Goal: Information Seeking & Learning: Learn about a topic

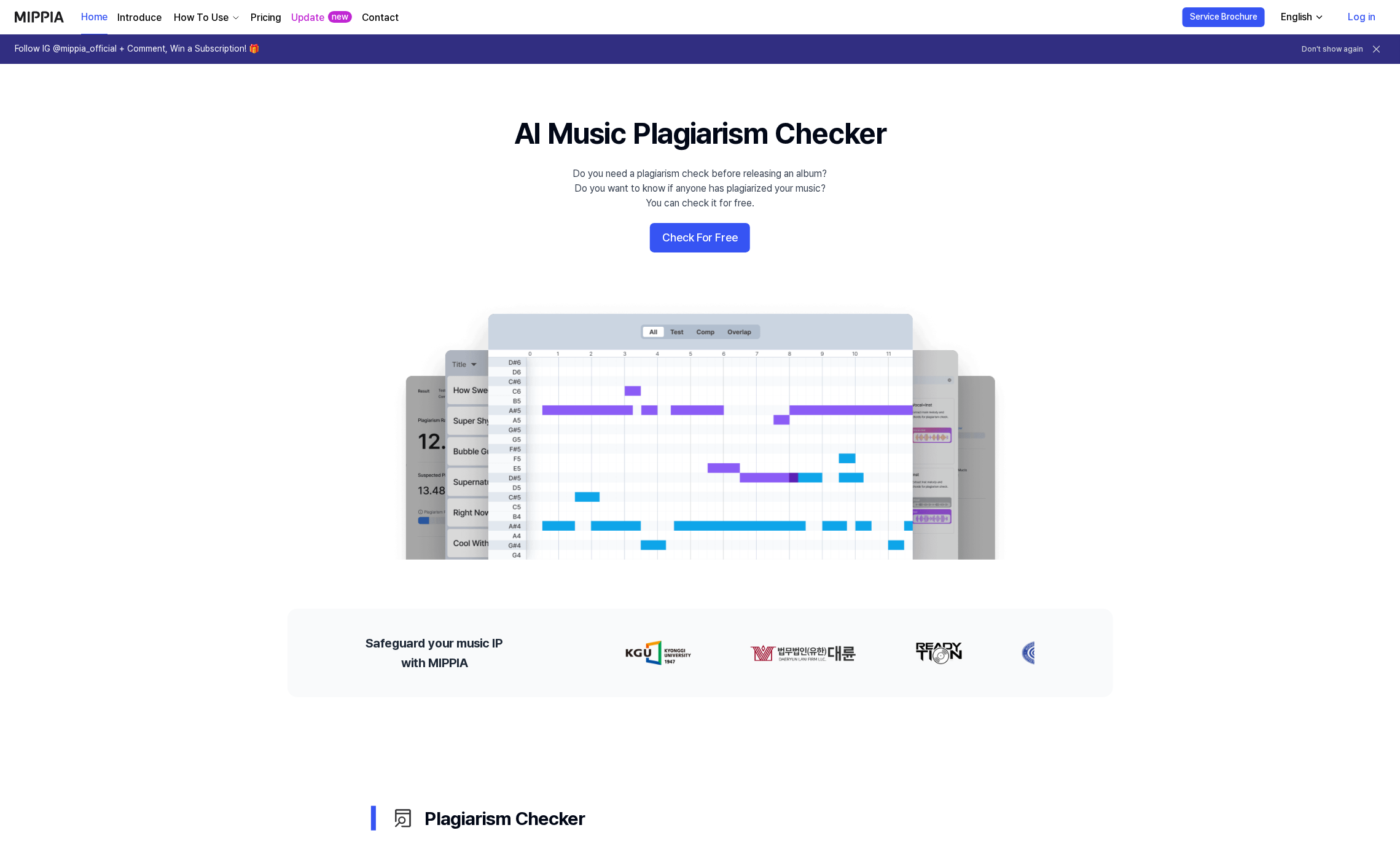
click at [1350, 17] on link "Log in" at bounding box center [1361, 17] width 47 height 35
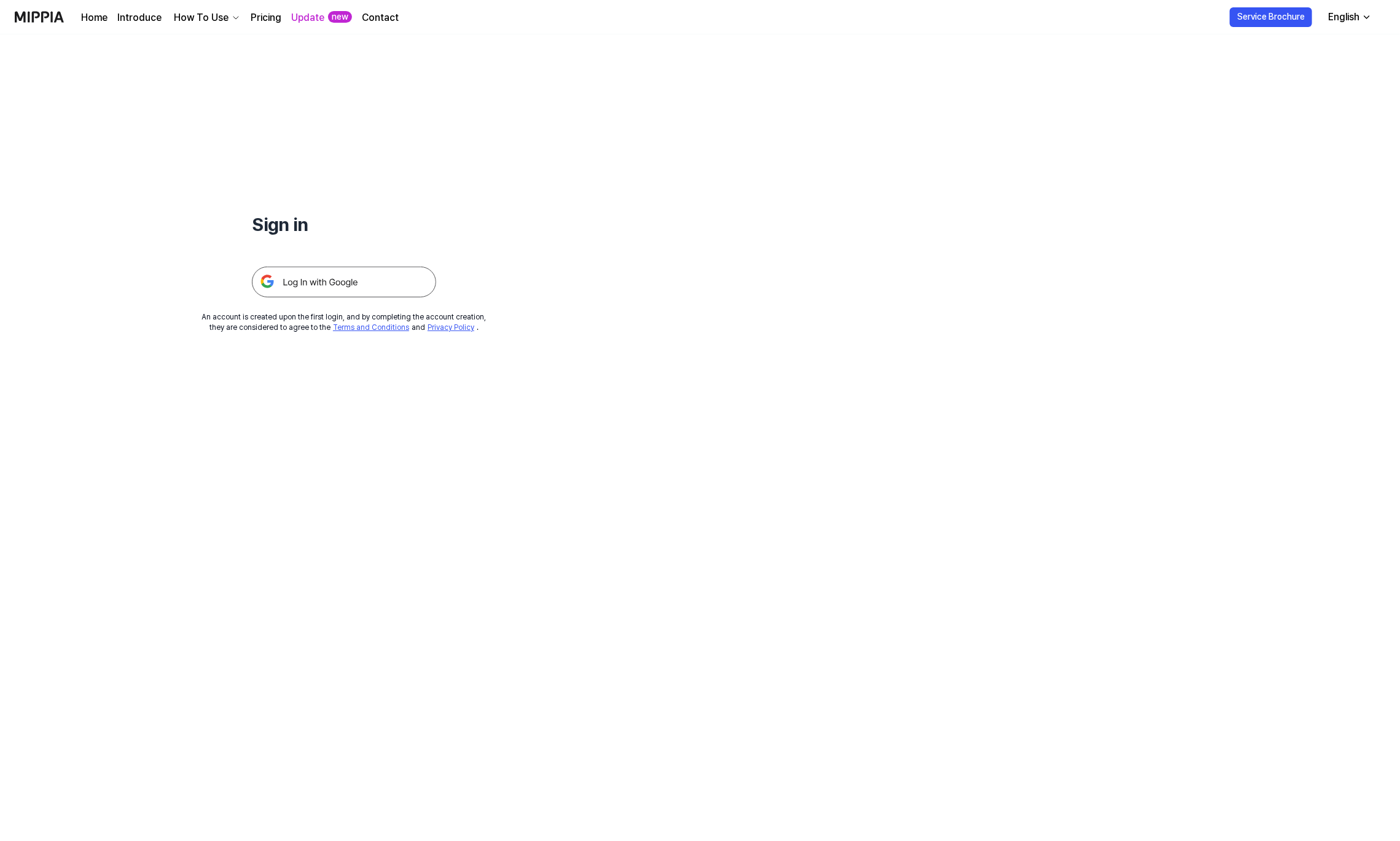
click at [291, 276] on img at bounding box center [344, 281] width 184 height 31
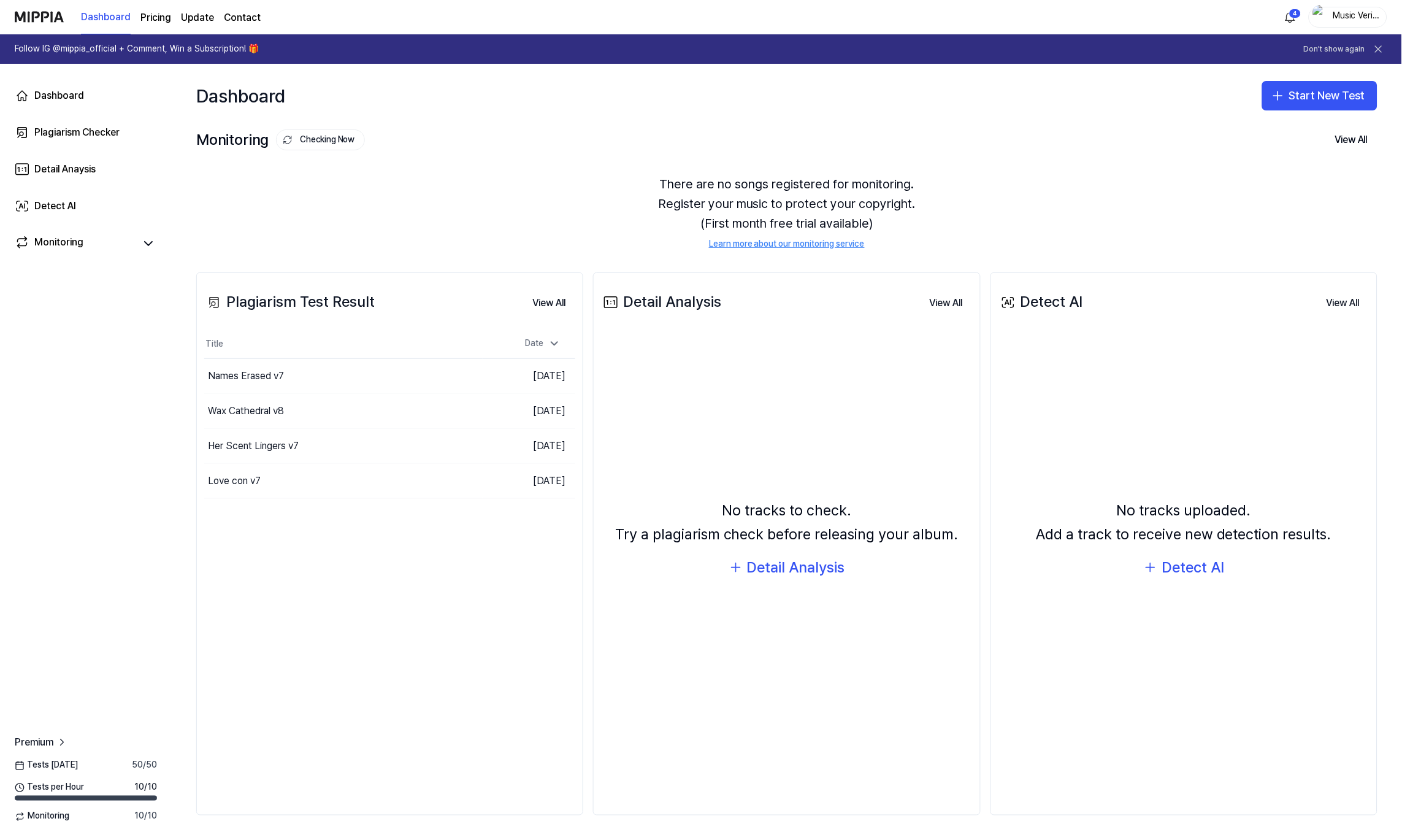
click at [364, 222] on div "There are no songs registered for monitoring. Register your music to protect yo…" at bounding box center [787, 212] width 1181 height 105
click at [1308, 89] on button "Start New Test" at bounding box center [1320, 96] width 115 height 30
click at [1275, 147] on div "Detail Analysis" at bounding box center [1291, 152] width 56 height 13
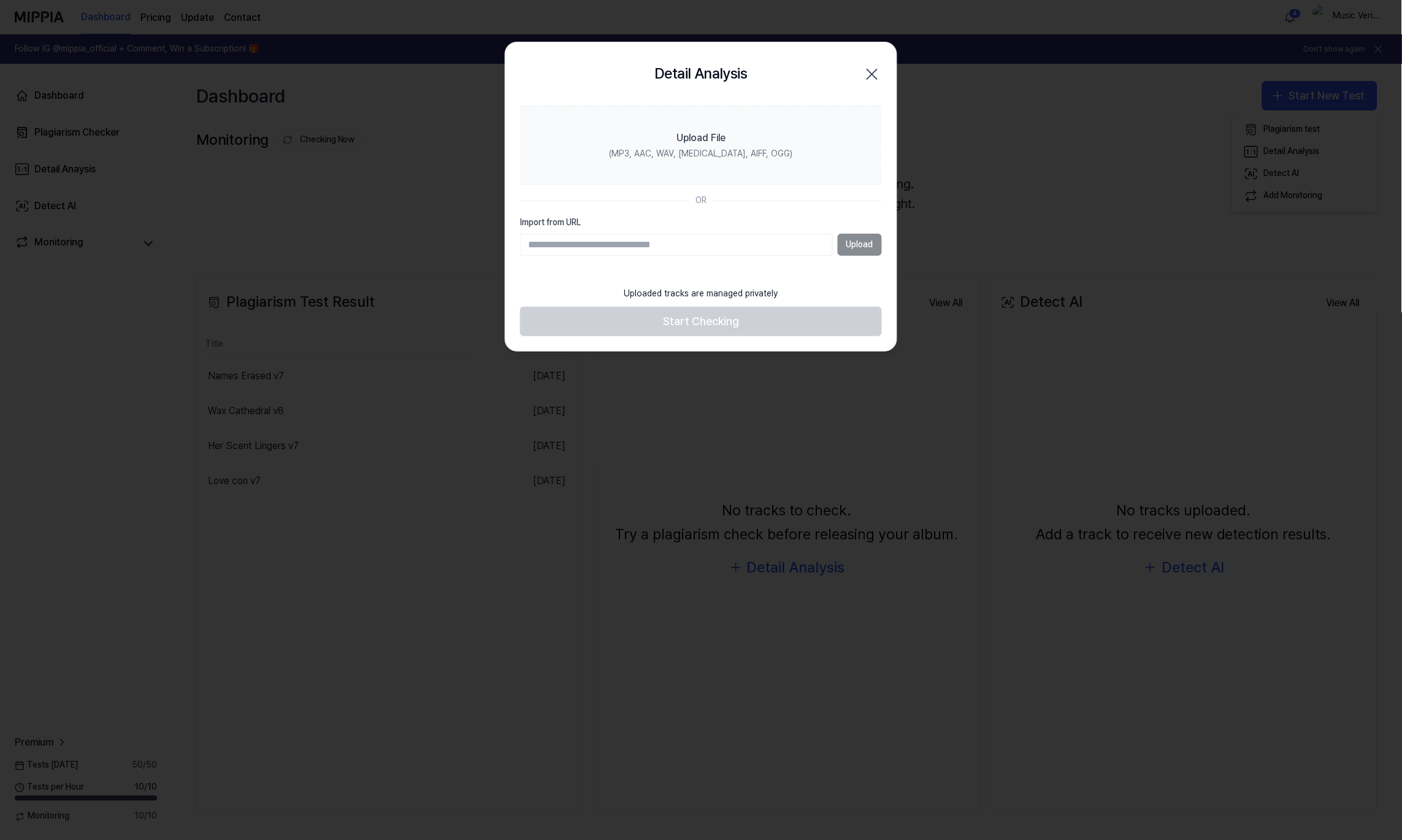
click at [871, 76] on icon "button" at bounding box center [872, 74] width 20 height 20
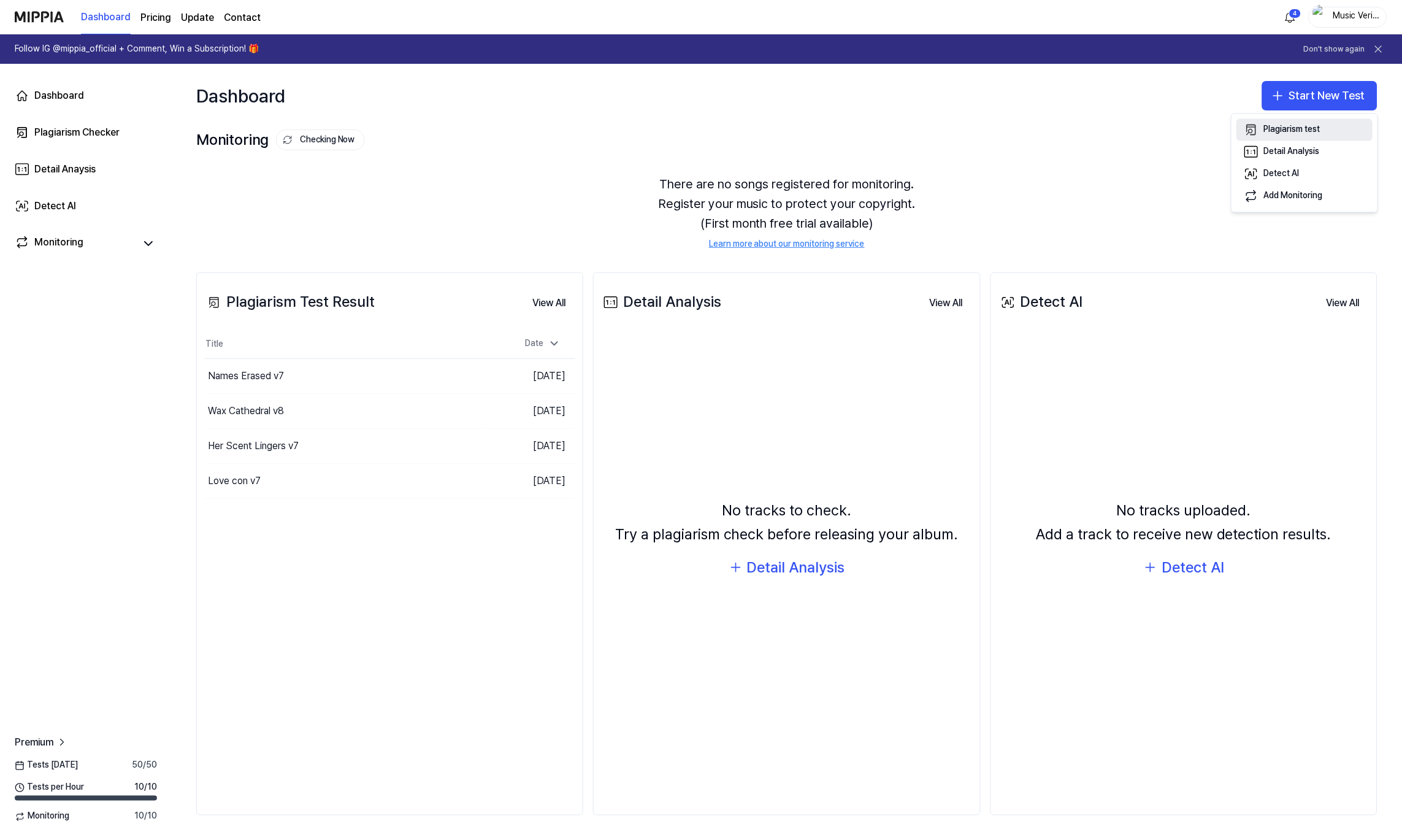
click at [1281, 126] on div "Plagiarism test" at bounding box center [1292, 130] width 57 height 13
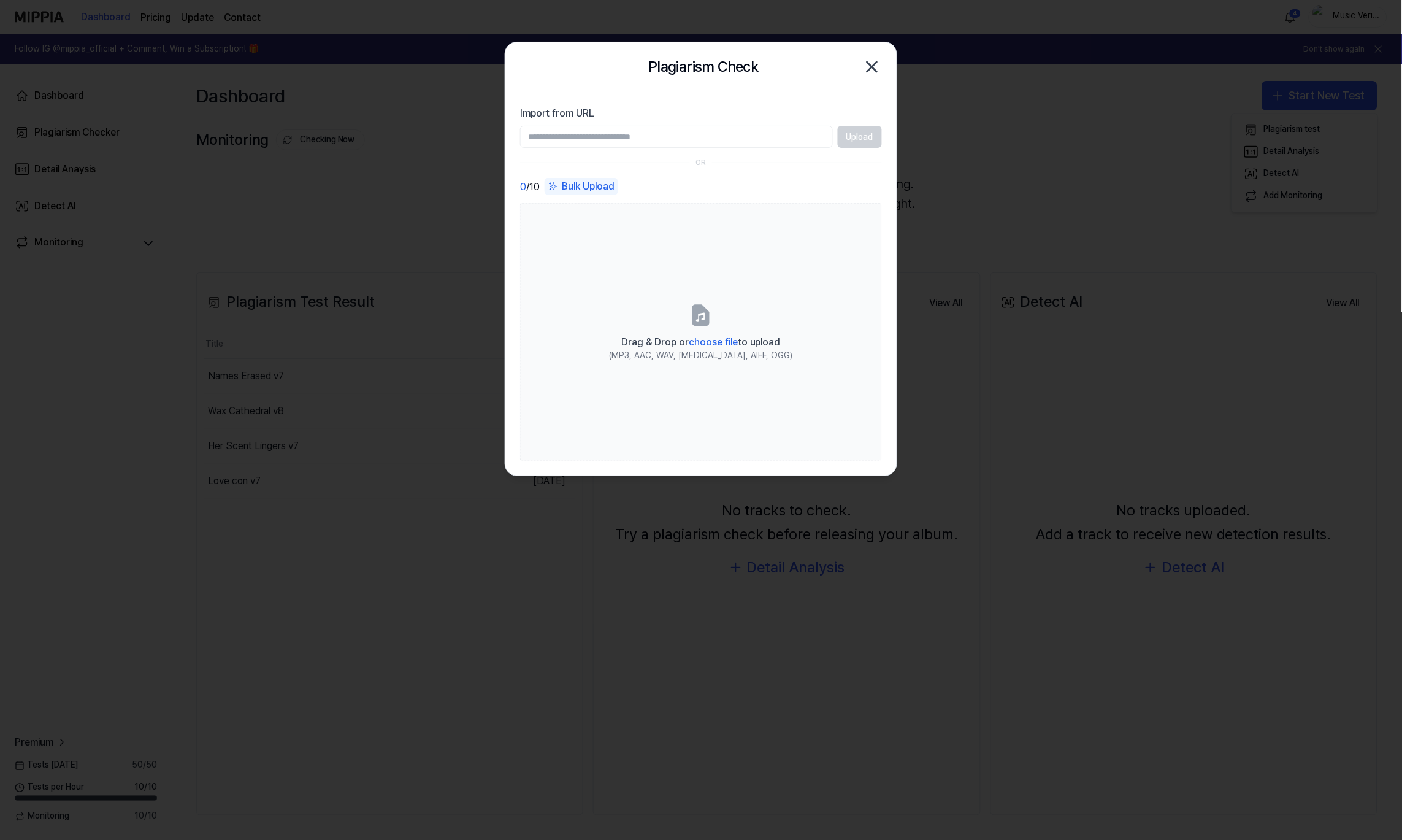
click at [726, 144] on input "Import from URL" at bounding box center [677, 137] width 313 height 22
click at [594, 180] on div "Bulk Upload" at bounding box center [582, 187] width 74 height 17
click at [608, 199] on div "0 / 10 Bulk Upload Drag & Drop or choose file to upload (MP3, AAC, WAV, FLAC, A…" at bounding box center [701, 320] width 362 height 283
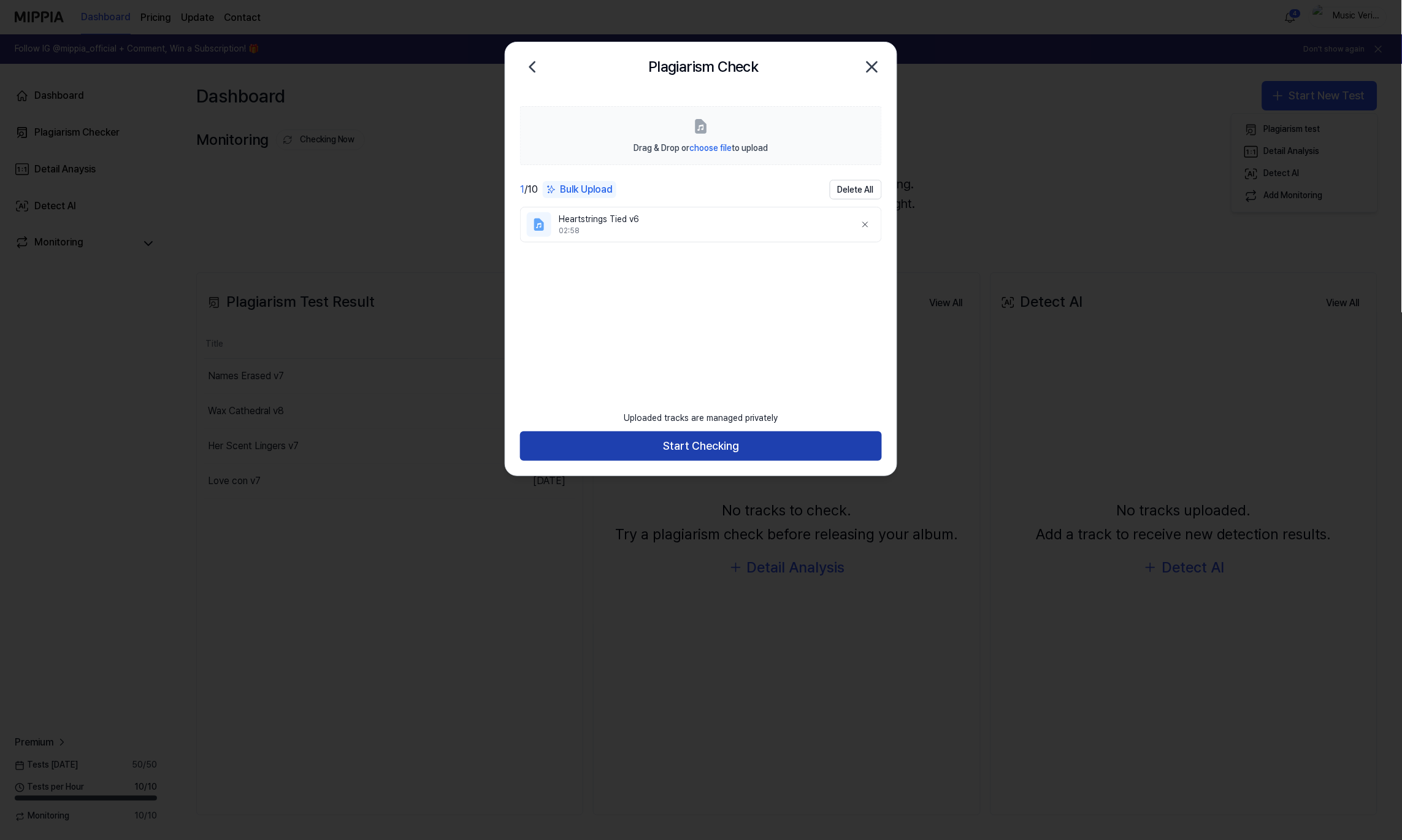
click at [721, 446] on button "Start Checking" at bounding box center [701, 446] width 362 height 30
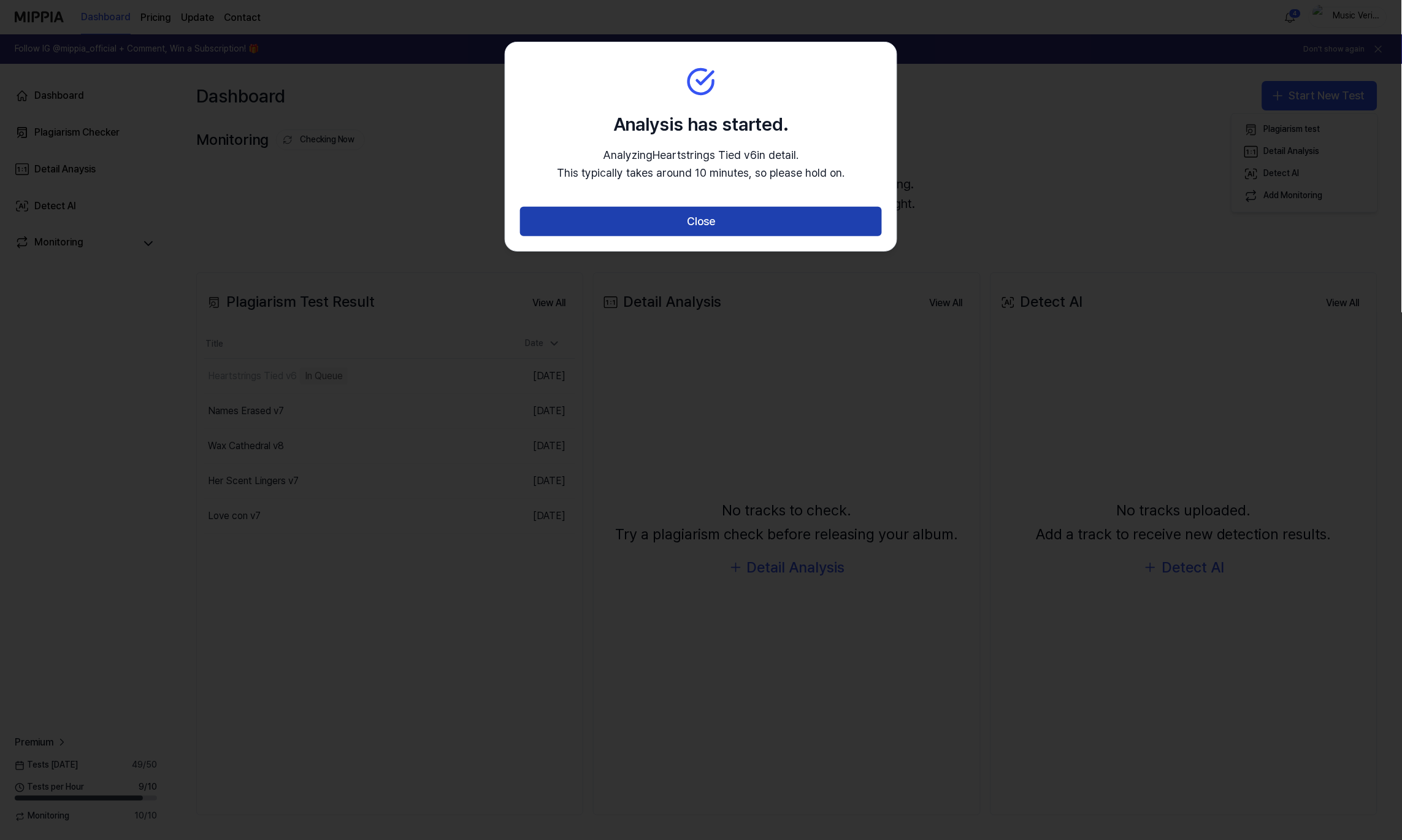
click at [765, 226] on button "Close" at bounding box center [701, 221] width 362 height 30
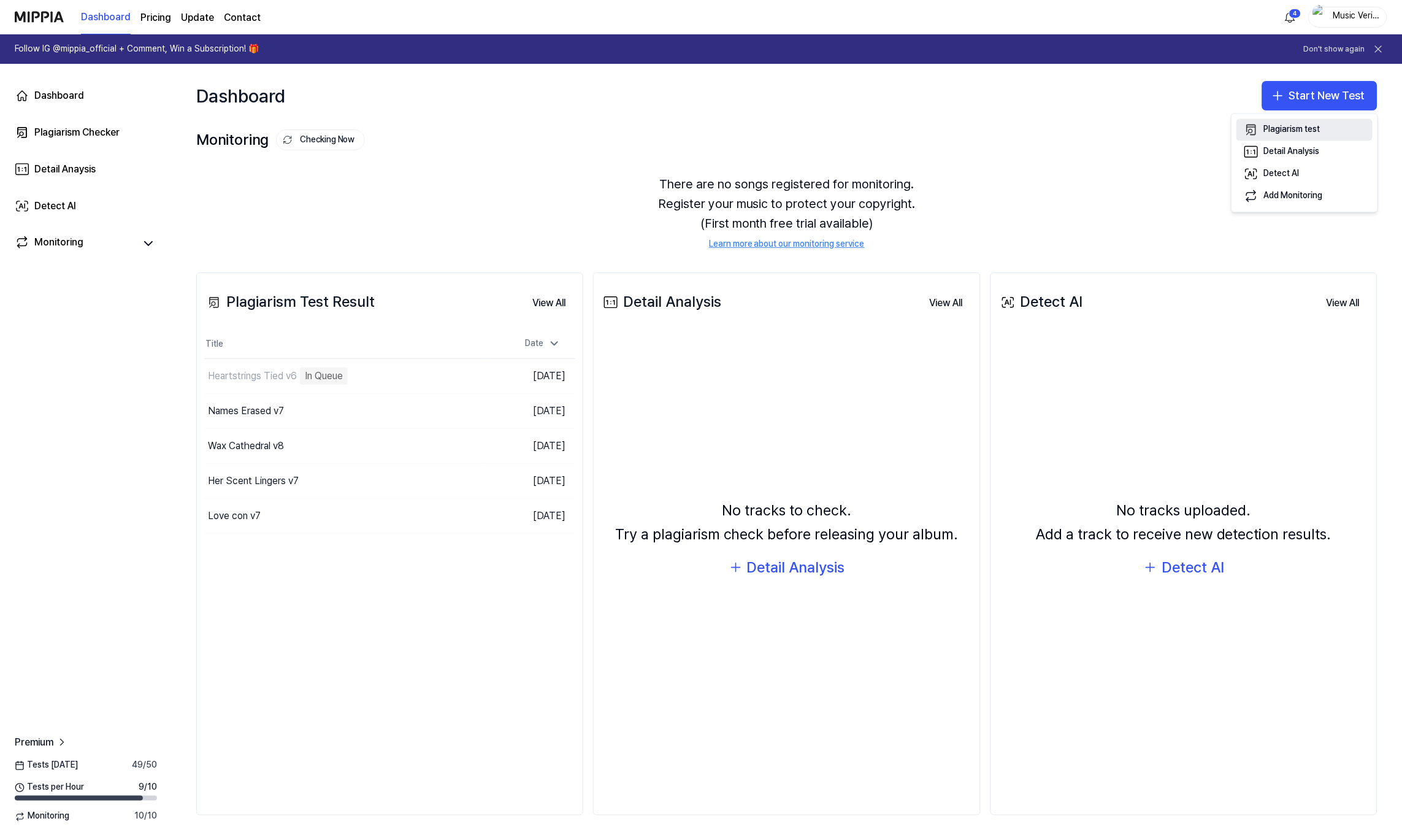
click at [1271, 130] on div "Plagiarism test" at bounding box center [1292, 130] width 57 height 13
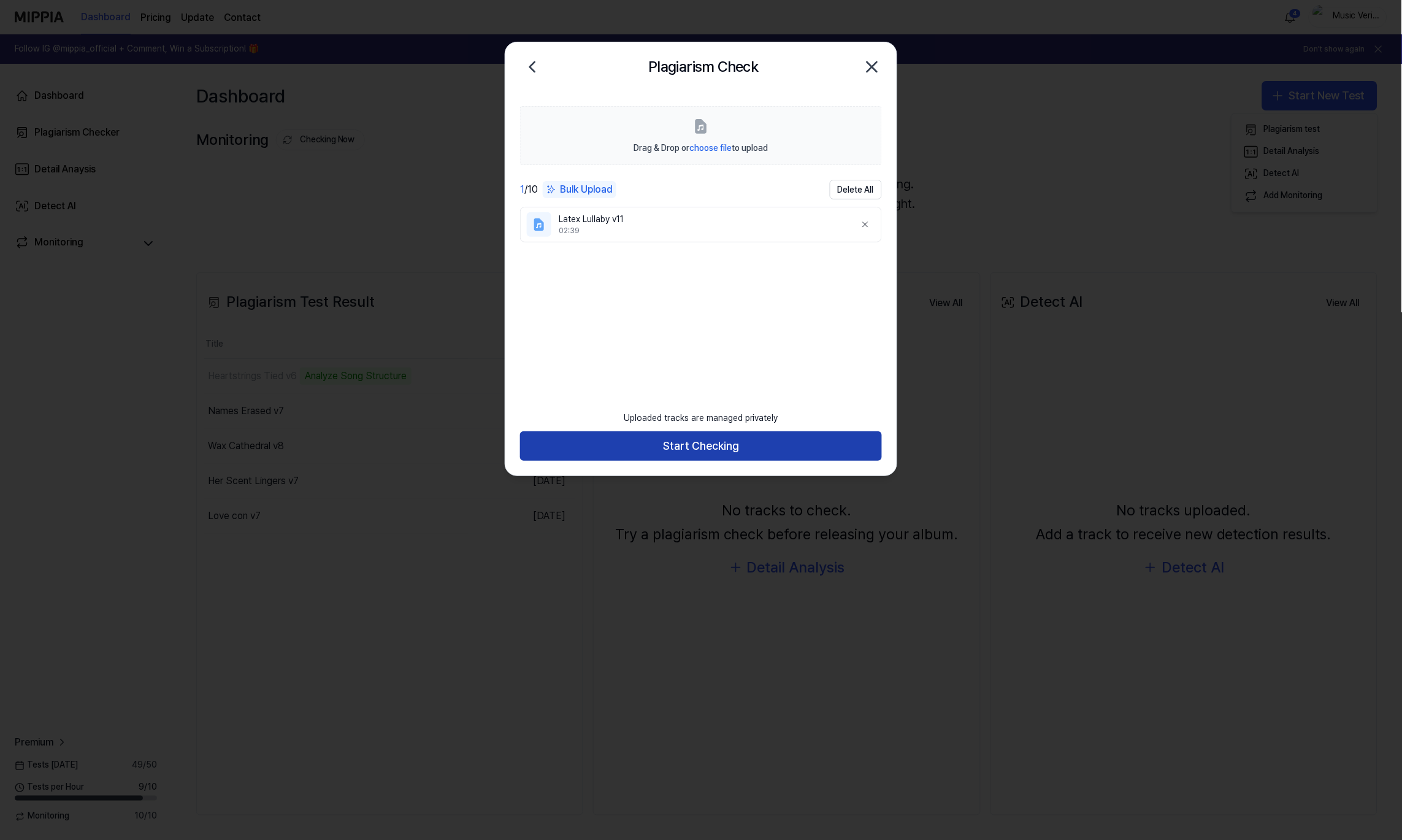
click at [791, 442] on button "Start Checking" at bounding box center [701, 446] width 362 height 30
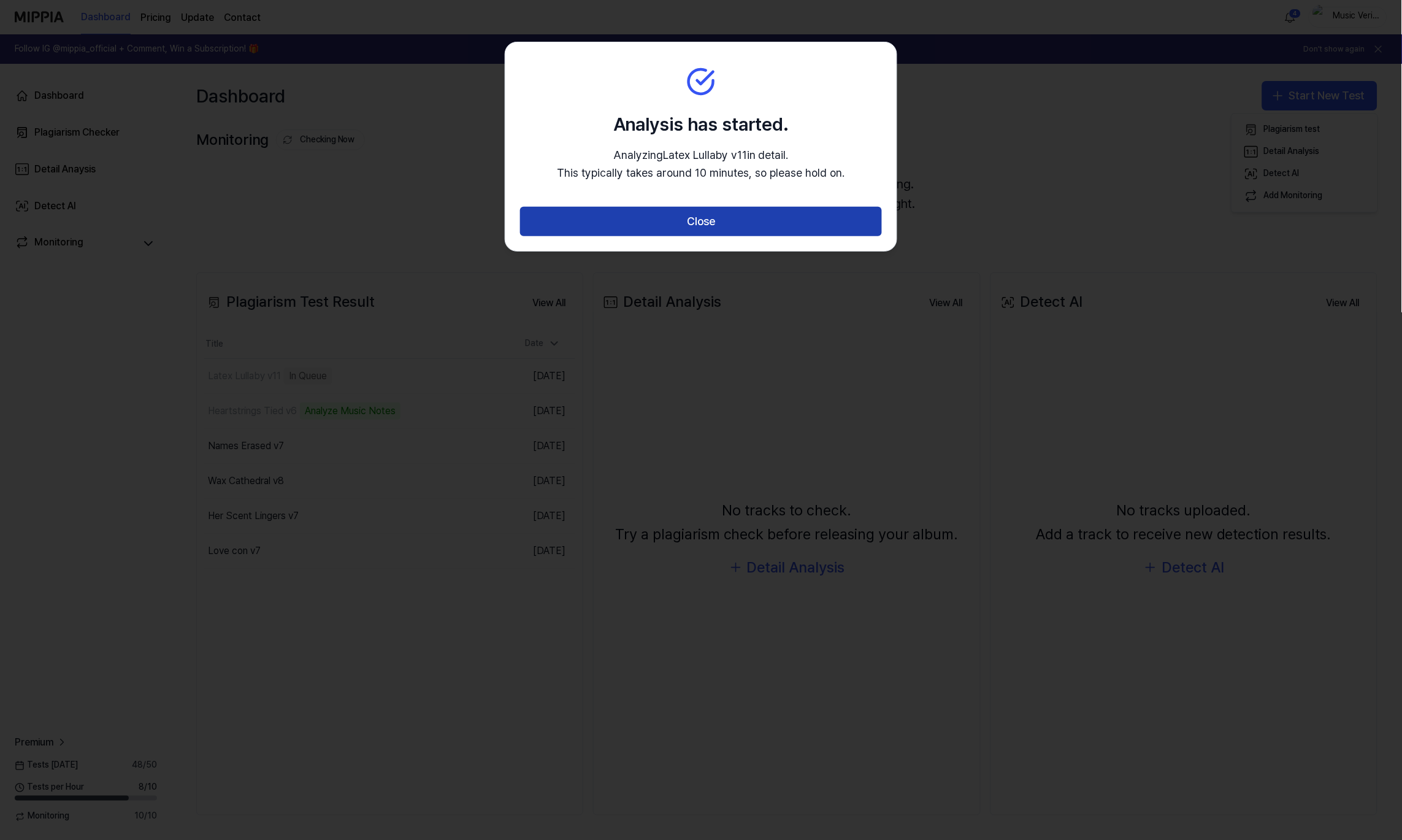
click at [745, 220] on button "Close" at bounding box center [701, 221] width 362 height 30
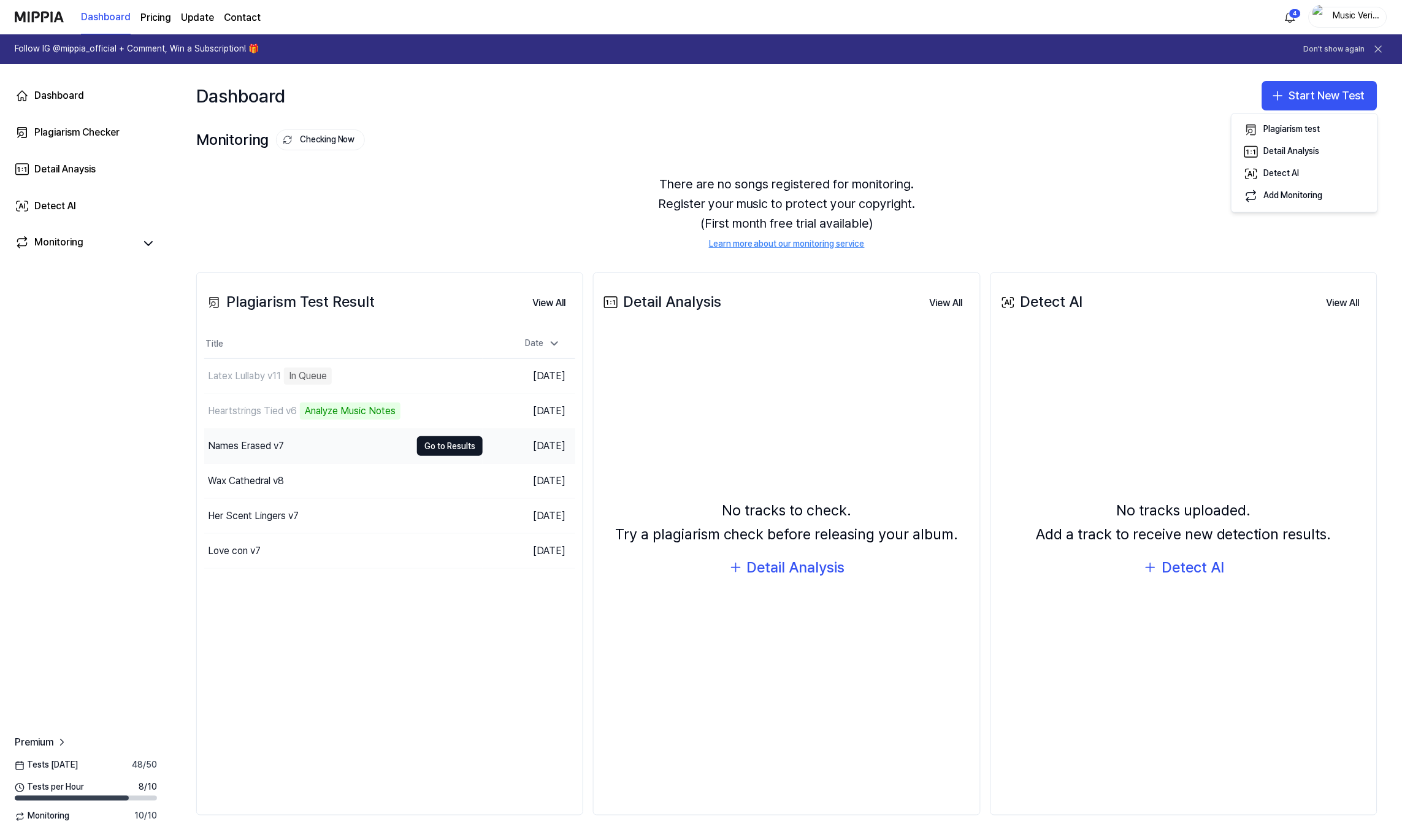
click at [350, 447] on div "Names Erased v7" at bounding box center [307, 446] width 206 height 35
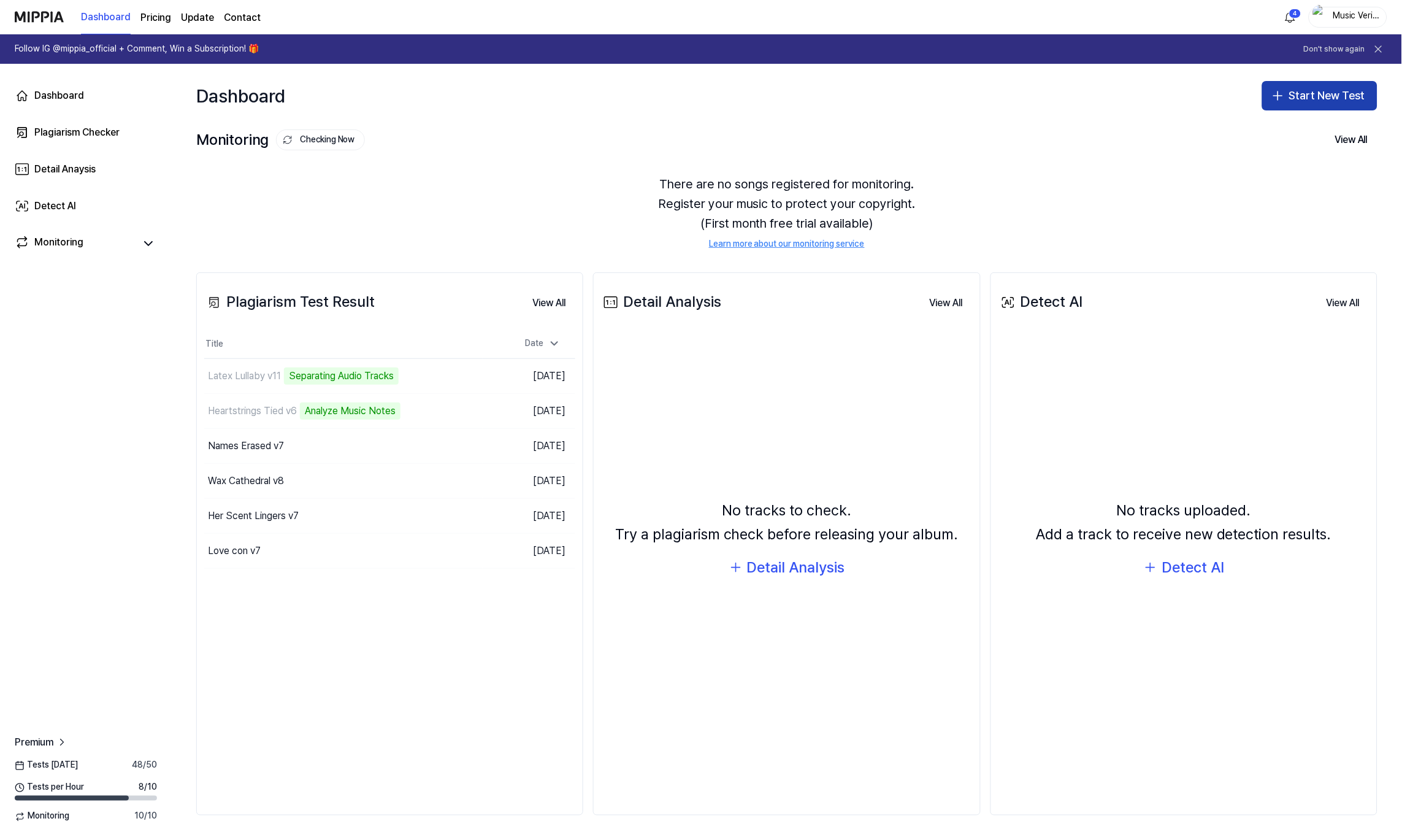
click at [1295, 103] on button "Start New Test" at bounding box center [1320, 96] width 115 height 30
click at [1301, 155] on div "Detail Analysis" at bounding box center [1291, 152] width 56 height 13
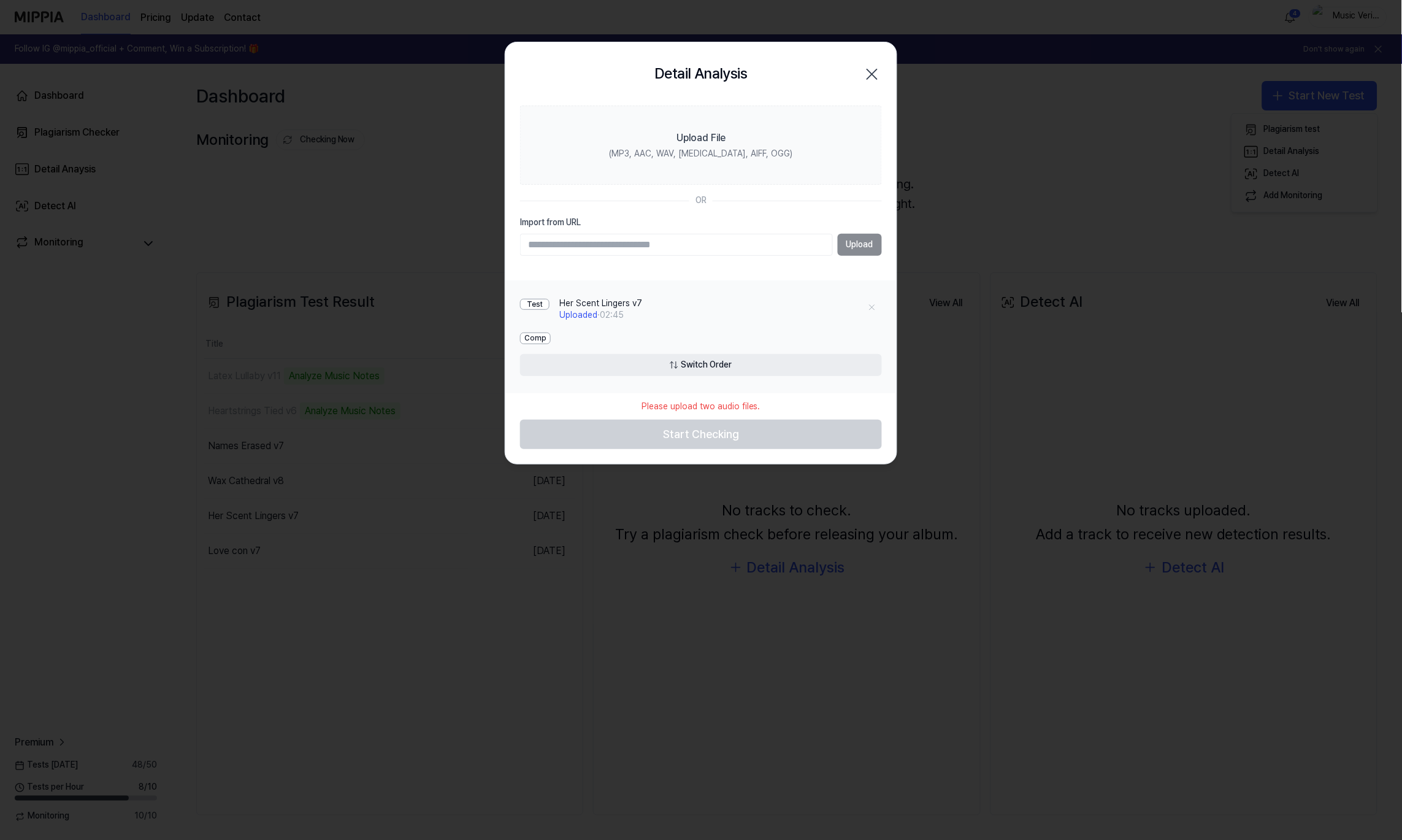
click at [874, 69] on icon "button" at bounding box center [872, 74] width 20 height 20
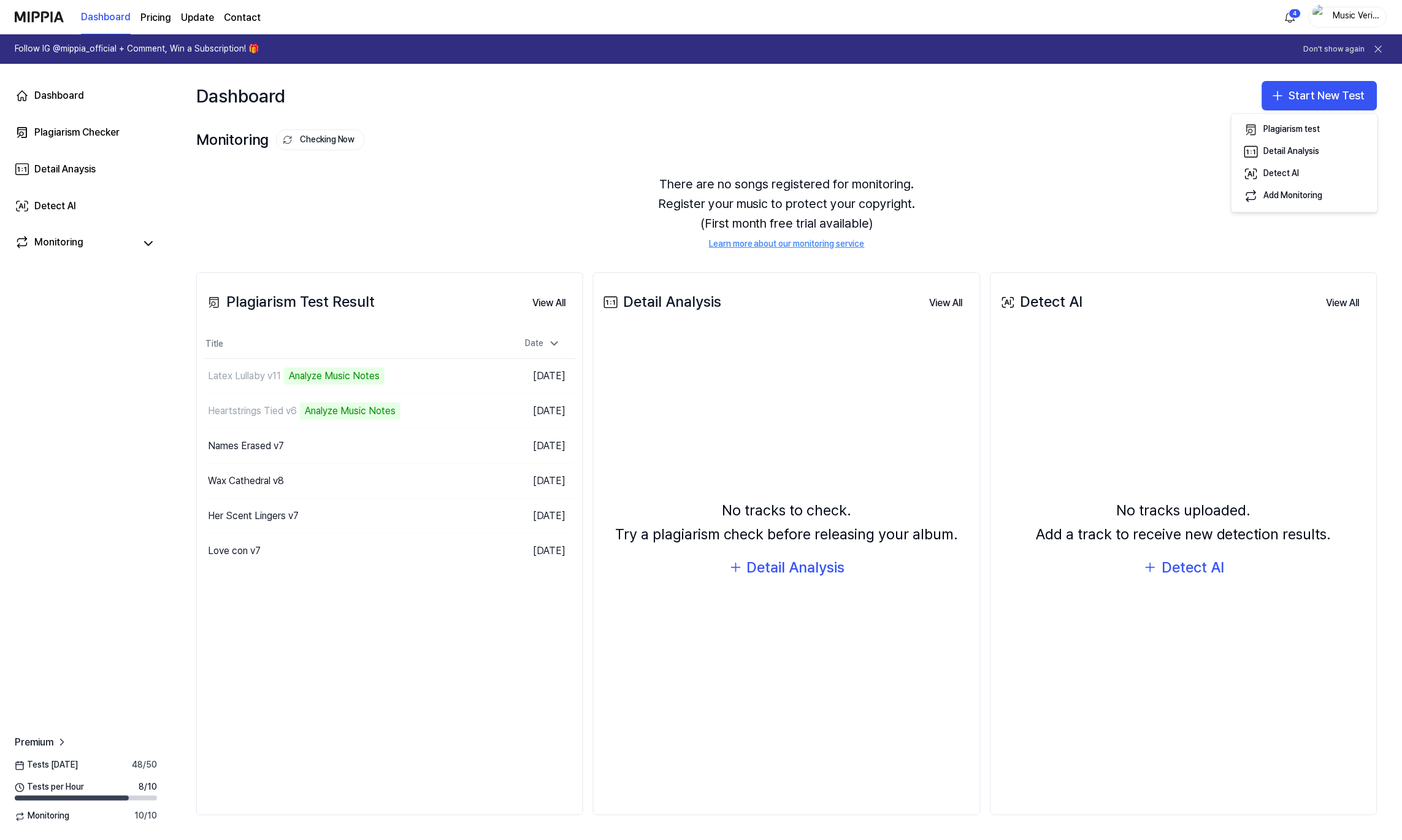
click at [1247, 114] on div "Plagiarism test Detail Analysis Detect AI Add Monitoring" at bounding box center [1305, 163] width 148 height 100
click at [1278, 130] on div "Plagiarism test" at bounding box center [1292, 130] width 57 height 13
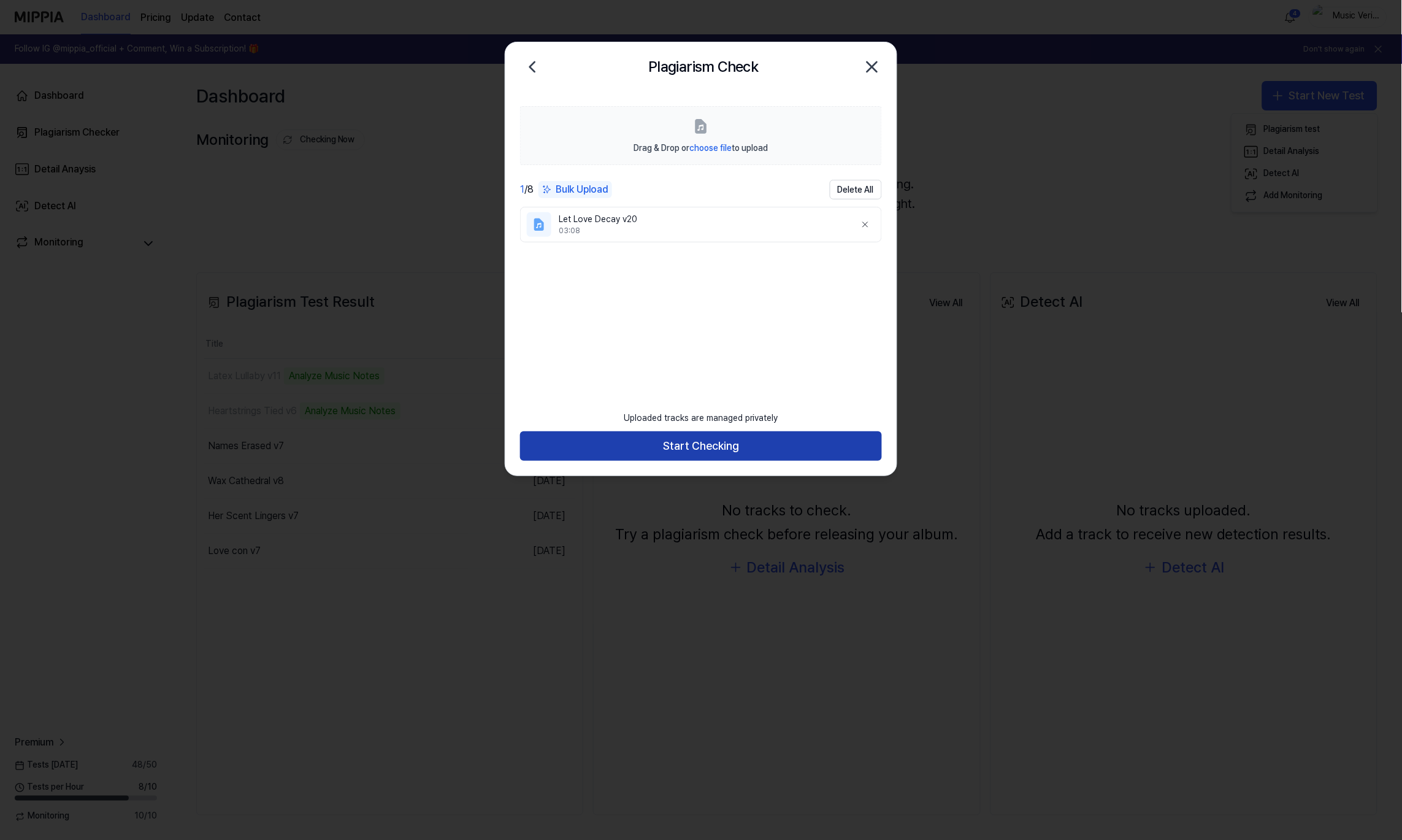
click at [798, 449] on button "Start Checking" at bounding box center [701, 446] width 362 height 30
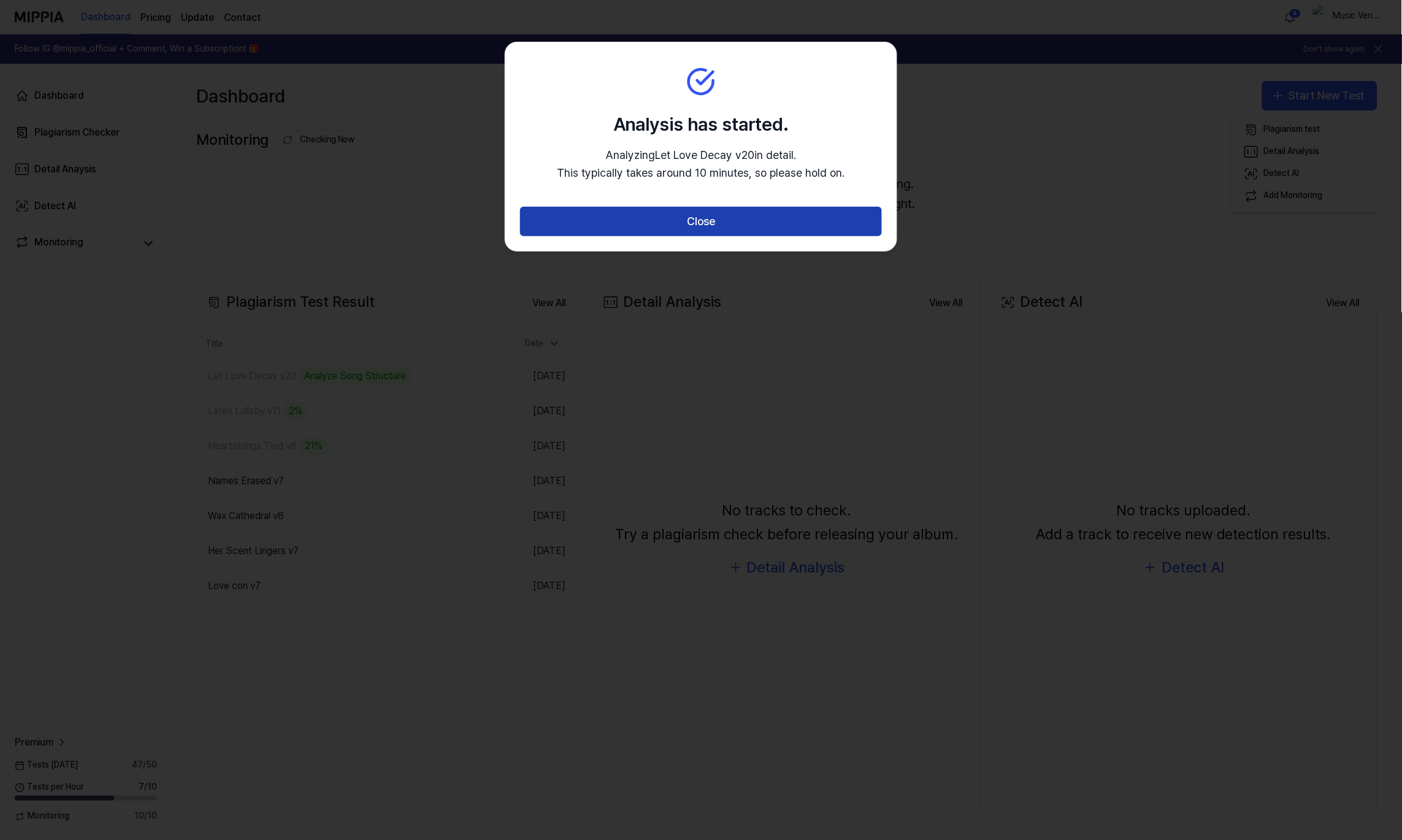
click at [664, 217] on button "Close" at bounding box center [701, 221] width 362 height 30
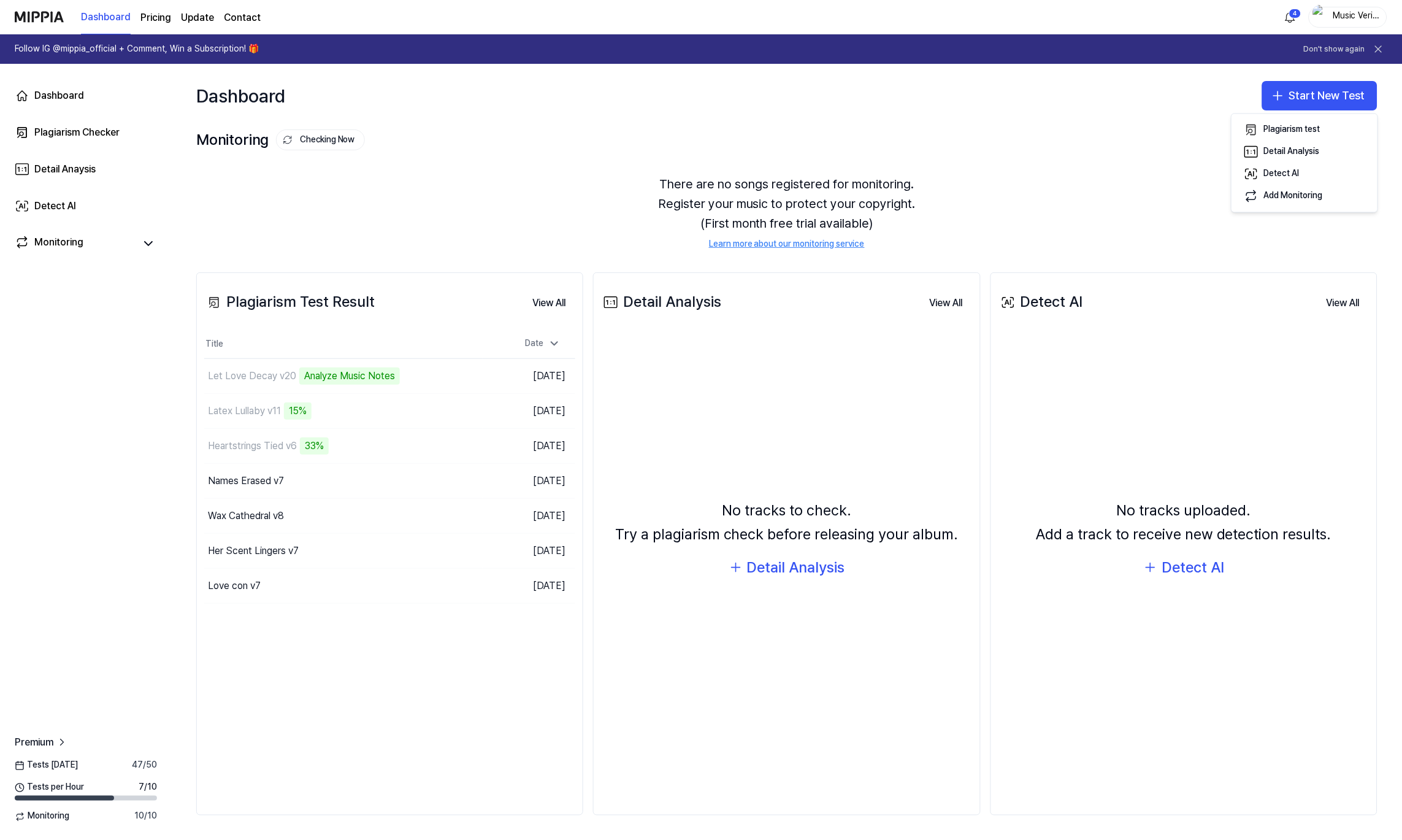
click at [537, 185] on div "There are no songs registered for monitoring. Register your music to protect yo…" at bounding box center [787, 212] width 1181 height 105
click at [1327, 94] on button "Start New Test" at bounding box center [1320, 96] width 115 height 30
click at [1270, 126] on div "Plagiarism test" at bounding box center [1292, 130] width 57 height 13
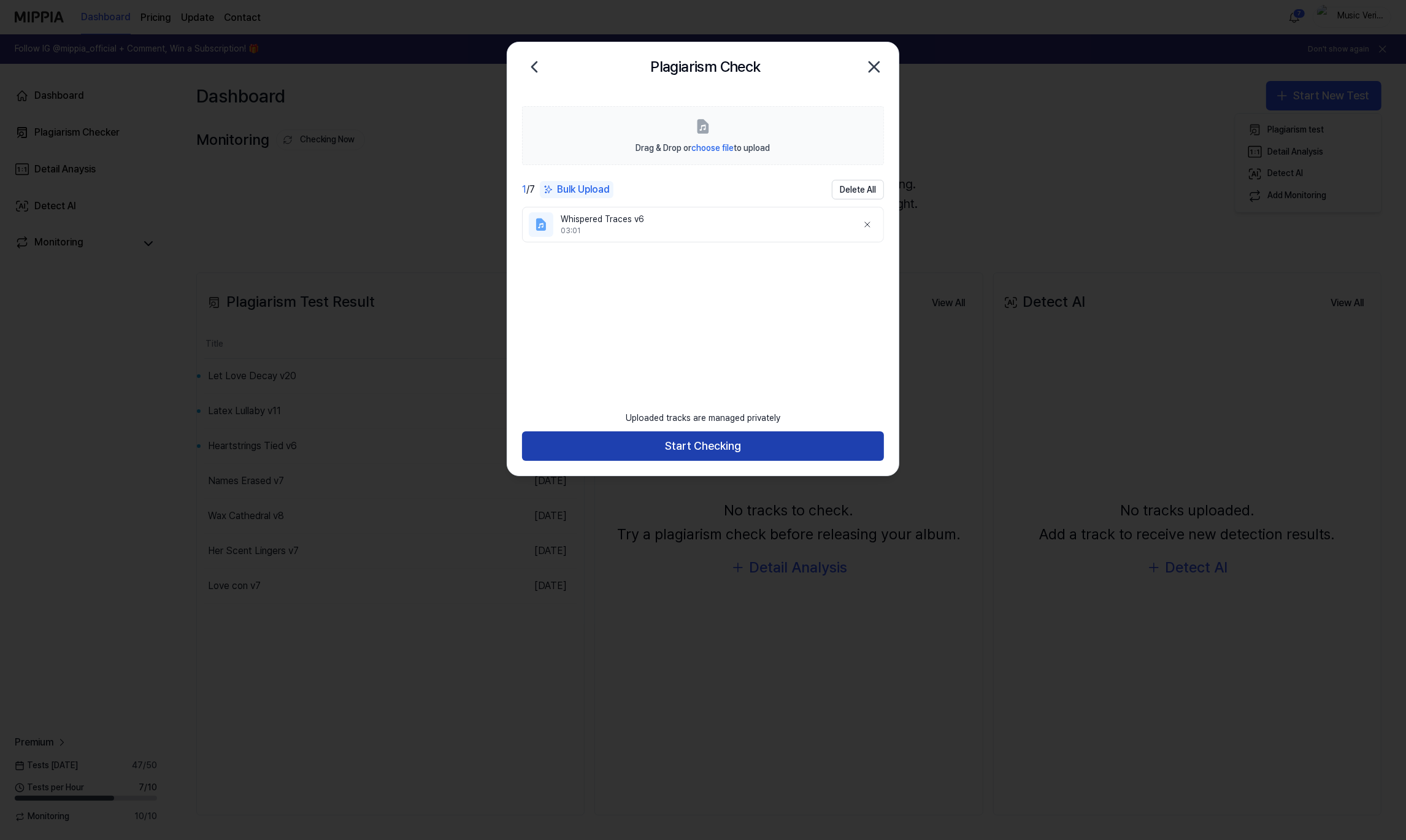
click at [656, 451] on button "Start Checking" at bounding box center [703, 446] width 362 height 30
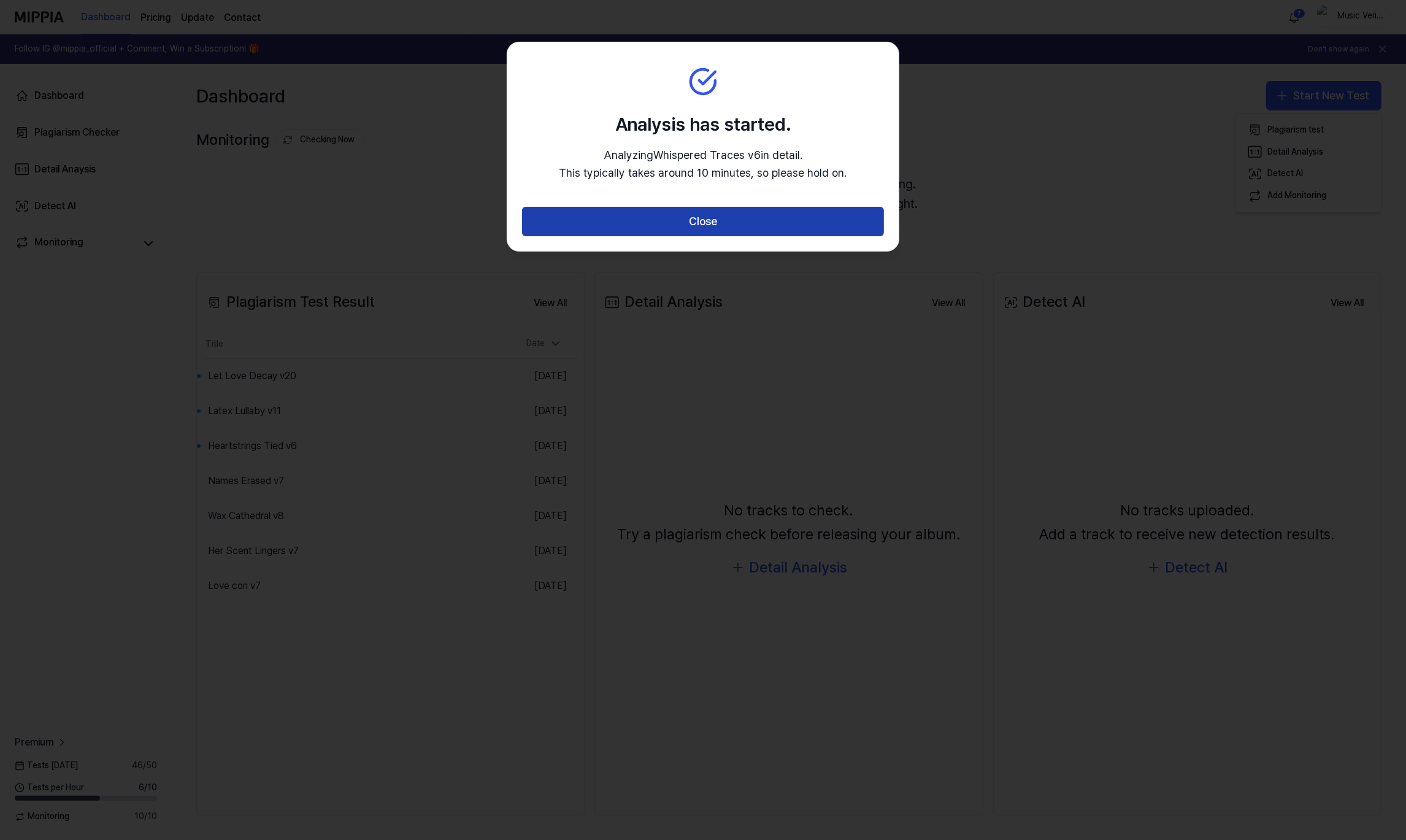
click at [633, 230] on button "Close" at bounding box center [703, 221] width 362 height 30
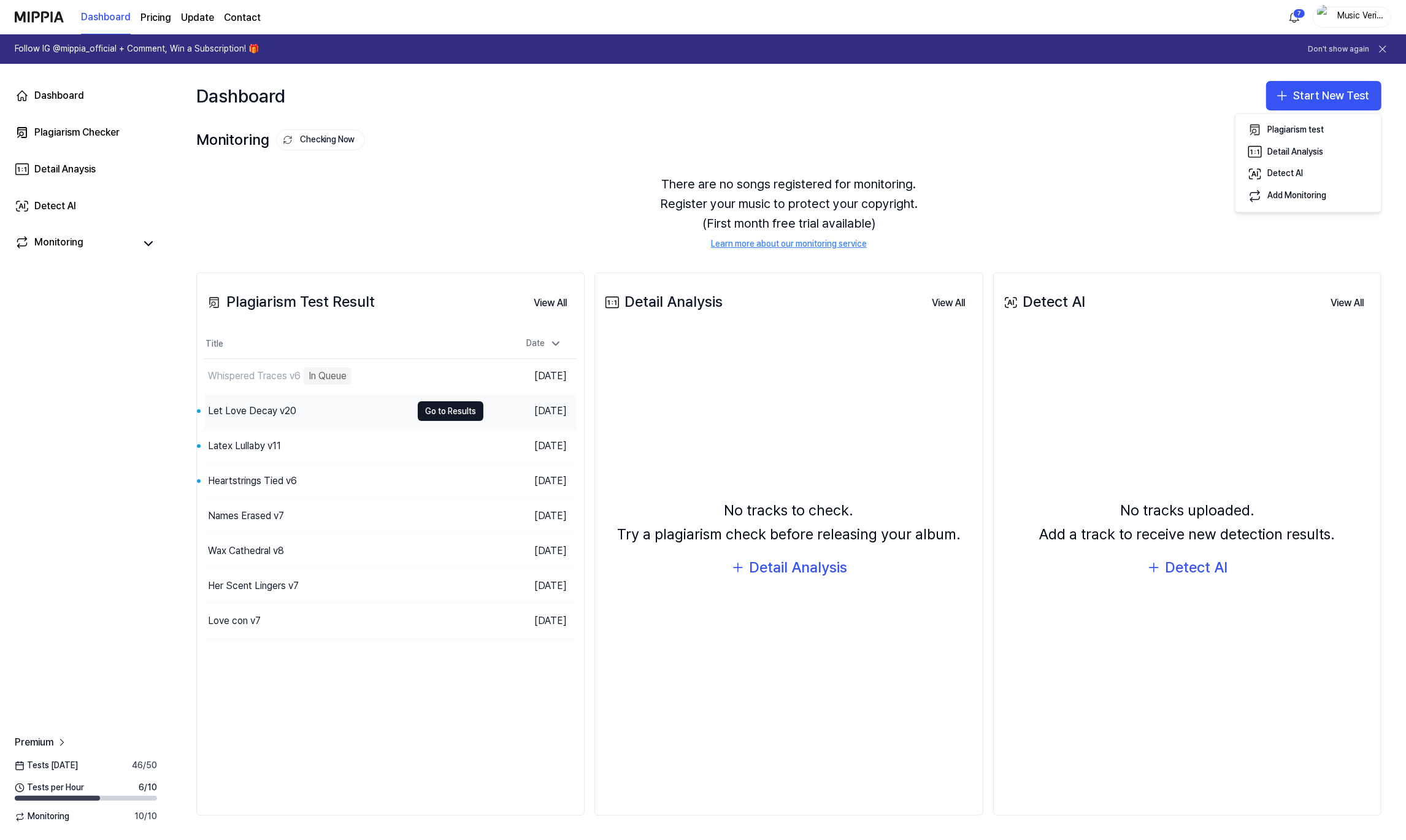
click at [340, 408] on div "Let Love Decay v20" at bounding box center [308, 411] width 207 height 35
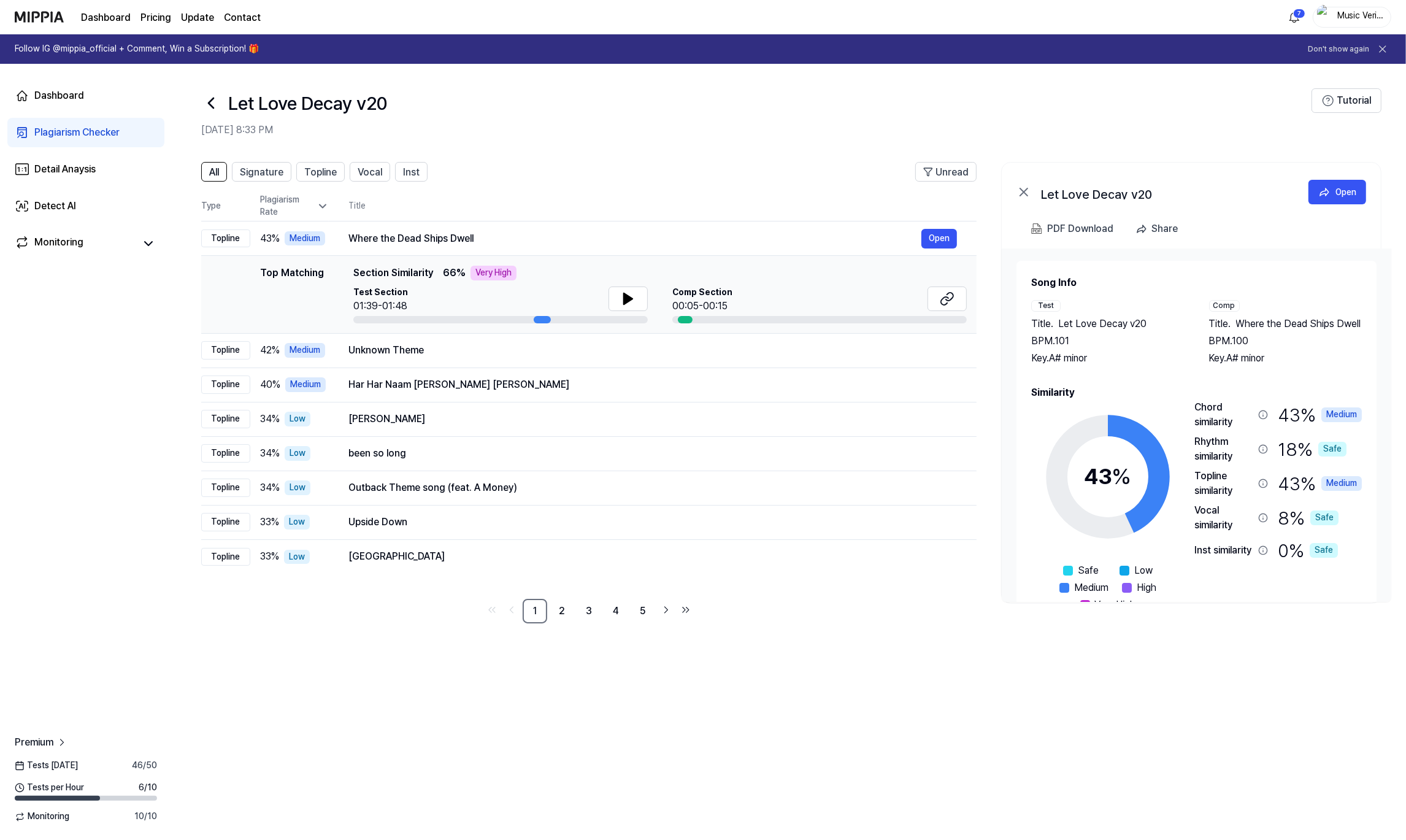
click at [214, 102] on icon at bounding box center [210, 103] width 20 height 20
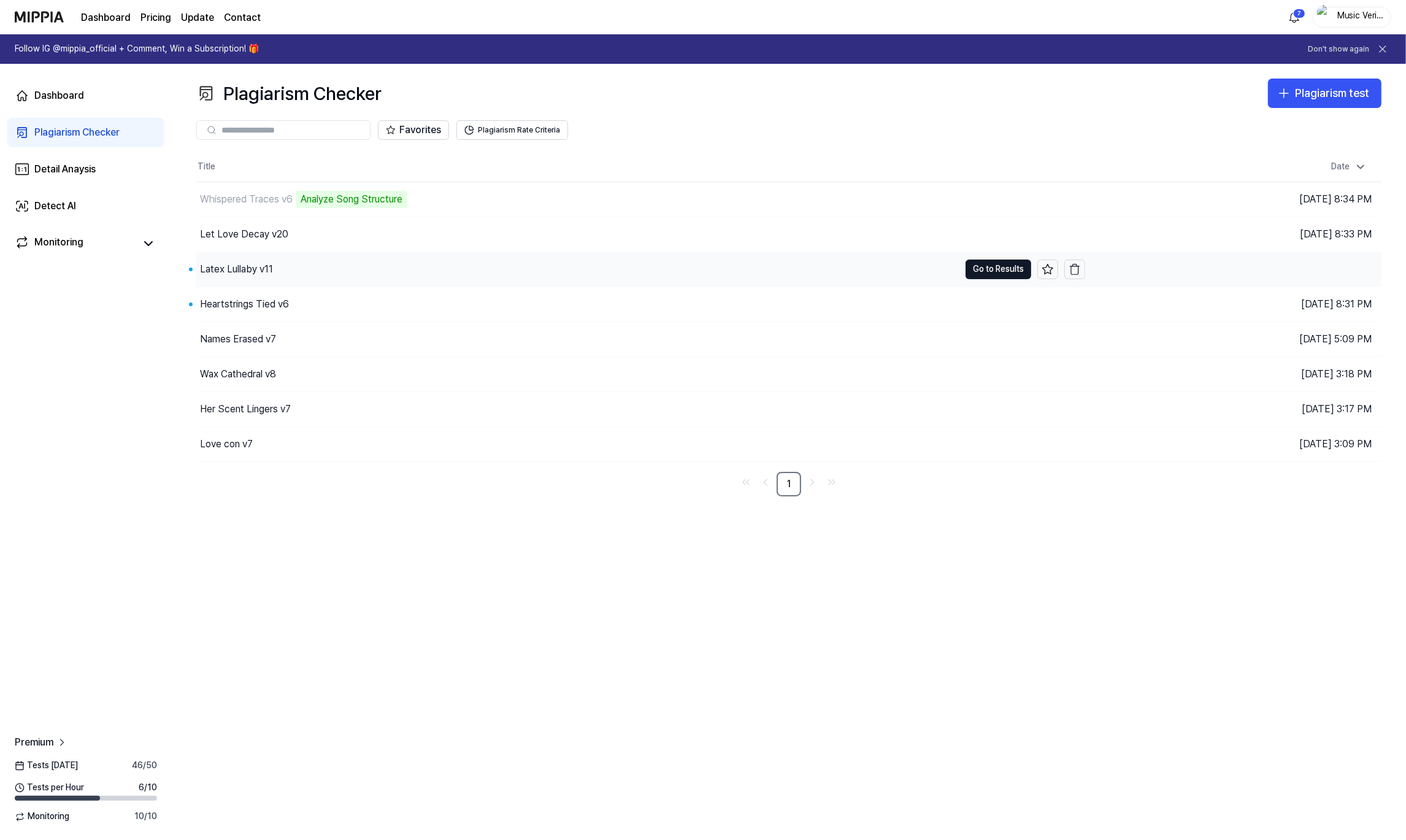
click at [336, 270] on div "Latex Lullaby v11" at bounding box center [578, 269] width 763 height 35
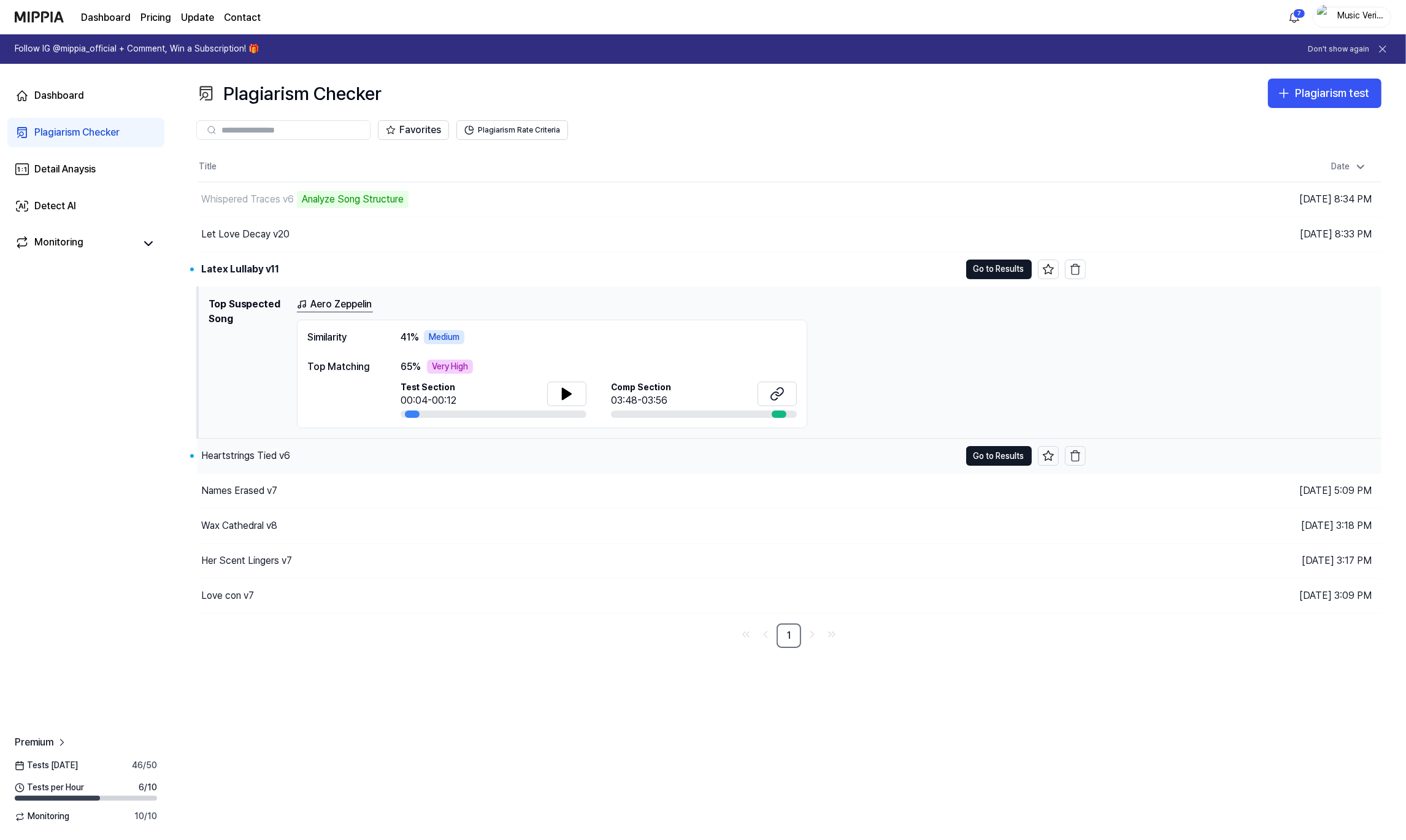
click at [372, 451] on div "Heartstrings Tied v6" at bounding box center [579, 456] width 762 height 35
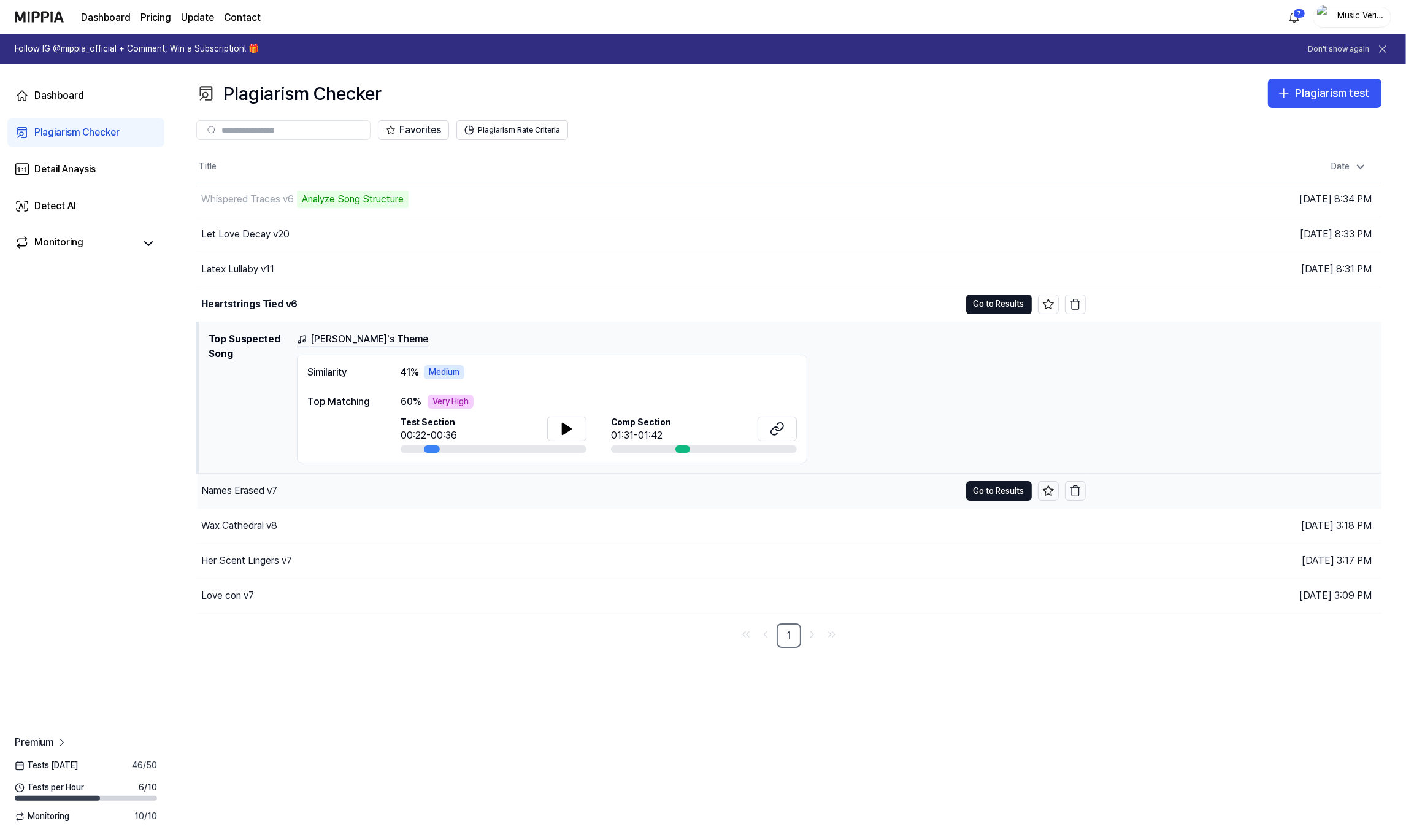
click at [338, 499] on div "Names Erased v7" at bounding box center [579, 491] width 762 height 35
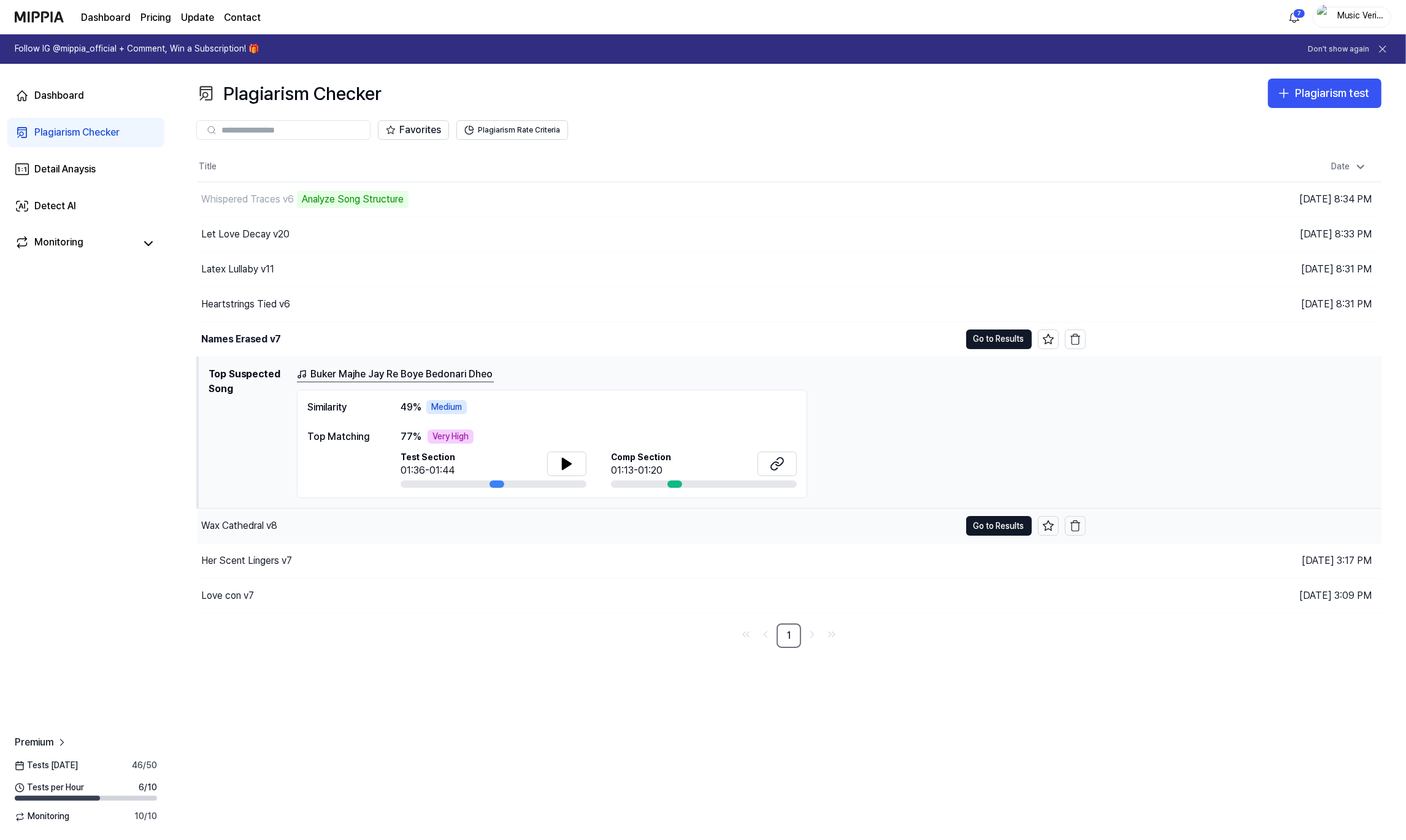
click at [330, 523] on div "Wax Cathedral v8" at bounding box center [579, 526] width 762 height 35
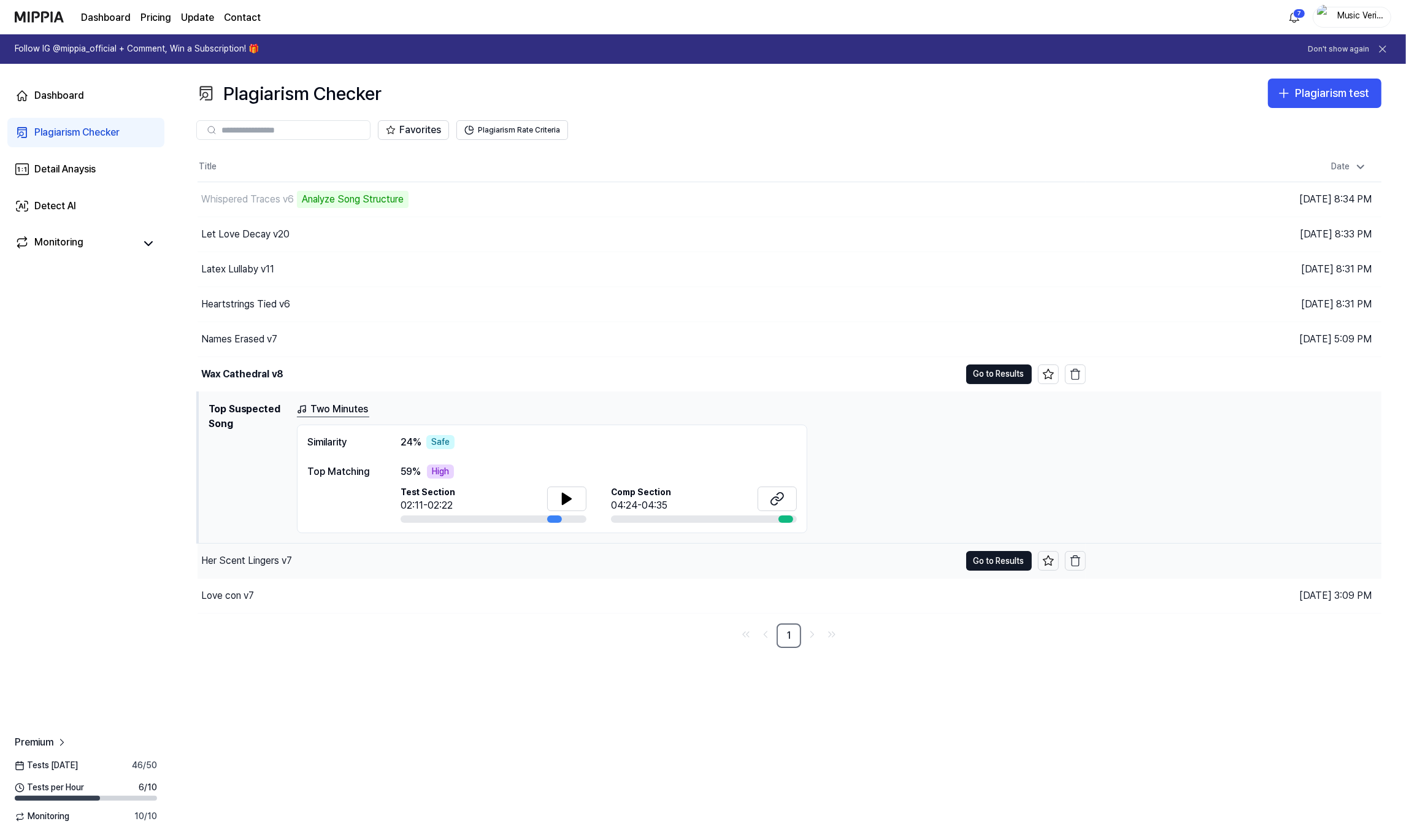
click at [331, 560] on div "Her Scent Lingers v7" at bounding box center [579, 561] width 762 height 35
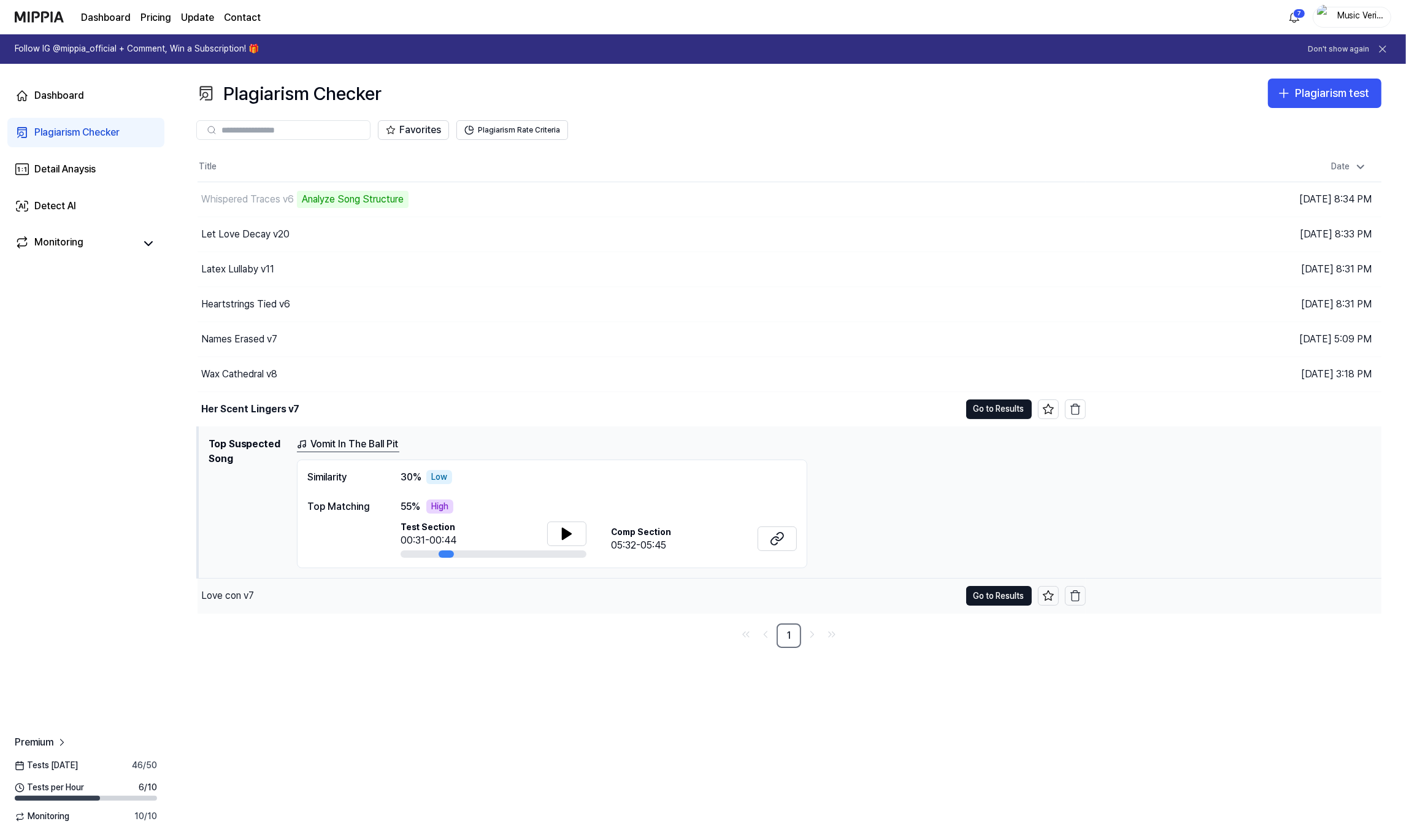
click at [314, 592] on div "Love con v7" at bounding box center [579, 596] width 762 height 35
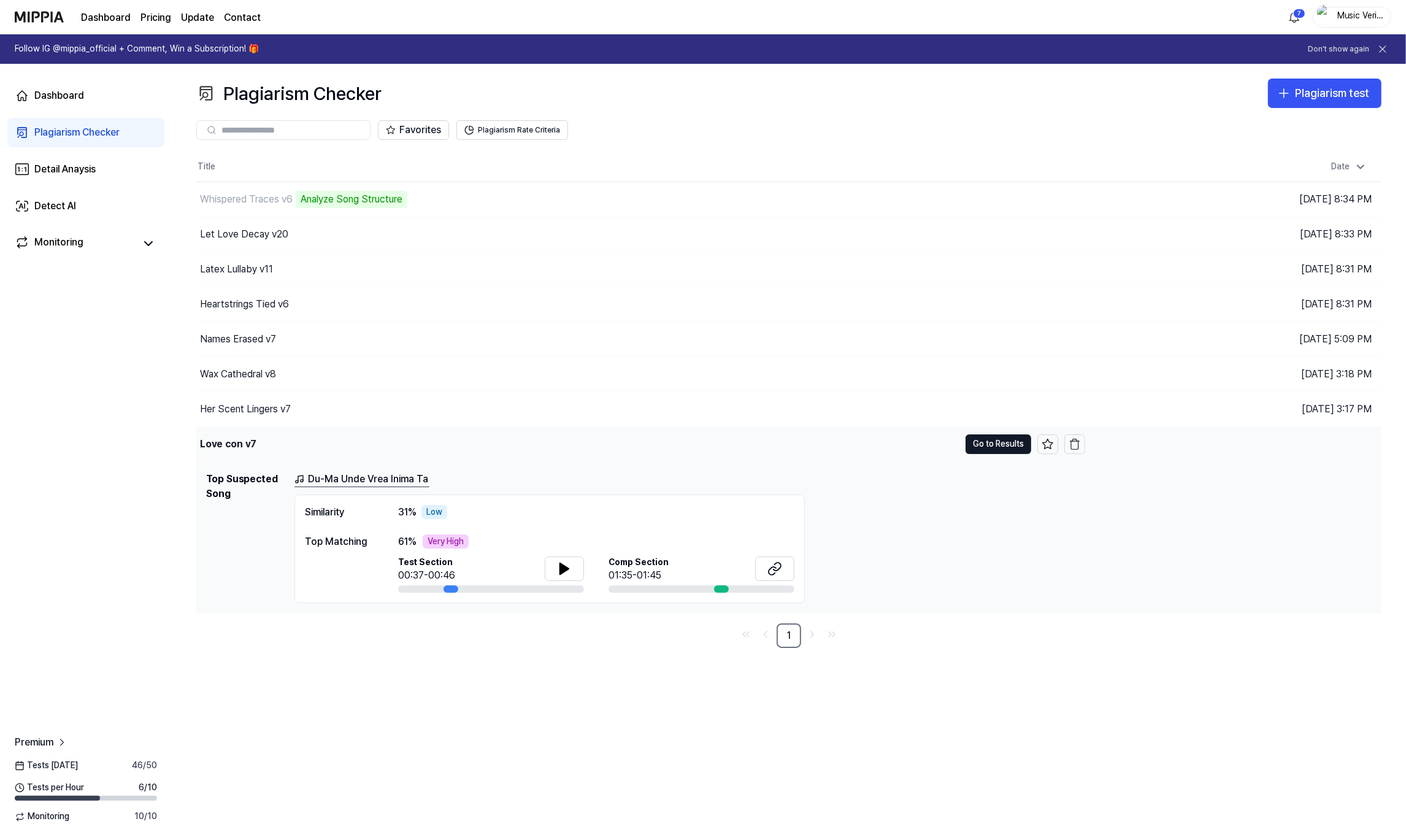
click at [336, 455] on div "Love con v7" at bounding box center [578, 444] width 763 height 35
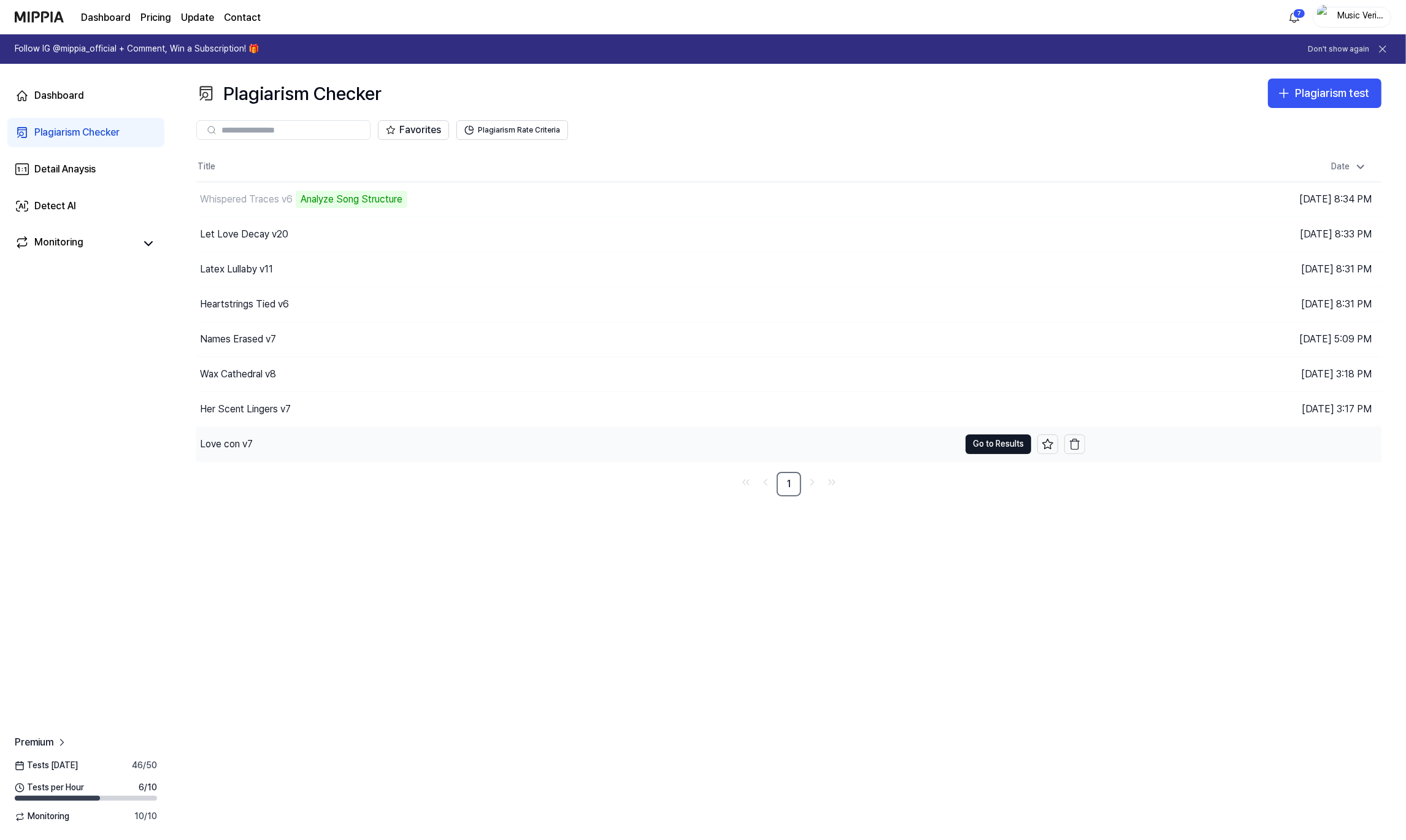
click at [301, 433] on div "Love con v7" at bounding box center [578, 444] width 763 height 35
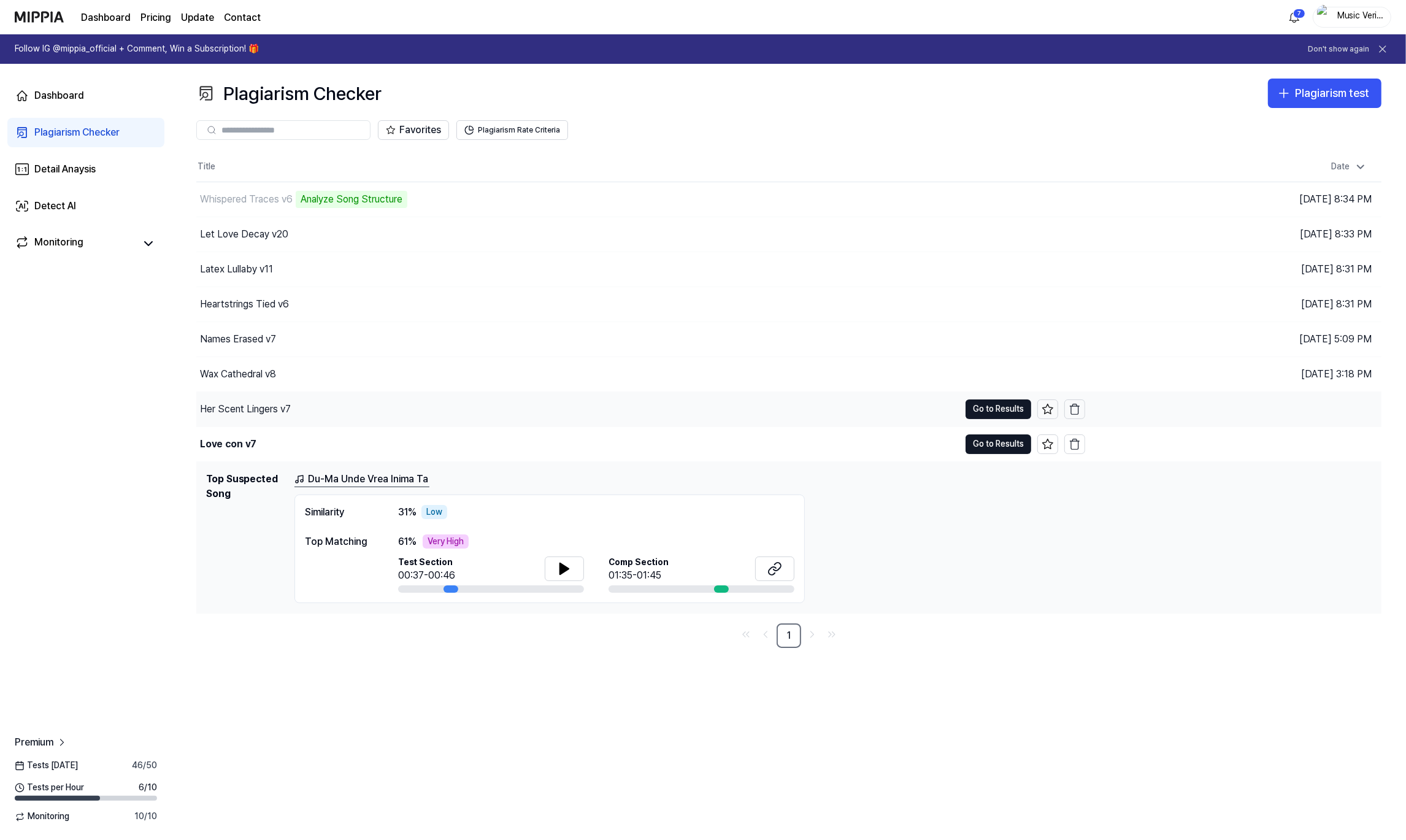
click at [302, 411] on div "Her Scent Lingers v7" at bounding box center [578, 409] width 763 height 35
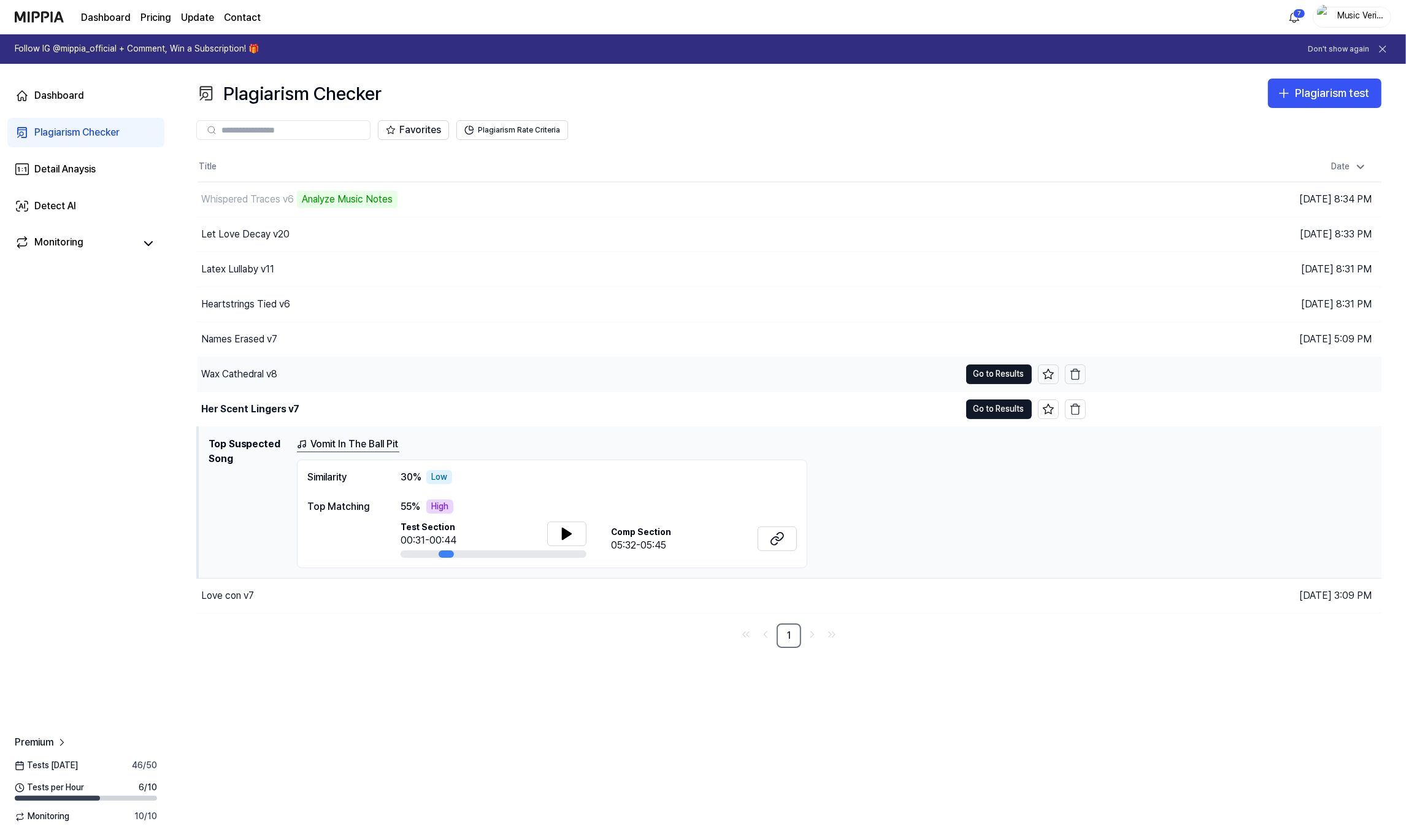
click at [279, 368] on div "Wax Cathedral v8" at bounding box center [579, 374] width 762 height 35
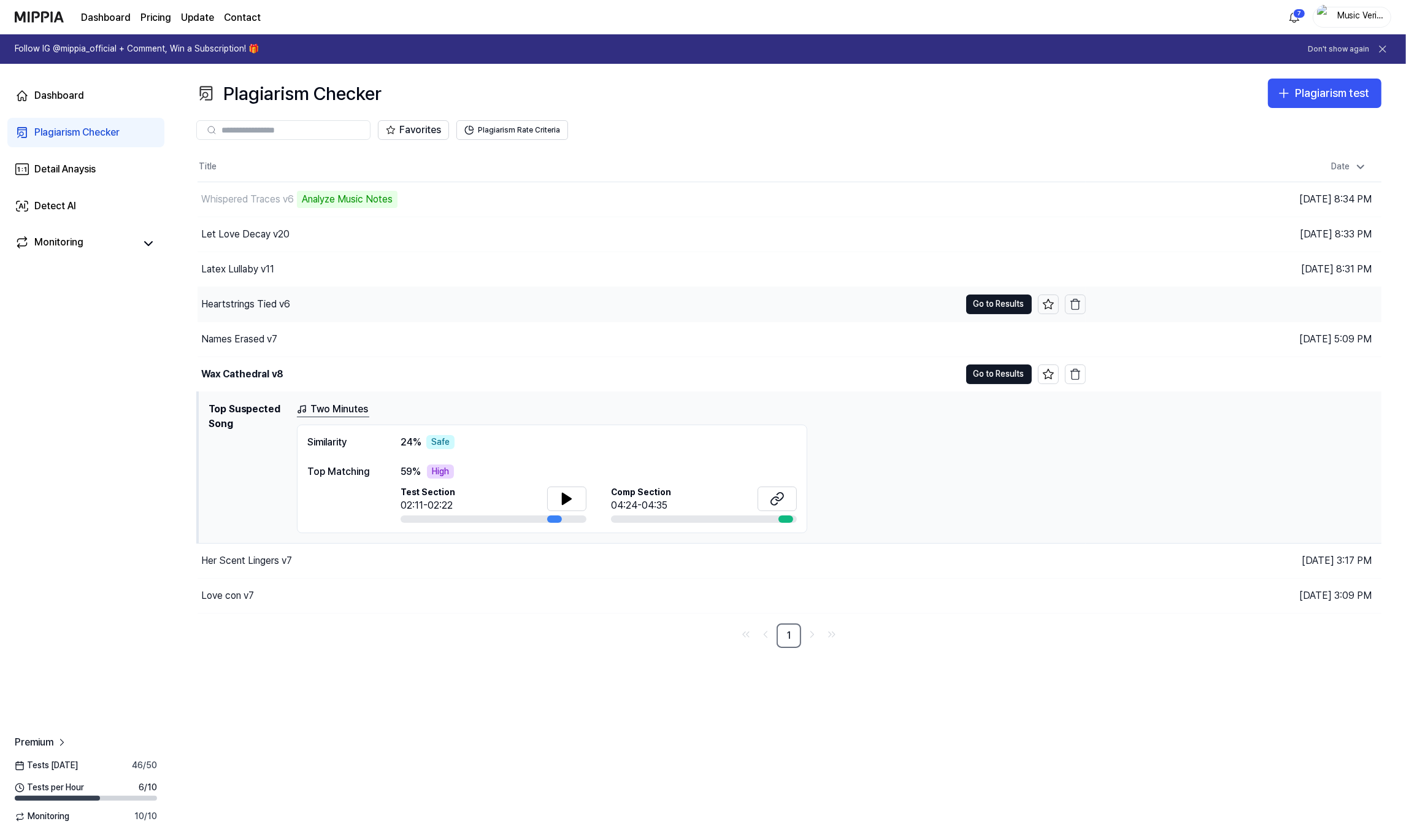
click at [331, 315] on div "Heartstrings Tied v6" at bounding box center [579, 305] width 762 height 35
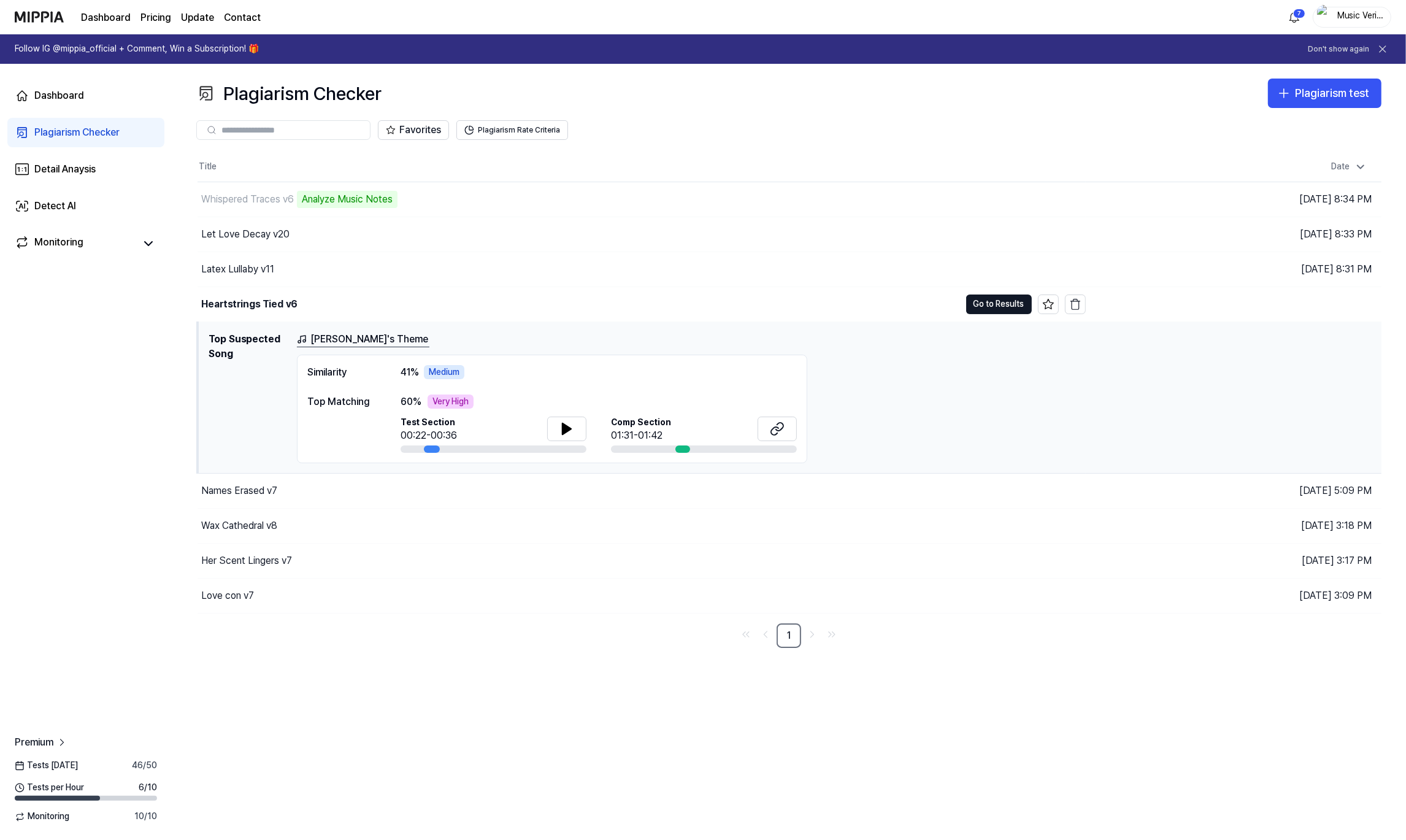
click at [973, 421] on div "Tommy's Theme Similarity 41 % Medium Top Matching 60 % Very High Test Section 0…" at bounding box center [834, 398] width 1075 height 132
click at [579, 433] on button at bounding box center [567, 429] width 39 height 24
click at [785, 428] on button at bounding box center [777, 429] width 39 height 24
click at [574, 431] on button at bounding box center [567, 429] width 39 height 24
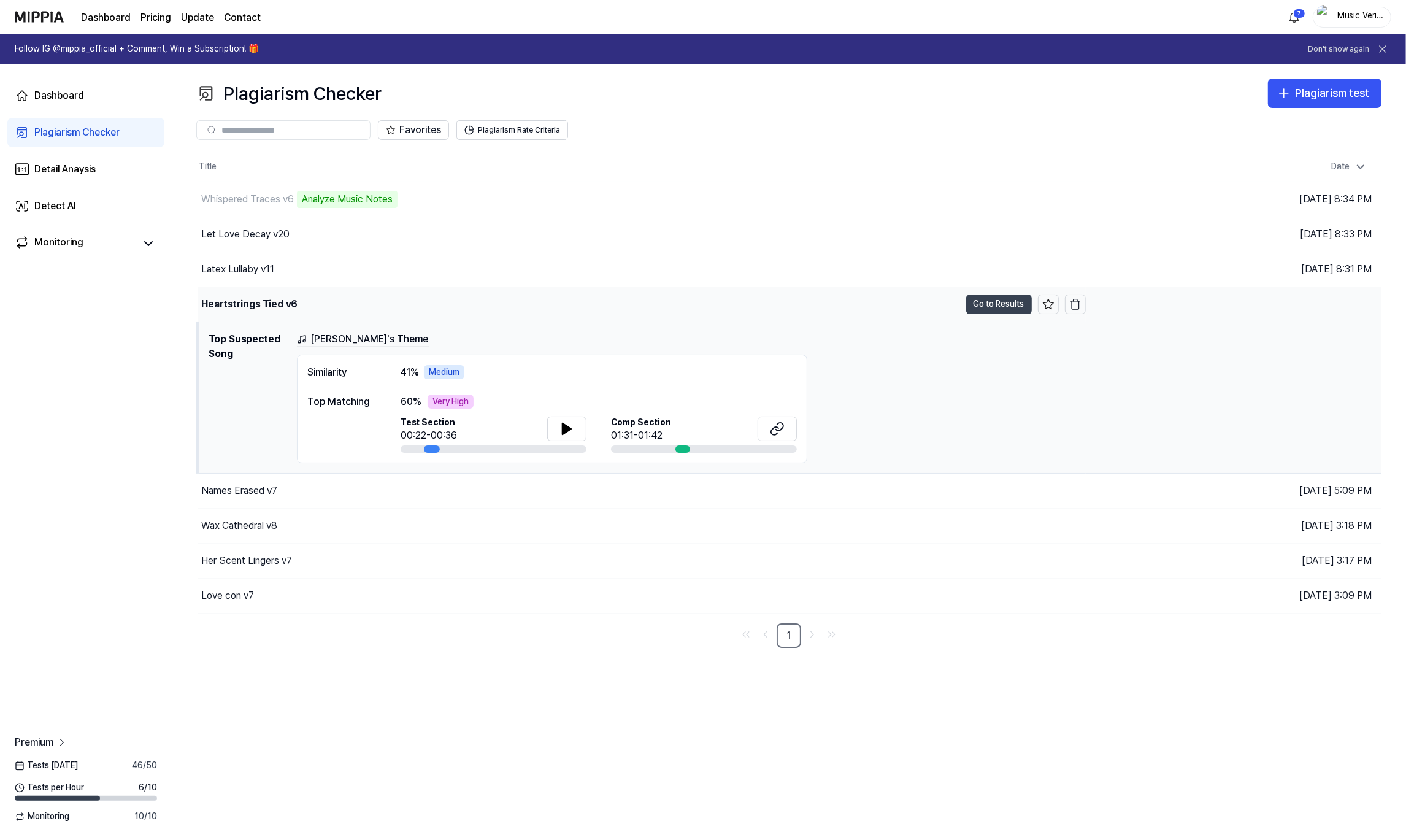
click at [1012, 302] on button "Go to Results" at bounding box center [999, 304] width 66 height 20
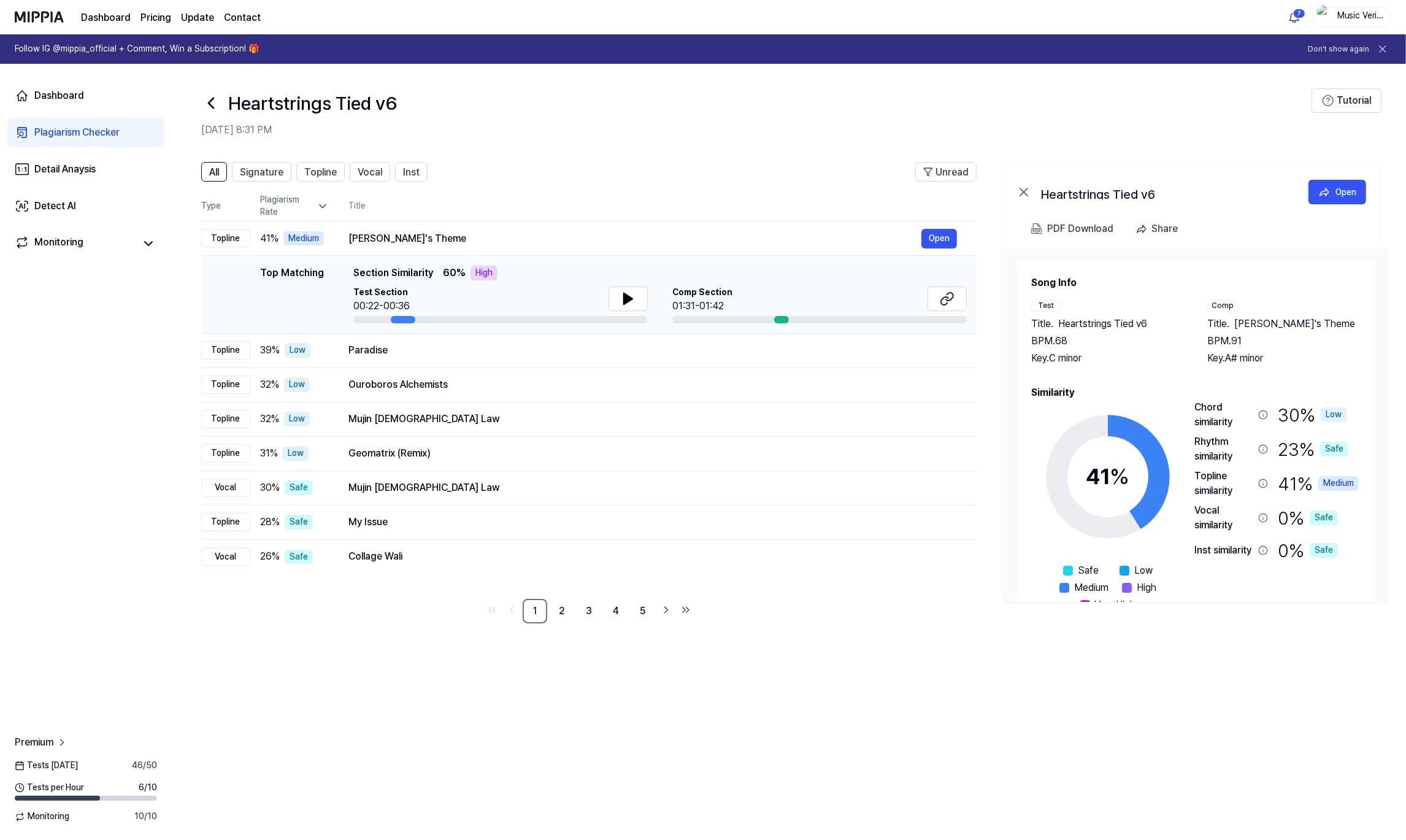
click at [1088, 677] on div "All Signature Topline Vocal Inst Unread All Signature Topline Vocal Inst Type P…" at bounding box center [789, 495] width 1234 height 690
click at [984, 102] on div "Heartstrings Tied v6" at bounding box center [756, 104] width 1110 height 30
click at [376, 624] on div "All Signature Topline Vocal Inst Unread All Signature Topline Vocal Inst Type P…" at bounding box center [789, 399] width 1234 height 499
click at [246, 176] on span "Signature" at bounding box center [261, 172] width 43 height 15
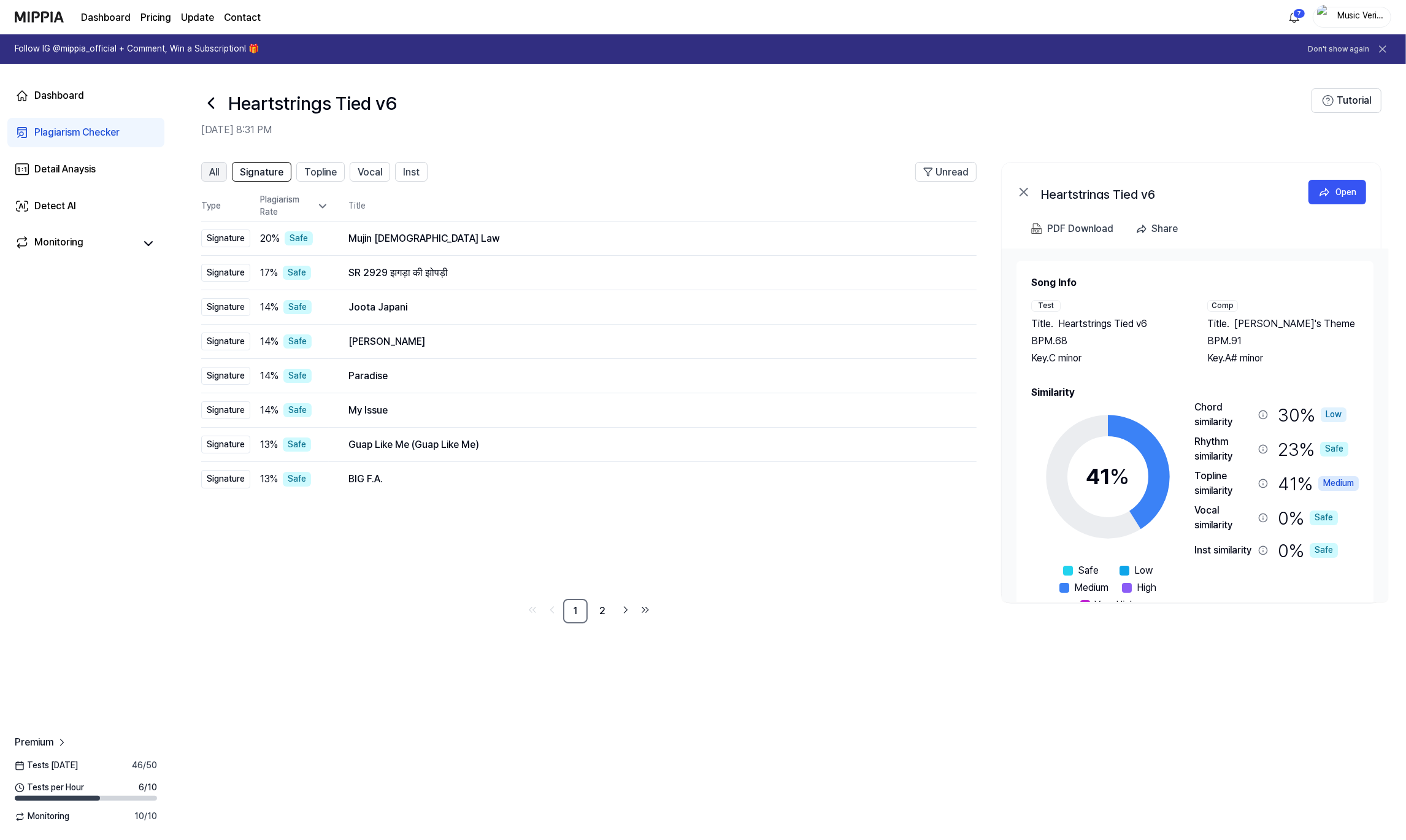
click at [214, 173] on span "All" at bounding box center [214, 172] width 10 height 15
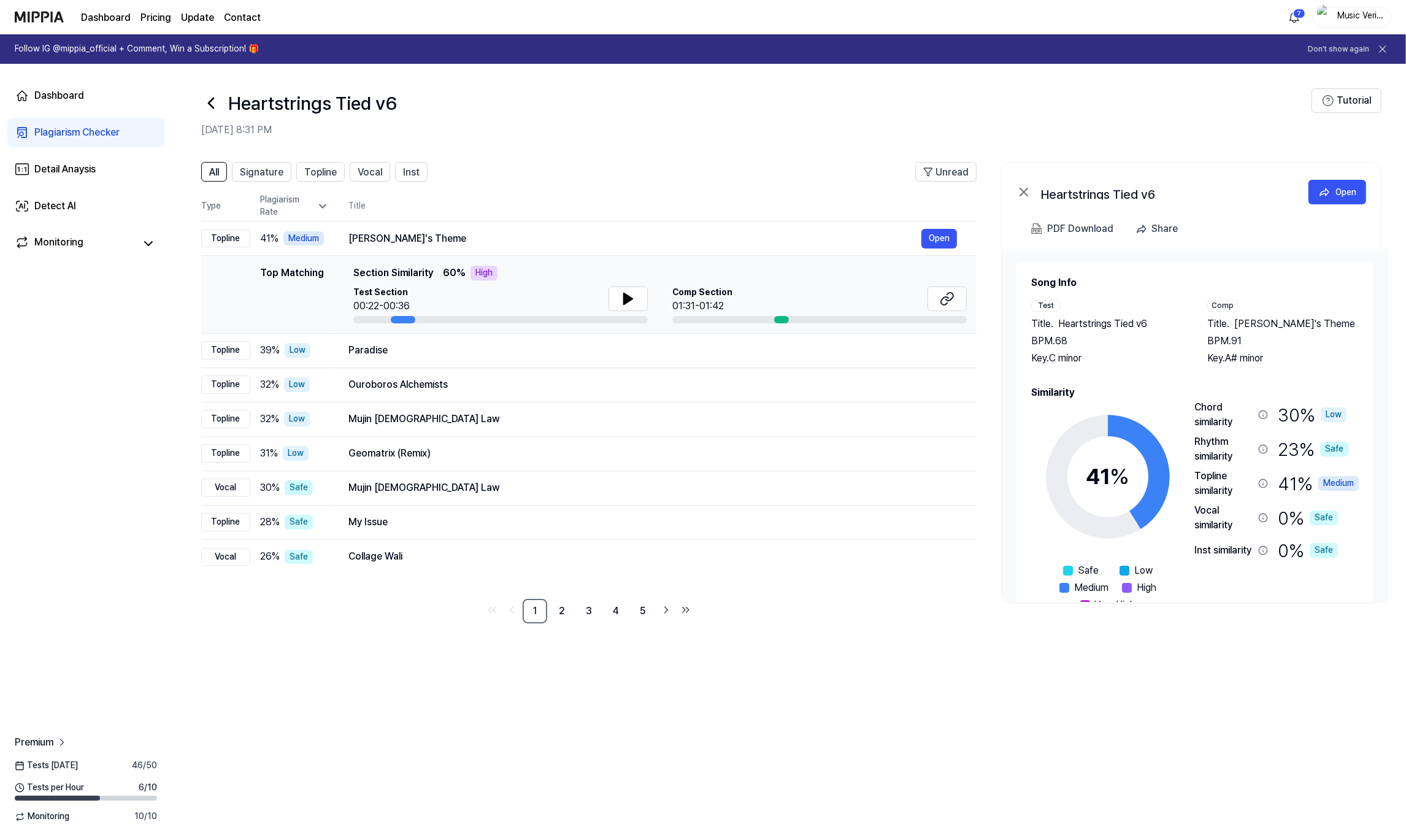
click at [1292, 710] on div "All Signature Topline Vocal Inst Unread All Signature Topline Vocal Inst Type P…" at bounding box center [789, 495] width 1234 height 690
drag, startPoint x: 645, startPoint y: 686, endPoint x: 753, endPoint y: 612, distance: 130.9
click at [647, 686] on div "All Signature Topline Vocal Inst Unread All Signature Topline Vocal Inst Type P…" at bounding box center [789, 495] width 1234 height 690
click at [1107, 226] on div "PDF Download" at bounding box center [1080, 228] width 66 height 16
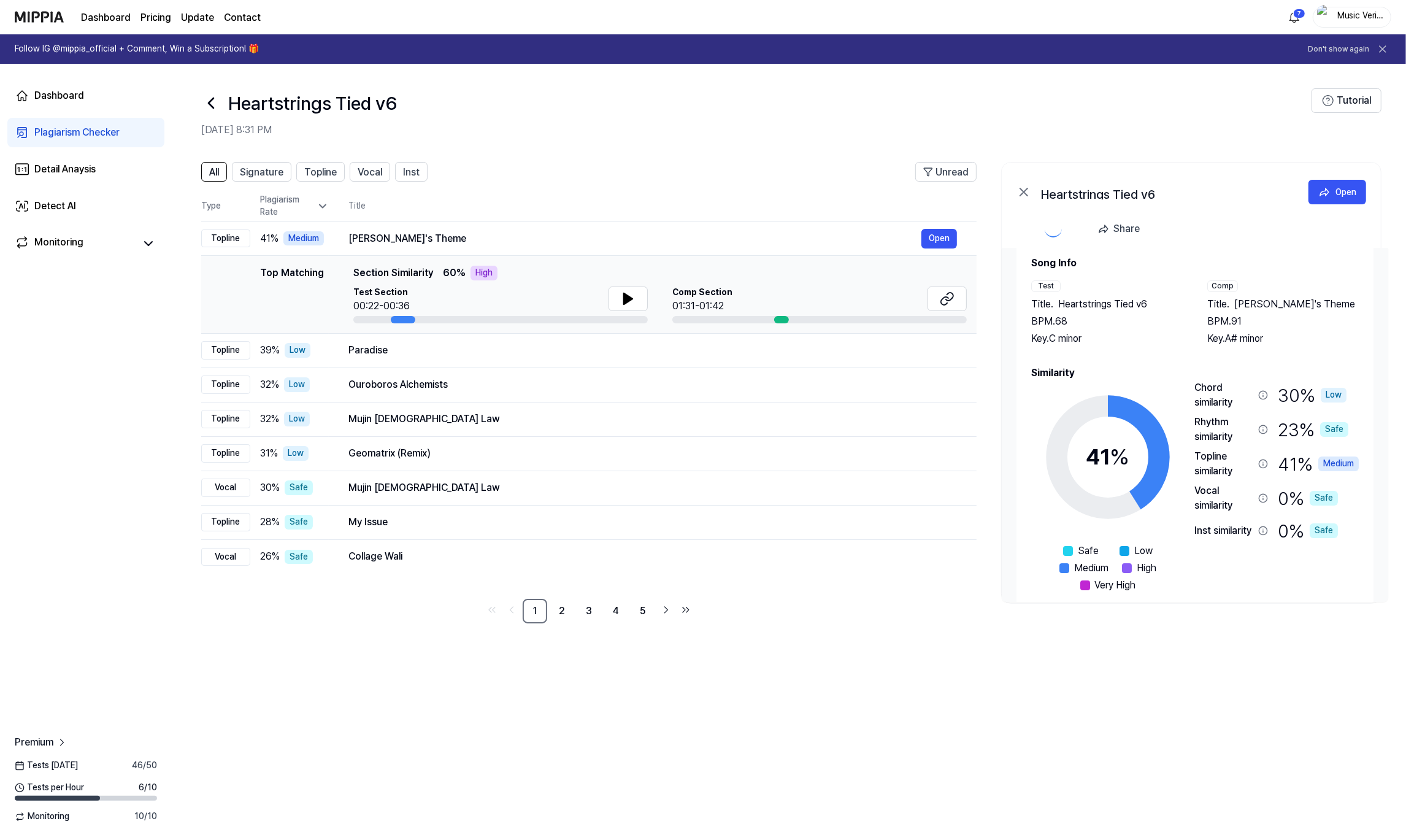
scroll to position [37, 0]
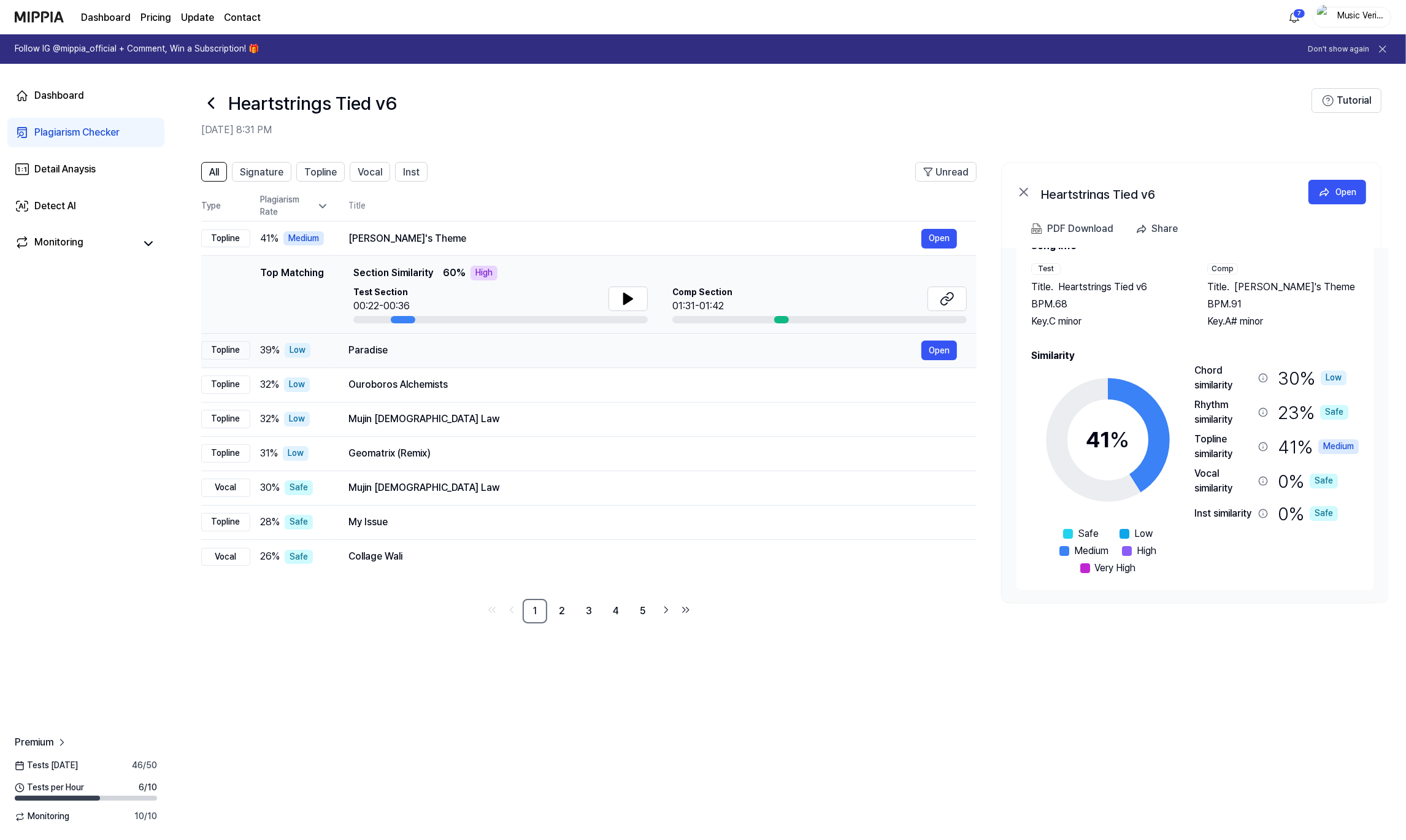
click at [454, 349] on div "Paradise" at bounding box center [635, 350] width 573 height 15
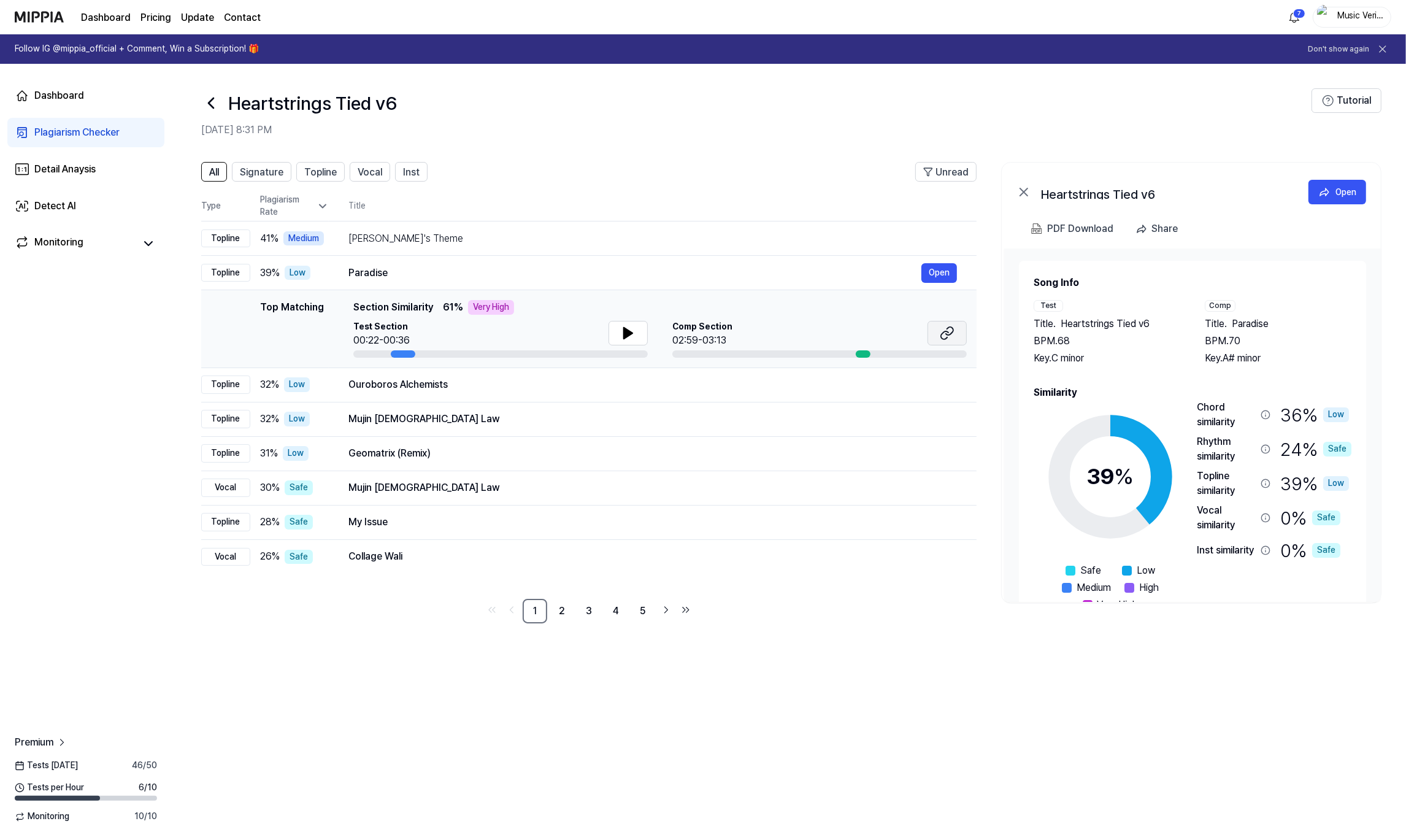
click at [953, 340] on icon at bounding box center [947, 333] width 15 height 15
click at [1019, 108] on div "Heartstrings Tied v6" at bounding box center [756, 104] width 1110 height 30
click at [1388, 235] on div "All Signature Topline Vocal Inst Unread All Signature Topline Vocal Inst Type P…" at bounding box center [789, 399] width 1234 height 499
click at [1073, 229] on div "PDF Download" at bounding box center [1080, 228] width 66 height 16
click at [247, 174] on span "Signature" at bounding box center [261, 172] width 43 height 15
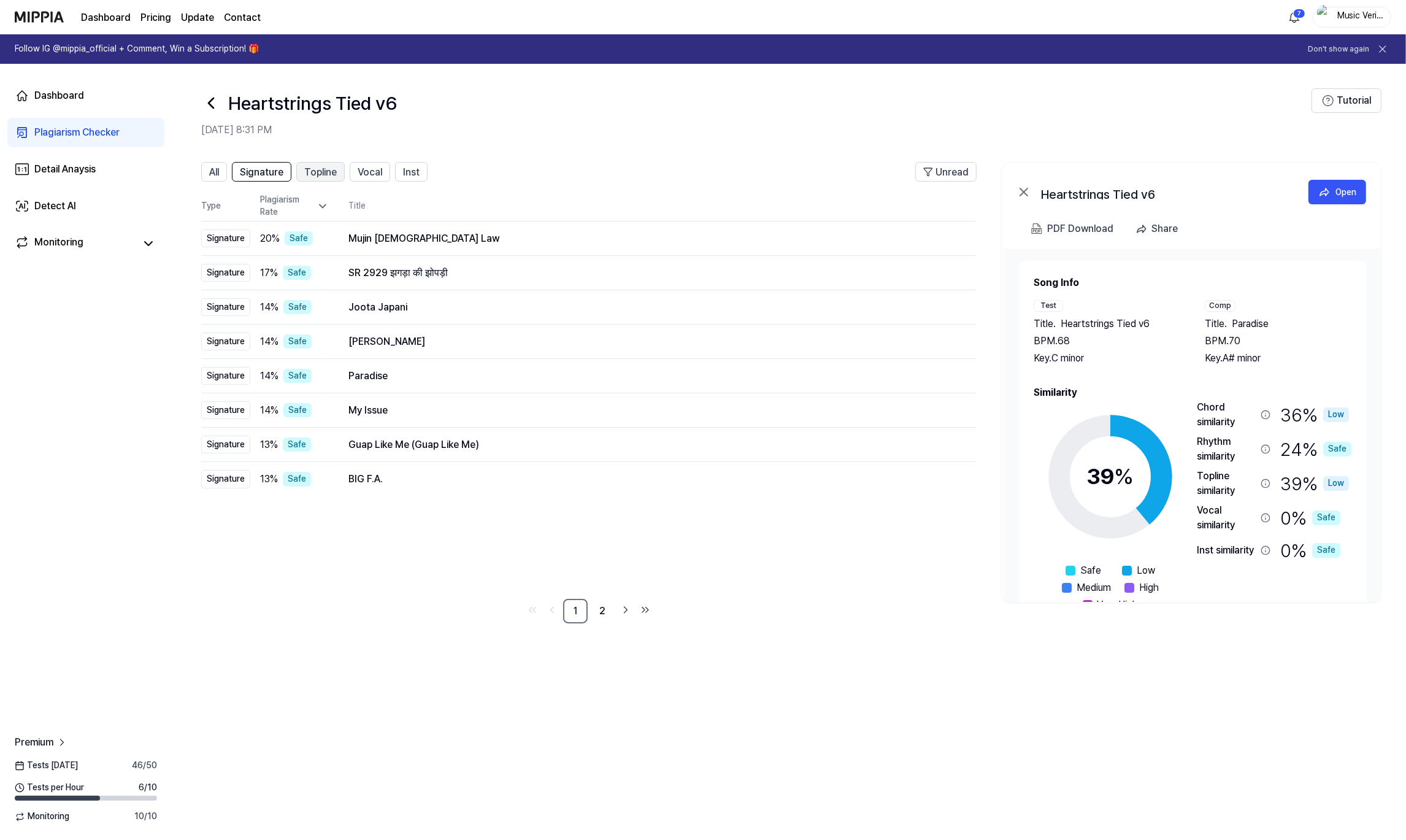
click at [330, 174] on span "Topline" at bounding box center [320, 172] width 32 height 15
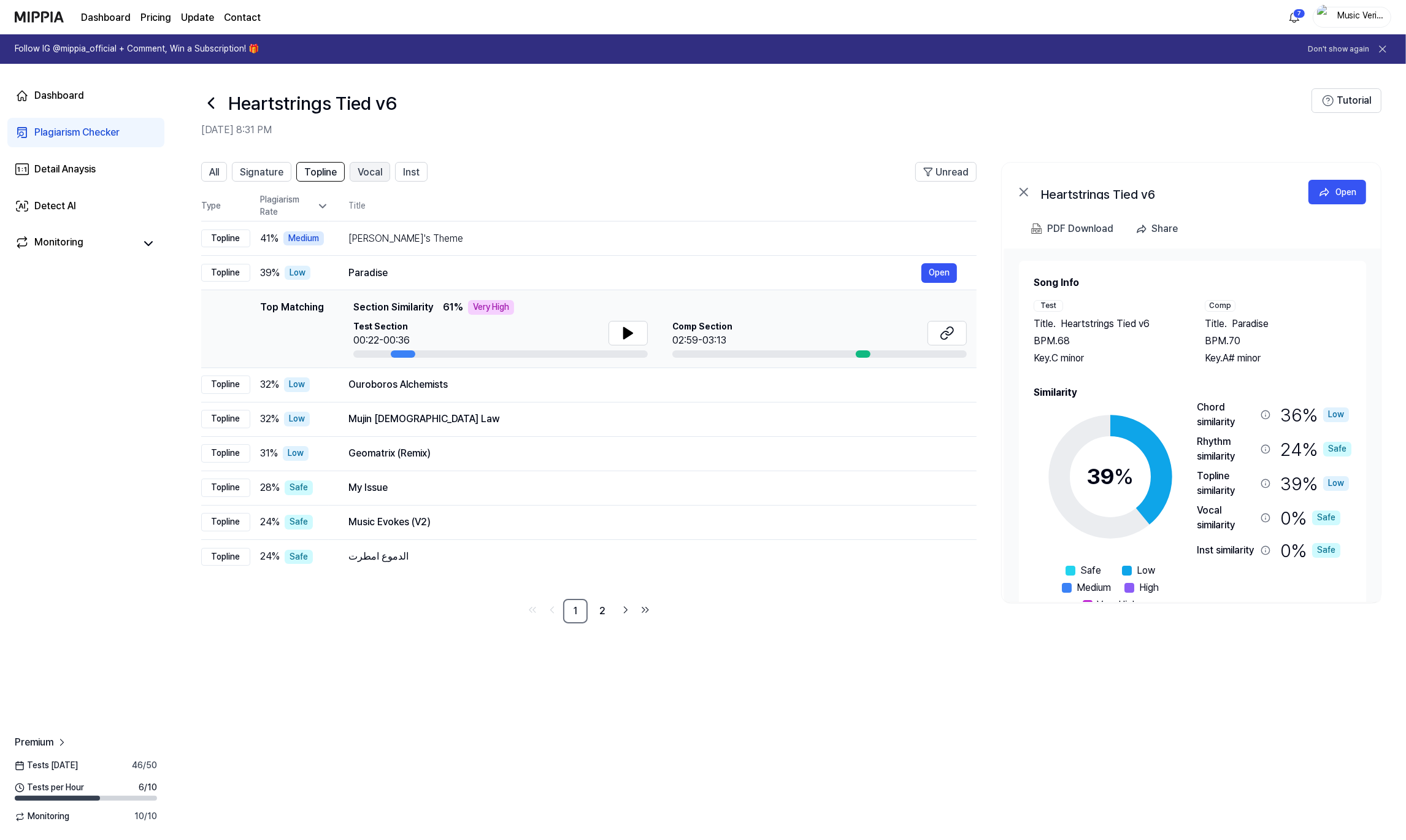
click at [357, 173] on button "Vocal" at bounding box center [370, 171] width 41 height 20
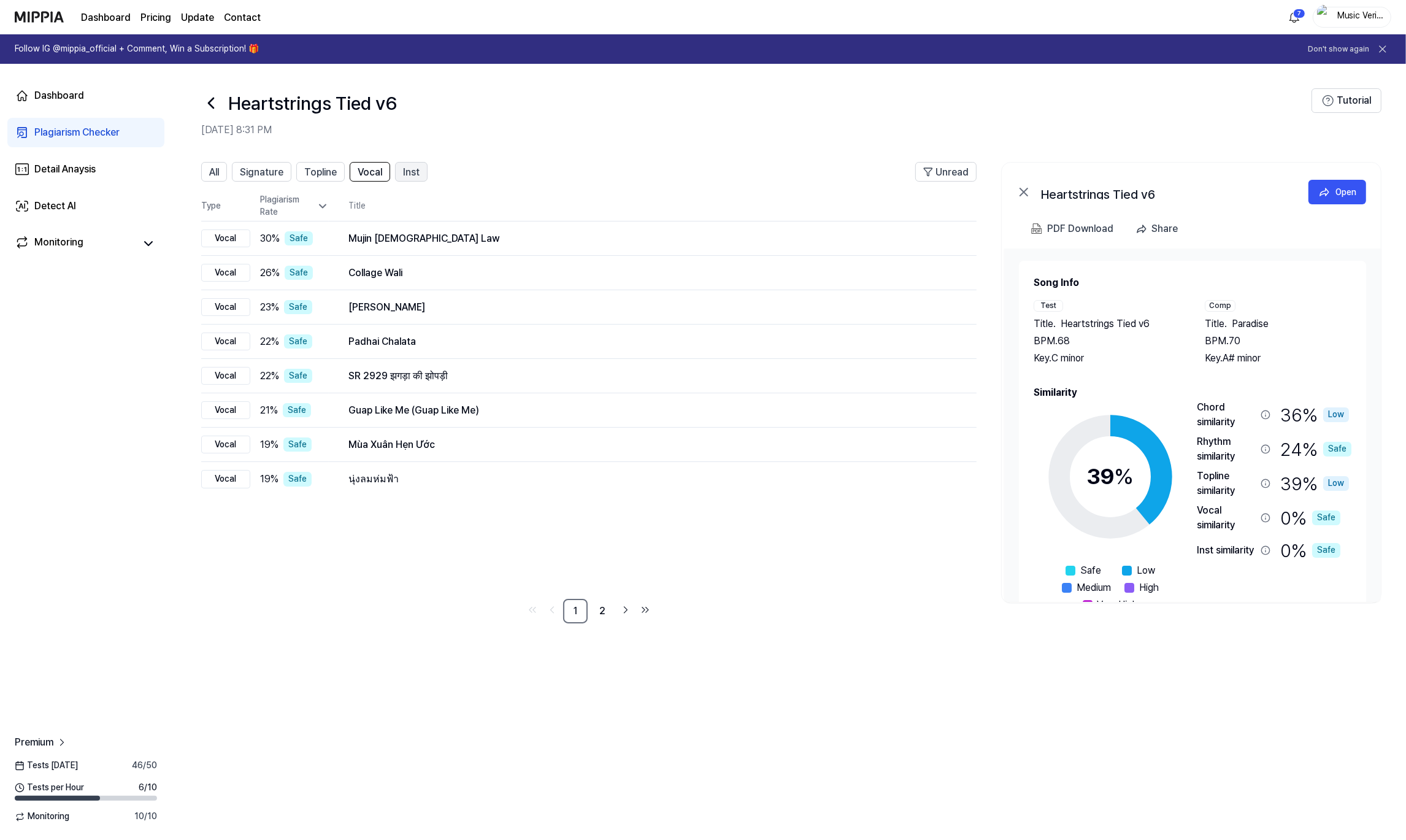
click at [410, 173] on span "Inst" at bounding box center [411, 172] width 16 height 15
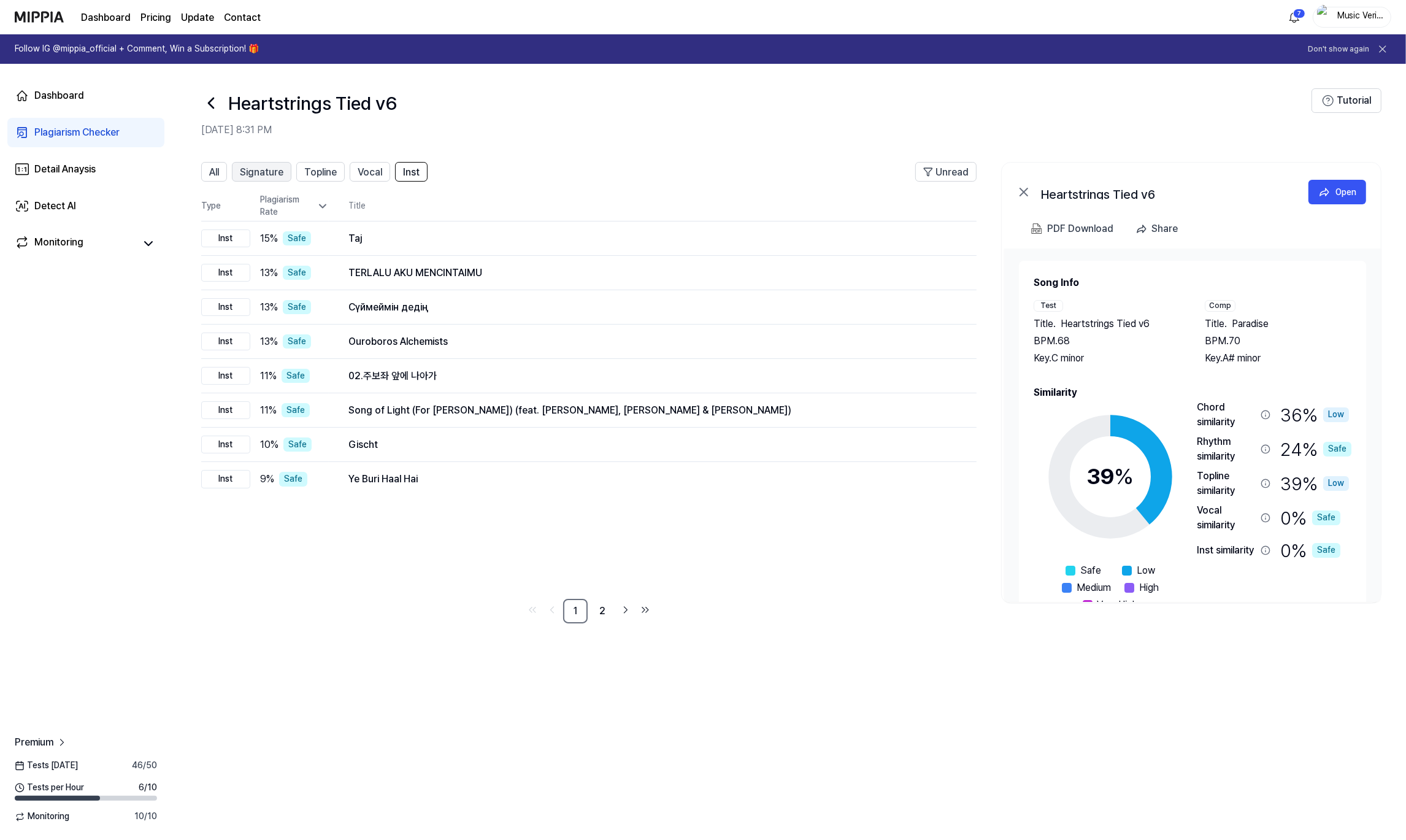
click at [273, 174] on span "Signature" at bounding box center [261, 172] width 43 height 15
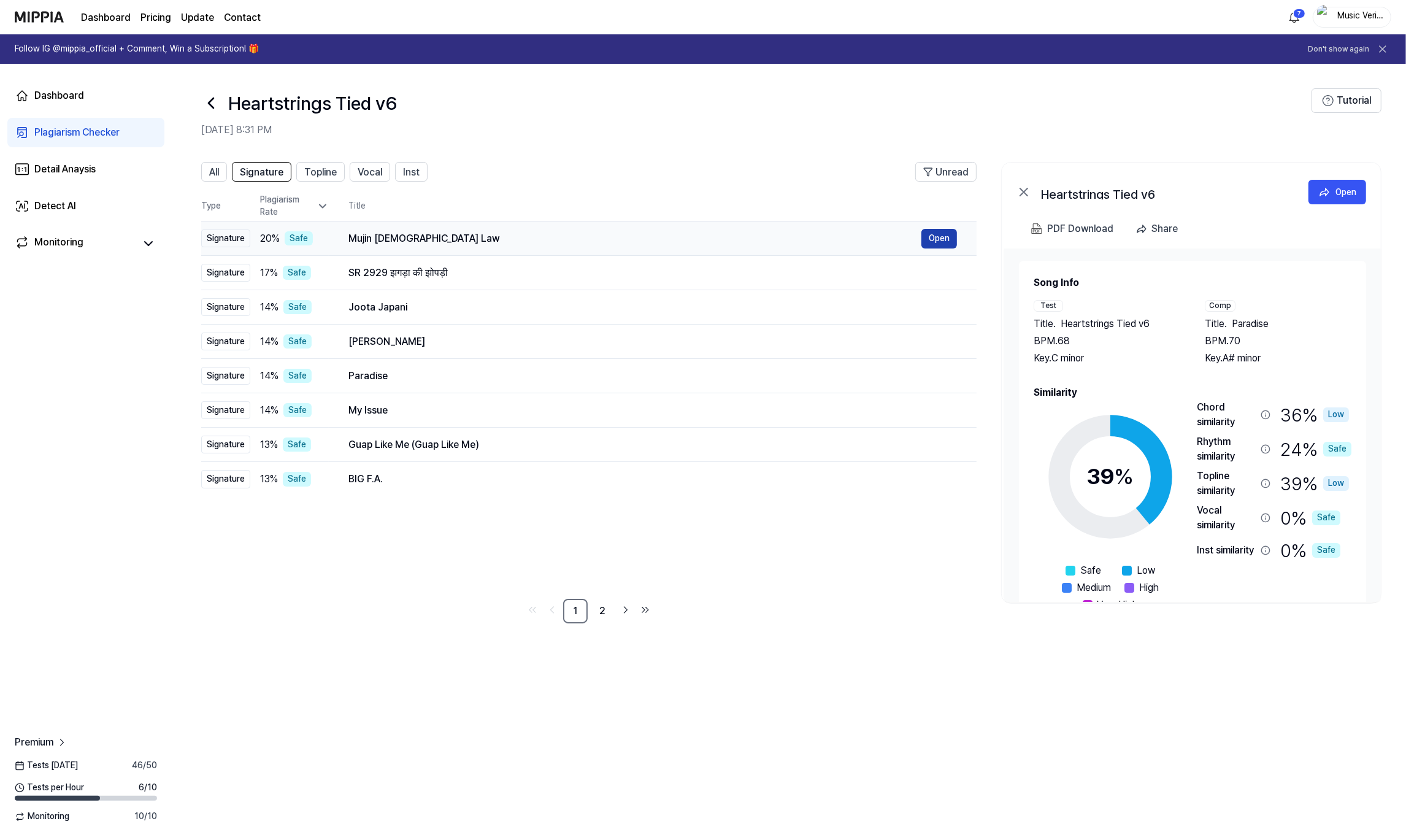
click at [937, 239] on button "Open" at bounding box center [939, 238] width 35 height 20
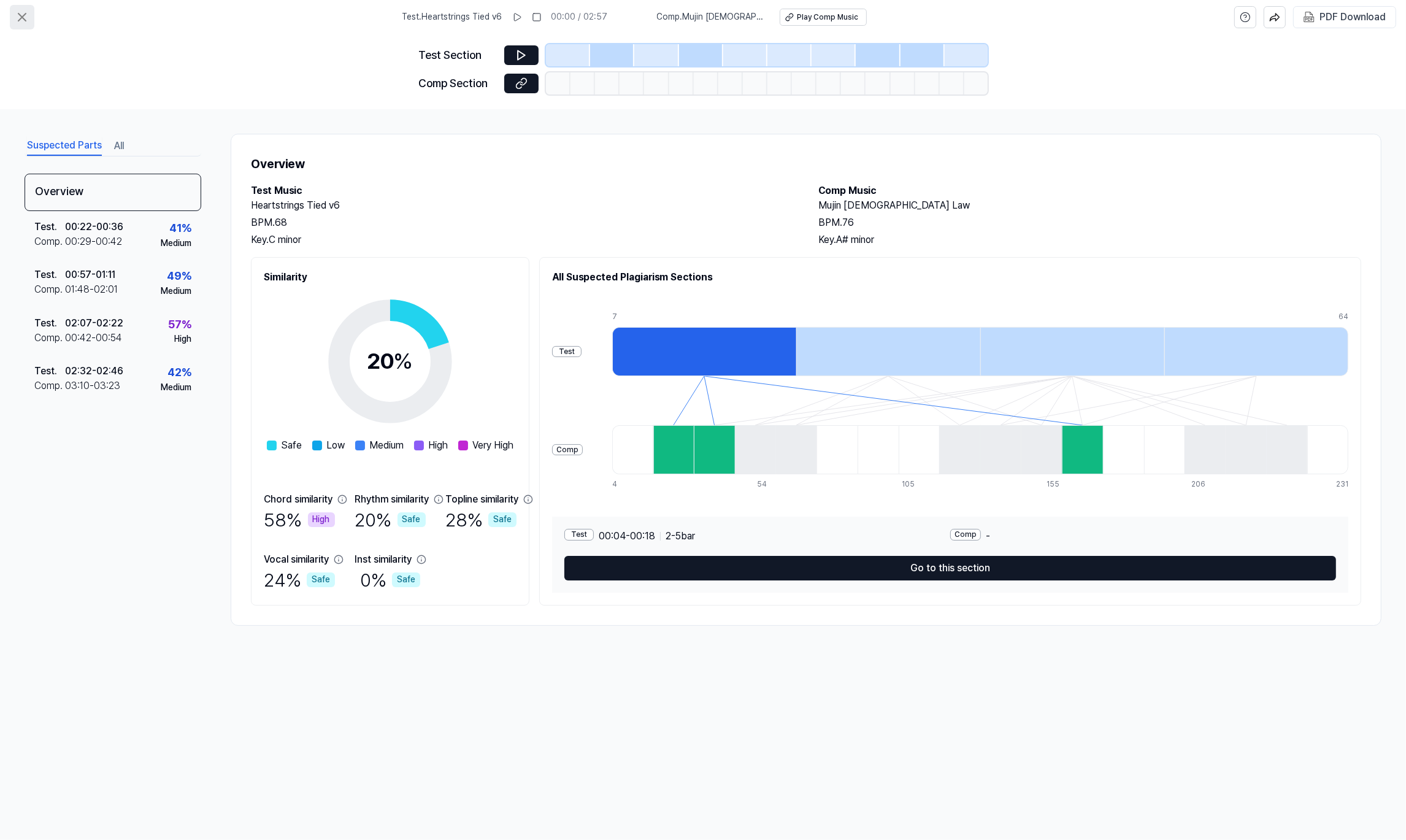
click at [13, 19] on button at bounding box center [22, 16] width 24 height 24
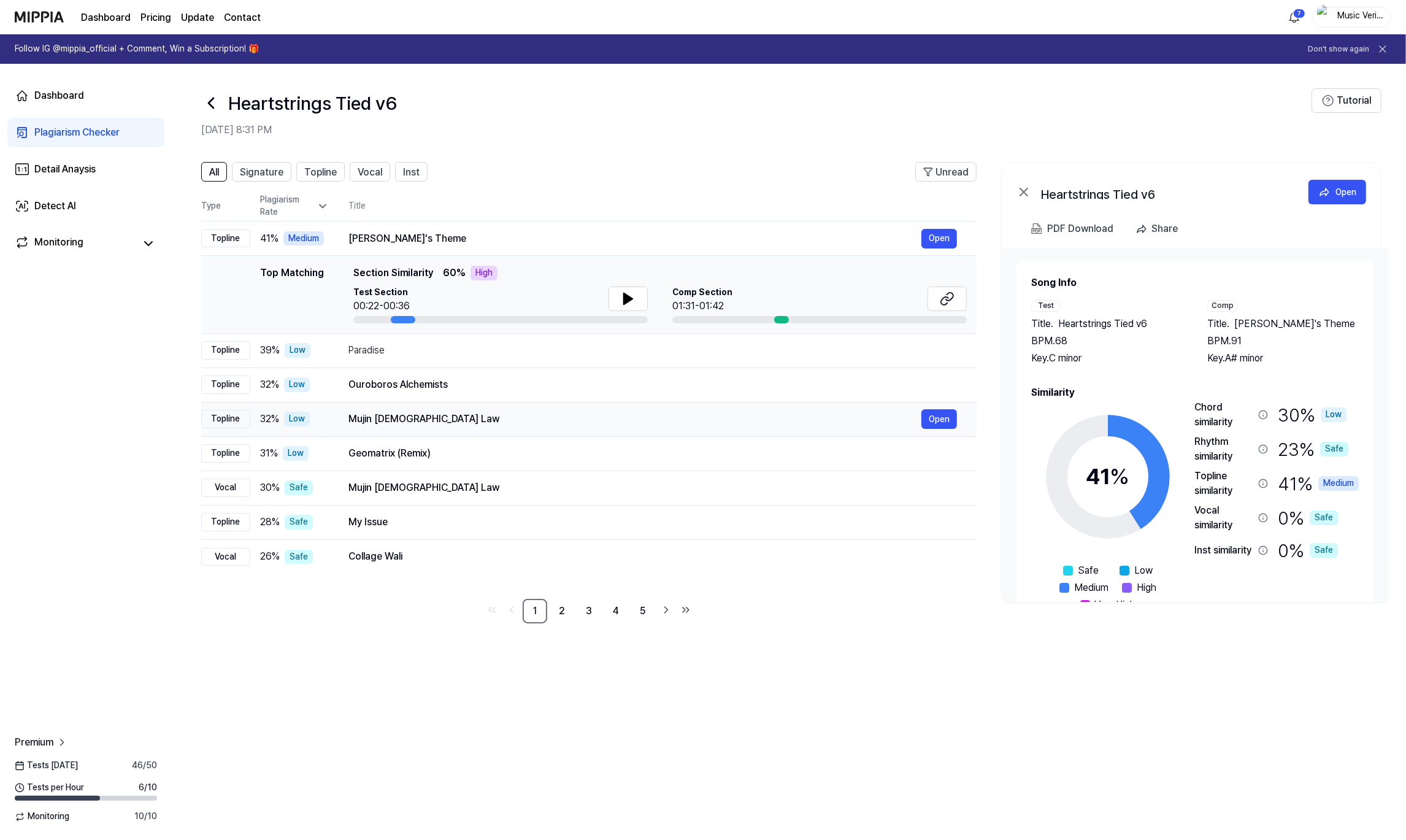
click at [484, 412] on div "Mujin Buddhist Law" at bounding box center [635, 418] width 573 height 15
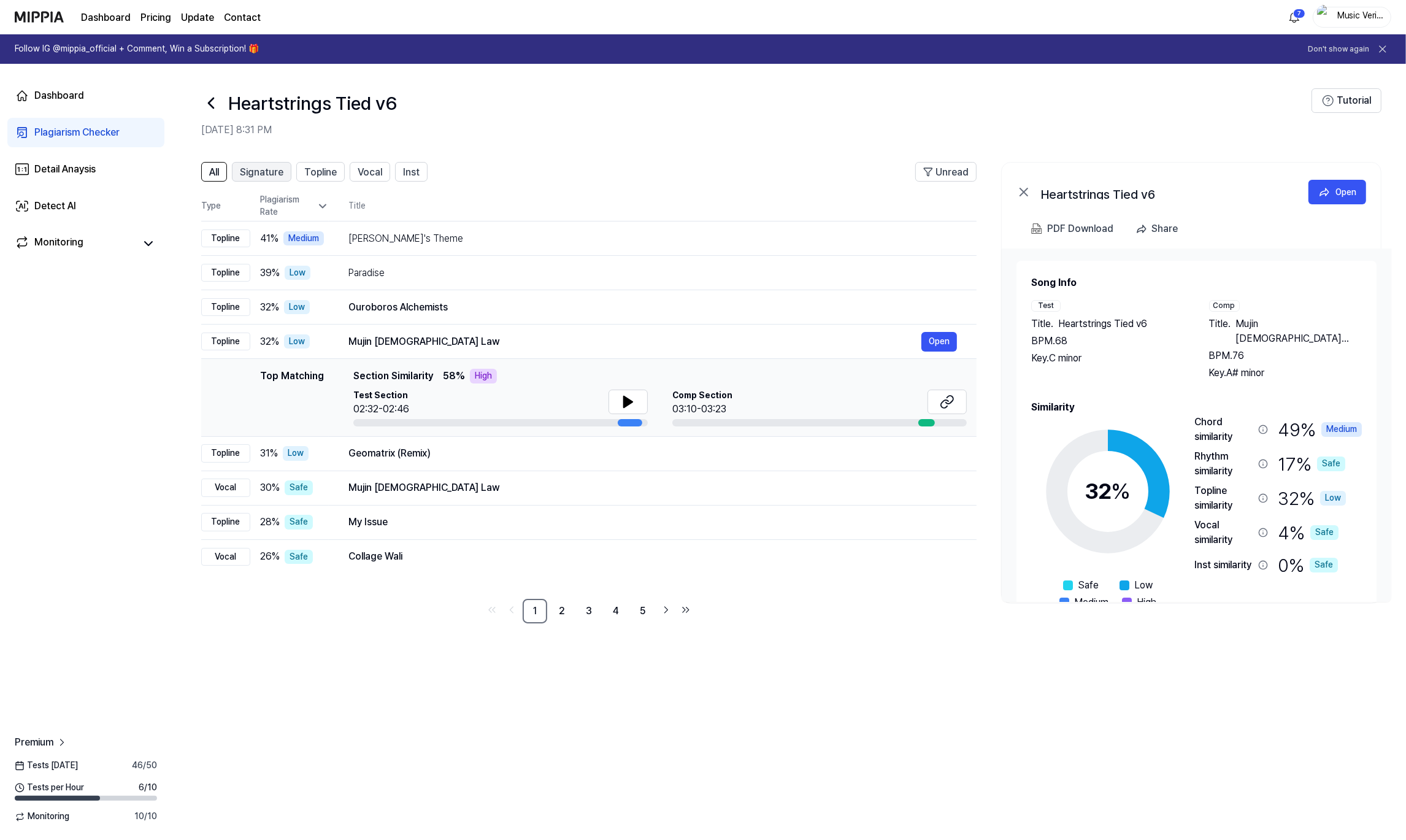
click at [268, 173] on span "Signature" at bounding box center [261, 172] width 43 height 15
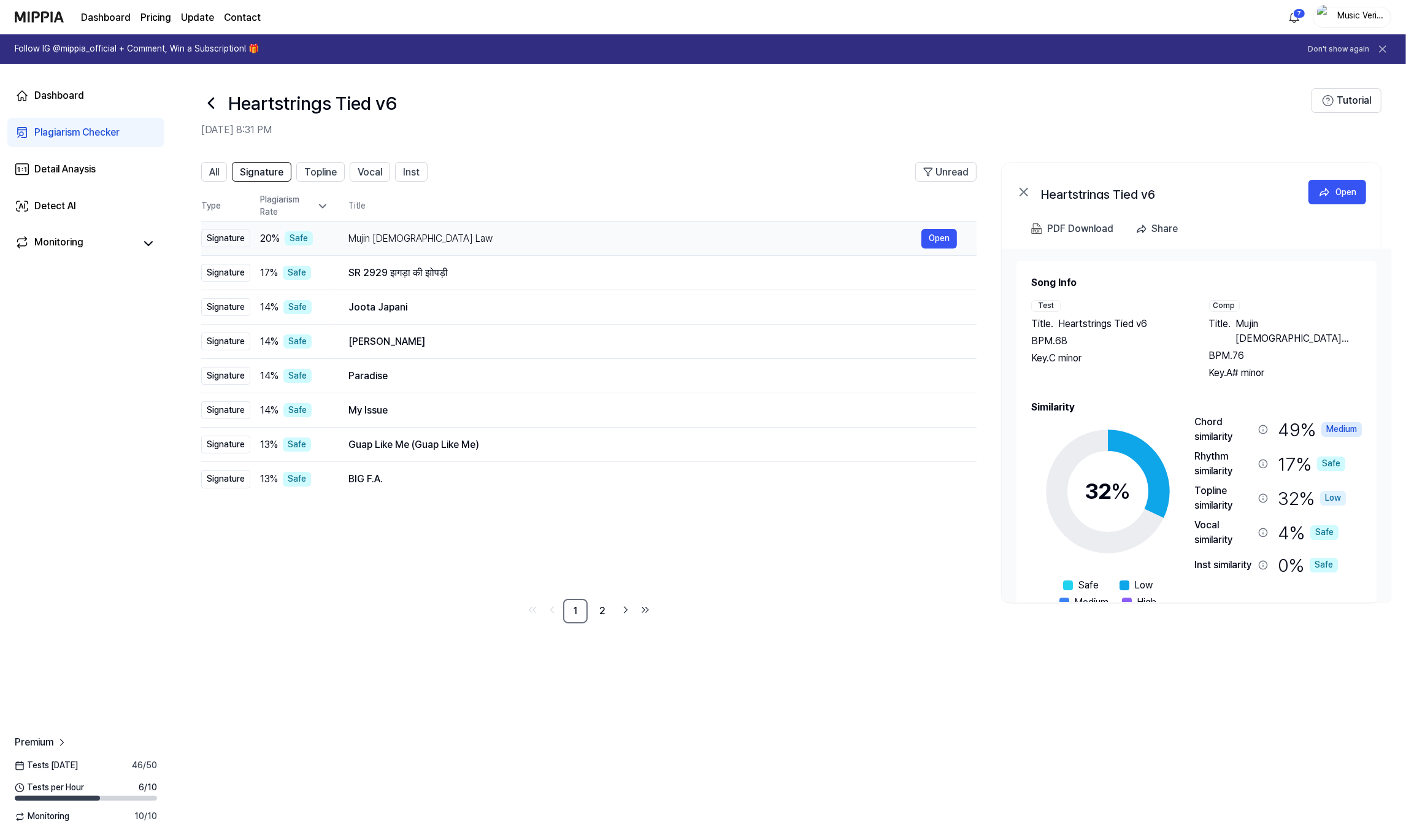
click at [572, 247] on div "Mujin Buddhist Law Open" at bounding box center [652, 238] width 608 height 20
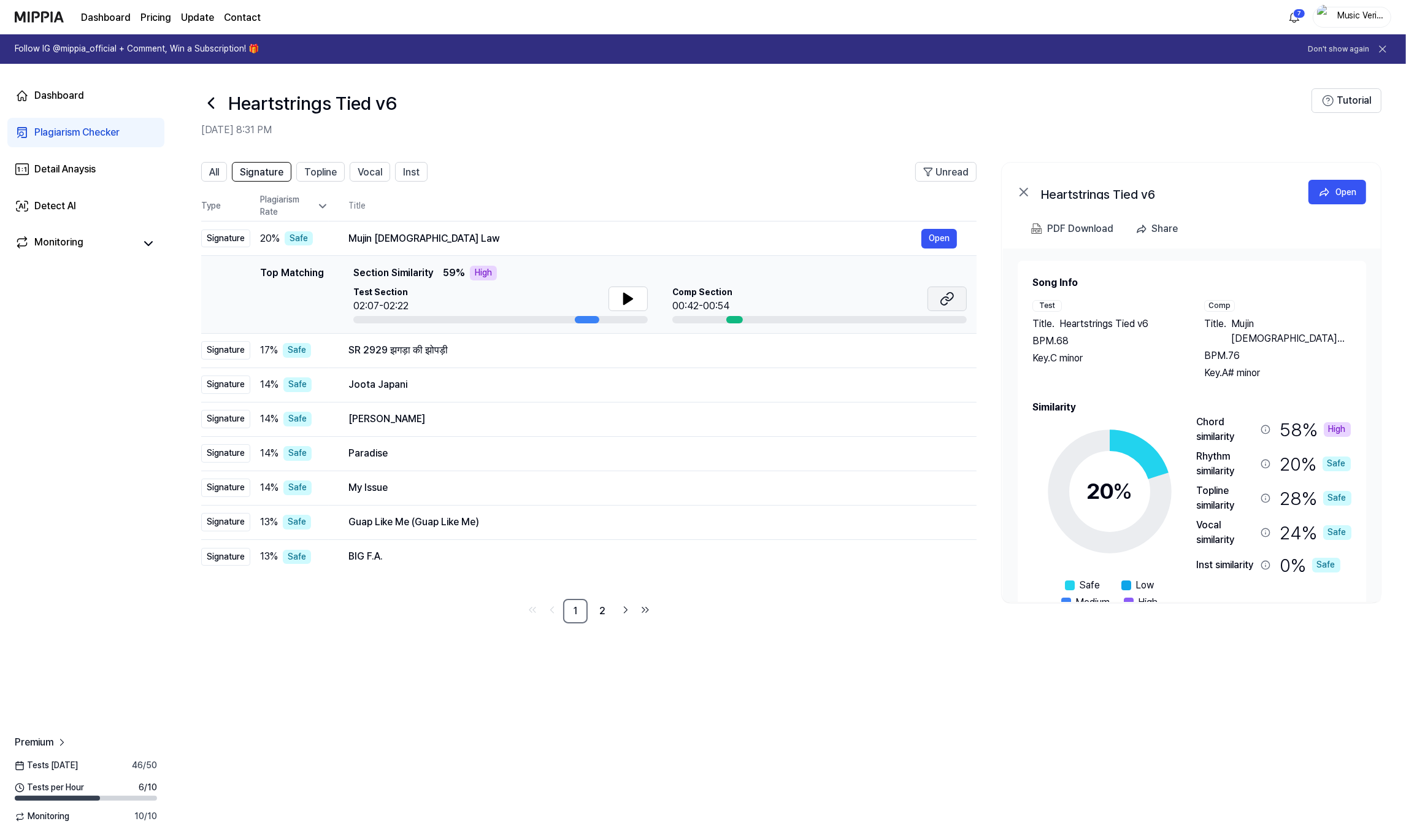
click at [939, 298] on button at bounding box center [948, 298] width 39 height 24
click at [212, 100] on icon at bounding box center [210, 103] width 20 height 20
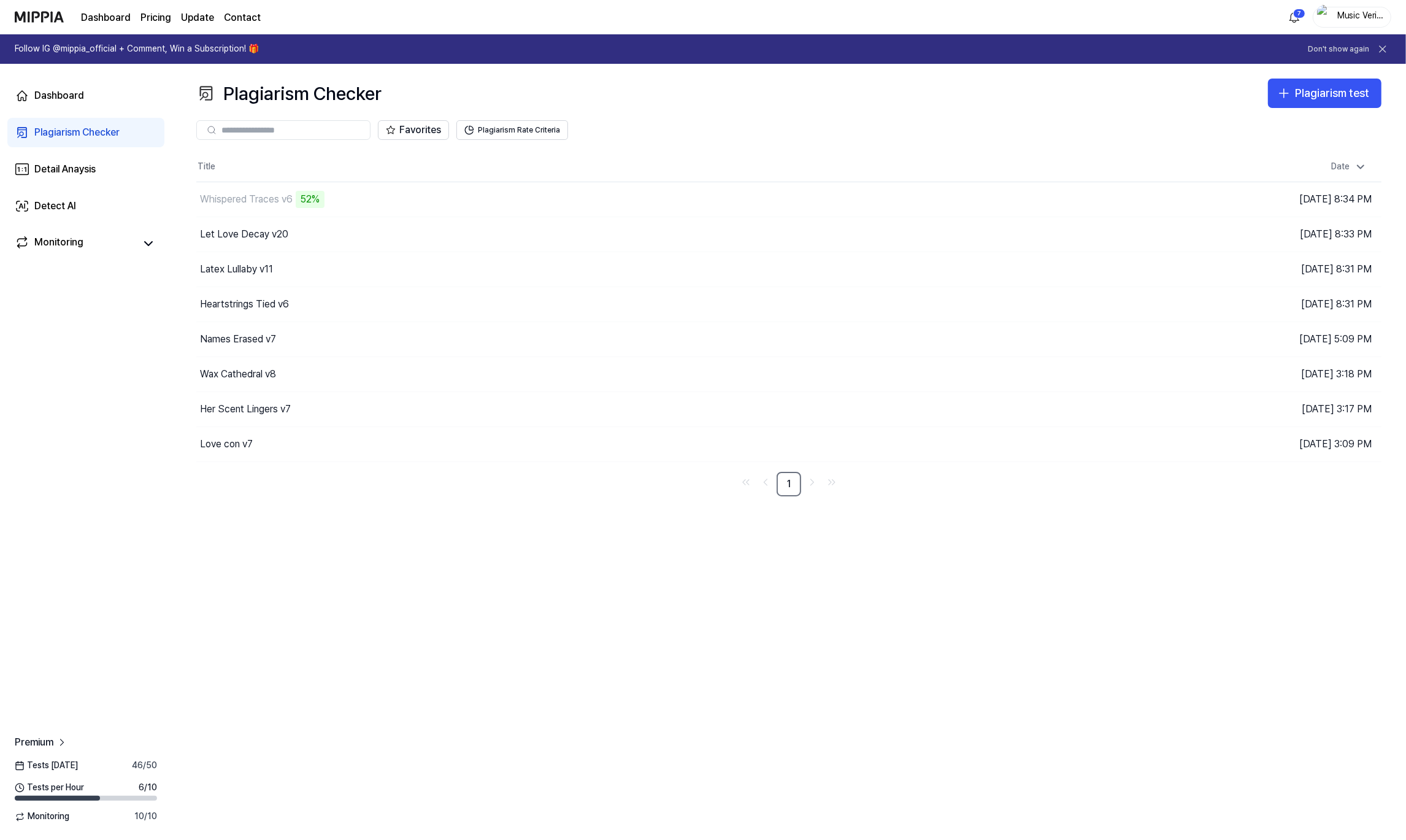
click at [483, 499] on div "Plagiarism Checker Plagiarism test Plagiarism Checker Detail Analysis Detect AI…" at bounding box center [789, 451] width 1234 height 776
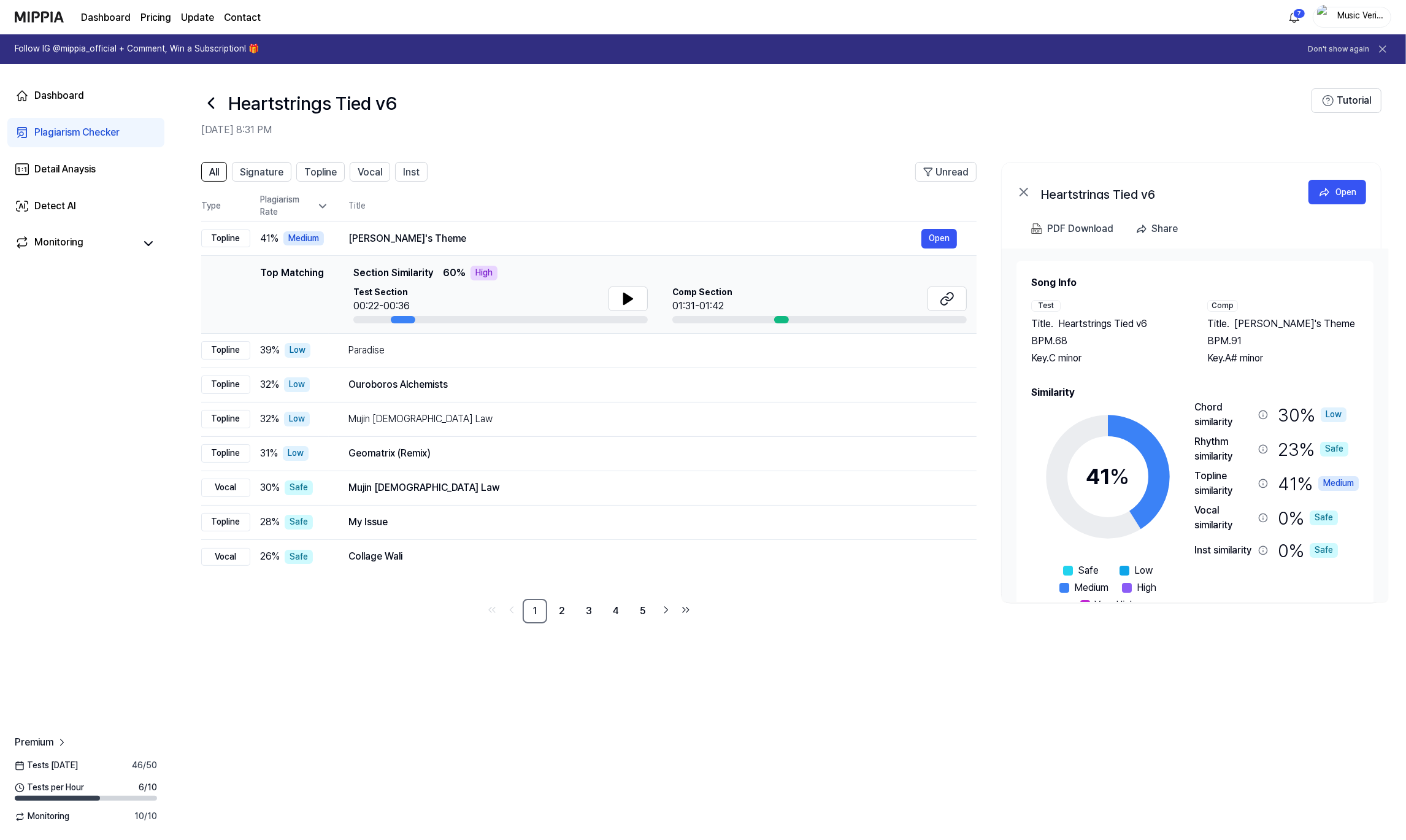
click at [211, 98] on icon at bounding box center [210, 103] width 20 height 20
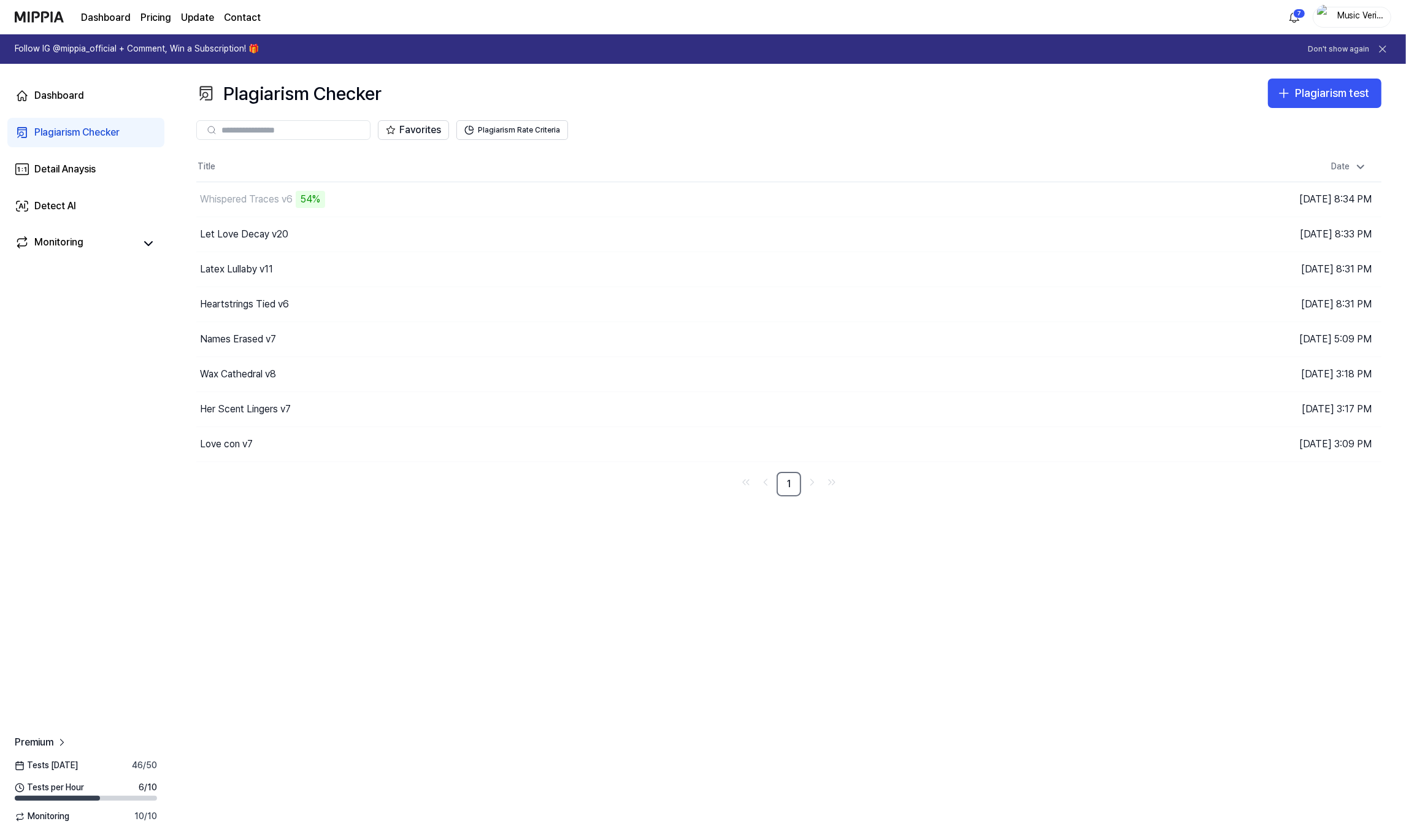
click at [1085, 499] on div "Plagiarism Checker Plagiarism test Plagiarism Checker Detail Analysis Detect AI…" at bounding box center [789, 451] width 1234 height 776
click at [334, 273] on div "Latex Lullaby v11" at bounding box center [578, 269] width 763 height 35
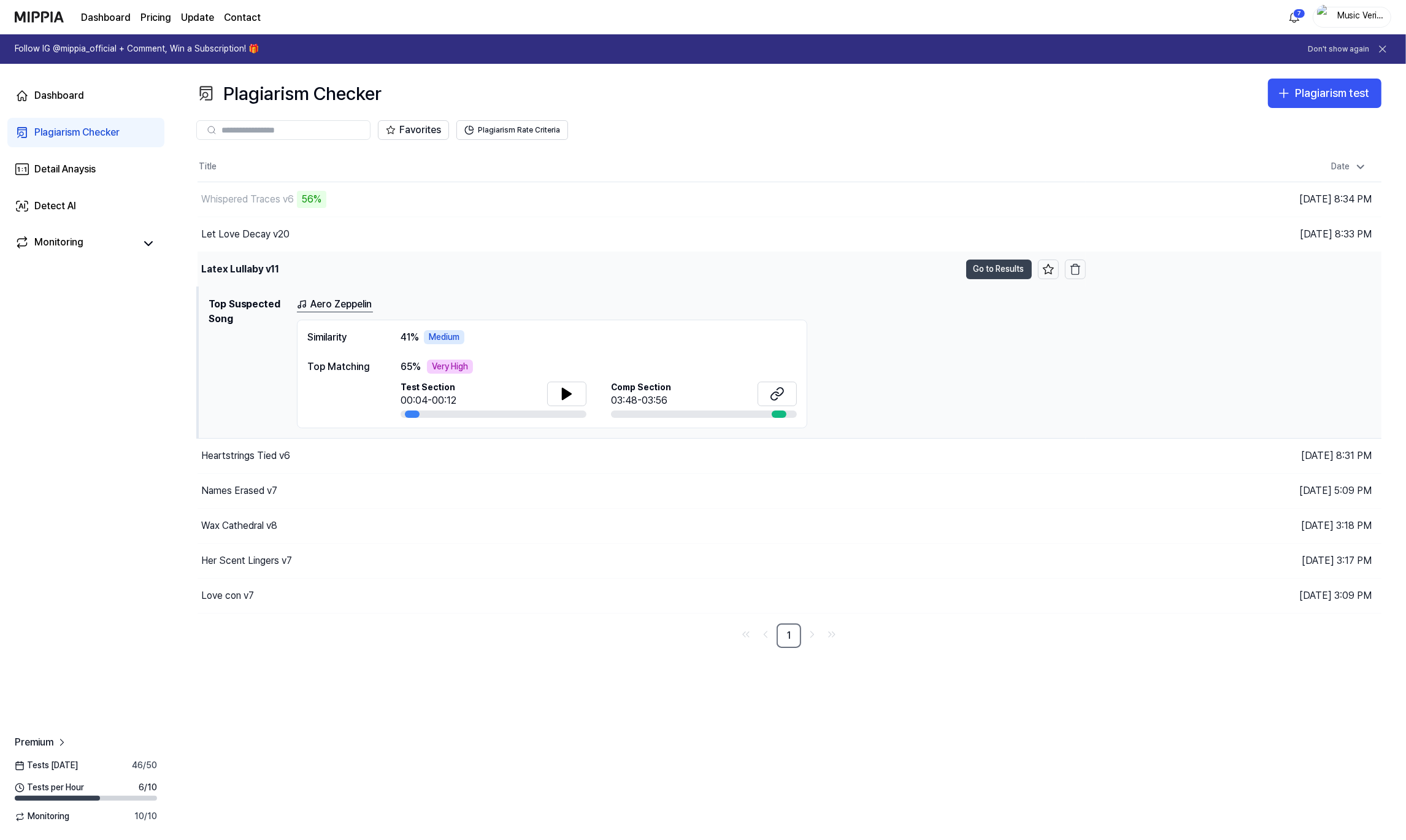
click at [1004, 265] on button "Go to Results" at bounding box center [999, 269] width 66 height 20
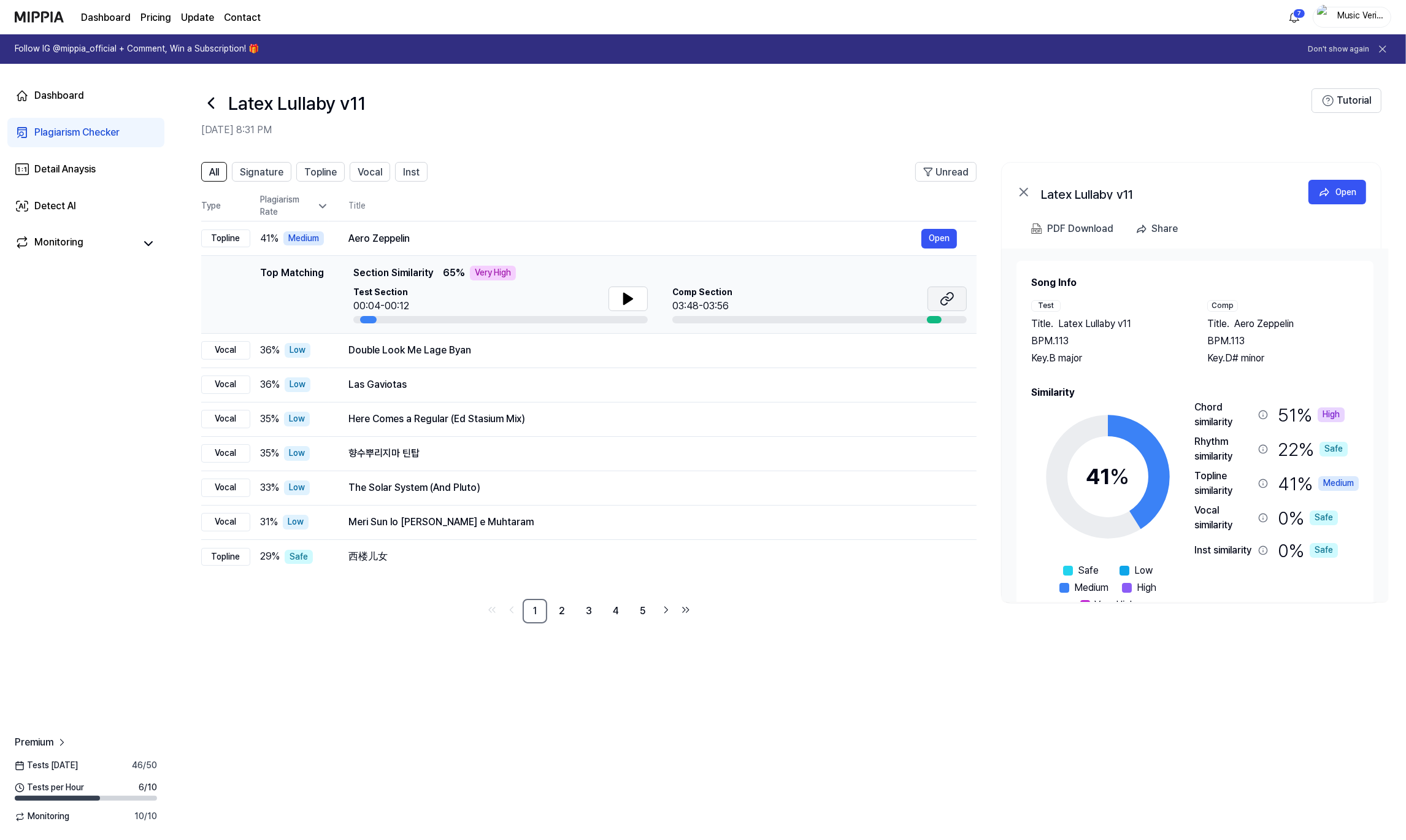
click at [952, 296] on icon at bounding box center [947, 298] width 15 height 15
click at [412, 169] on span "Inst" at bounding box center [411, 172] width 16 height 15
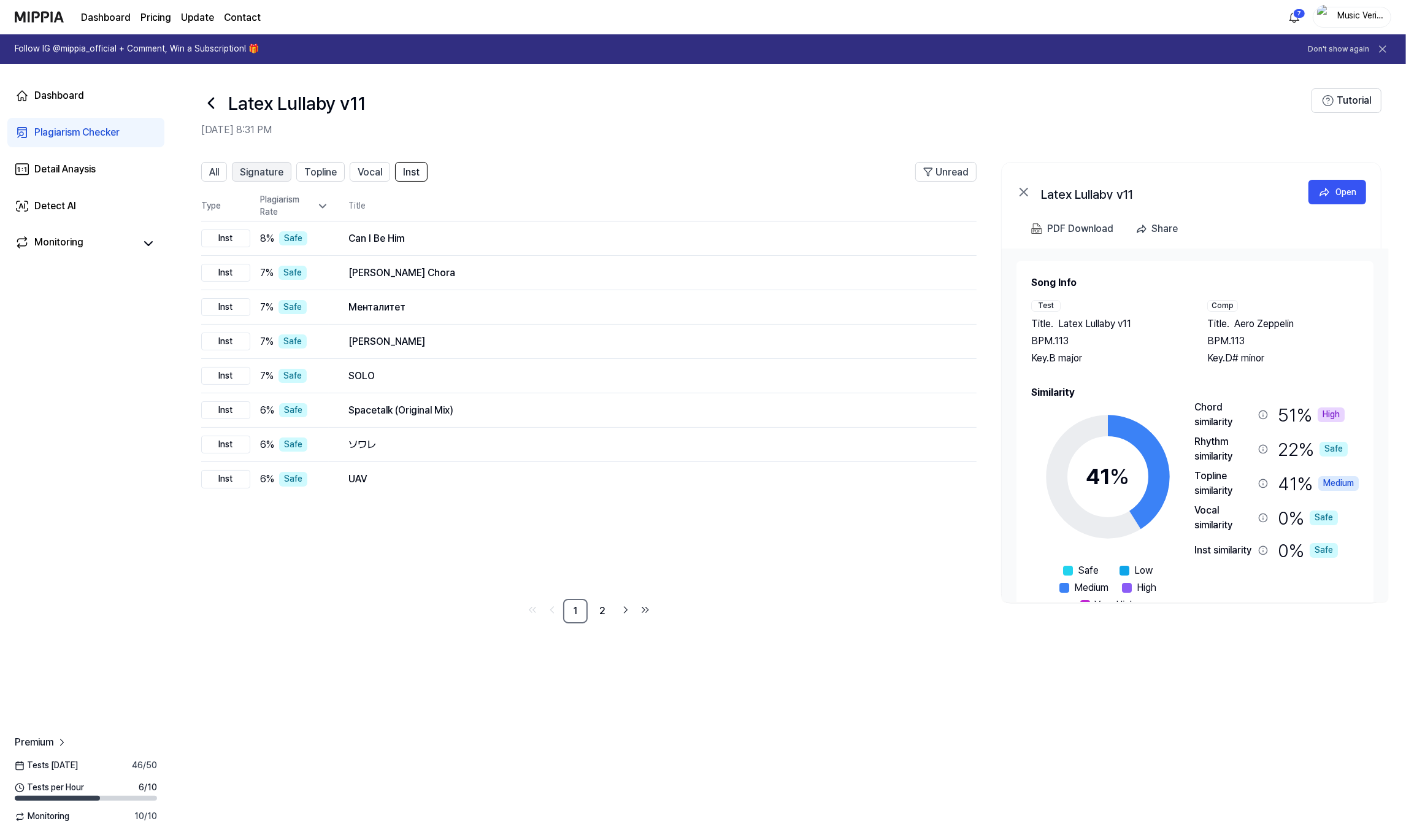
click at [275, 175] on span "Signature" at bounding box center [261, 172] width 43 height 15
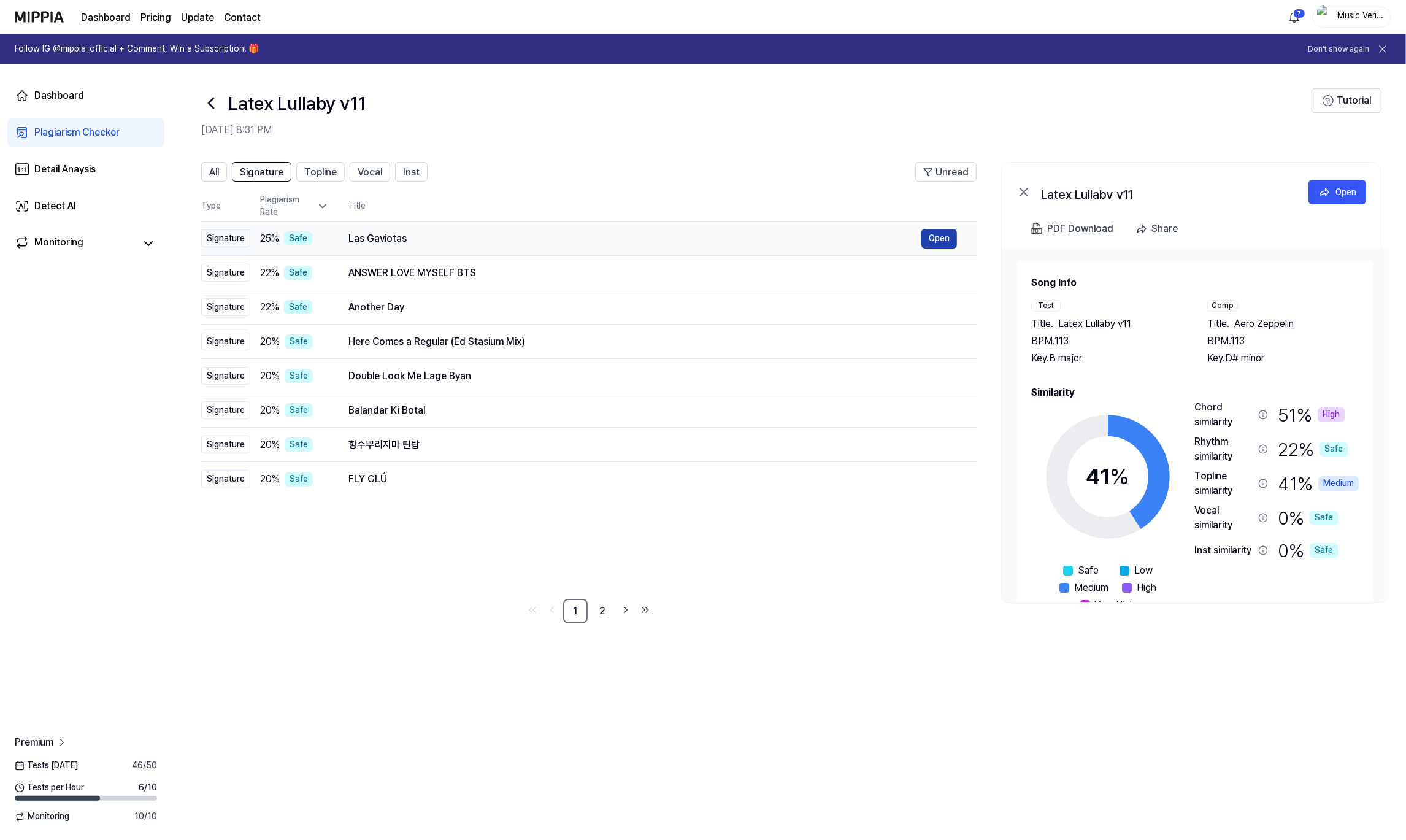
click at [928, 232] on button "Open" at bounding box center [939, 238] width 35 height 20
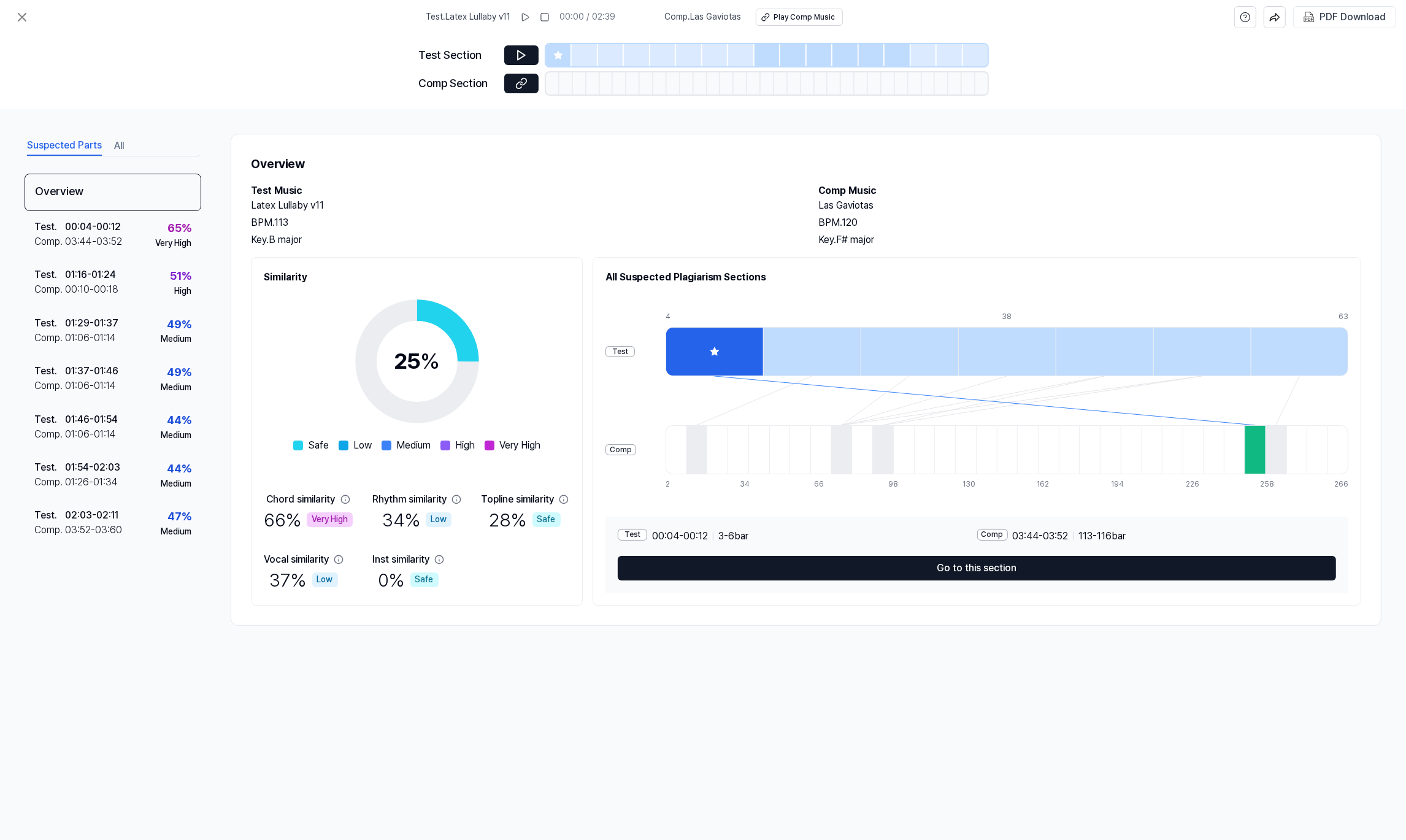
click at [710, 341] on div at bounding box center [714, 351] width 97 height 49
click at [997, 533] on div "Comp" at bounding box center [992, 535] width 31 height 12
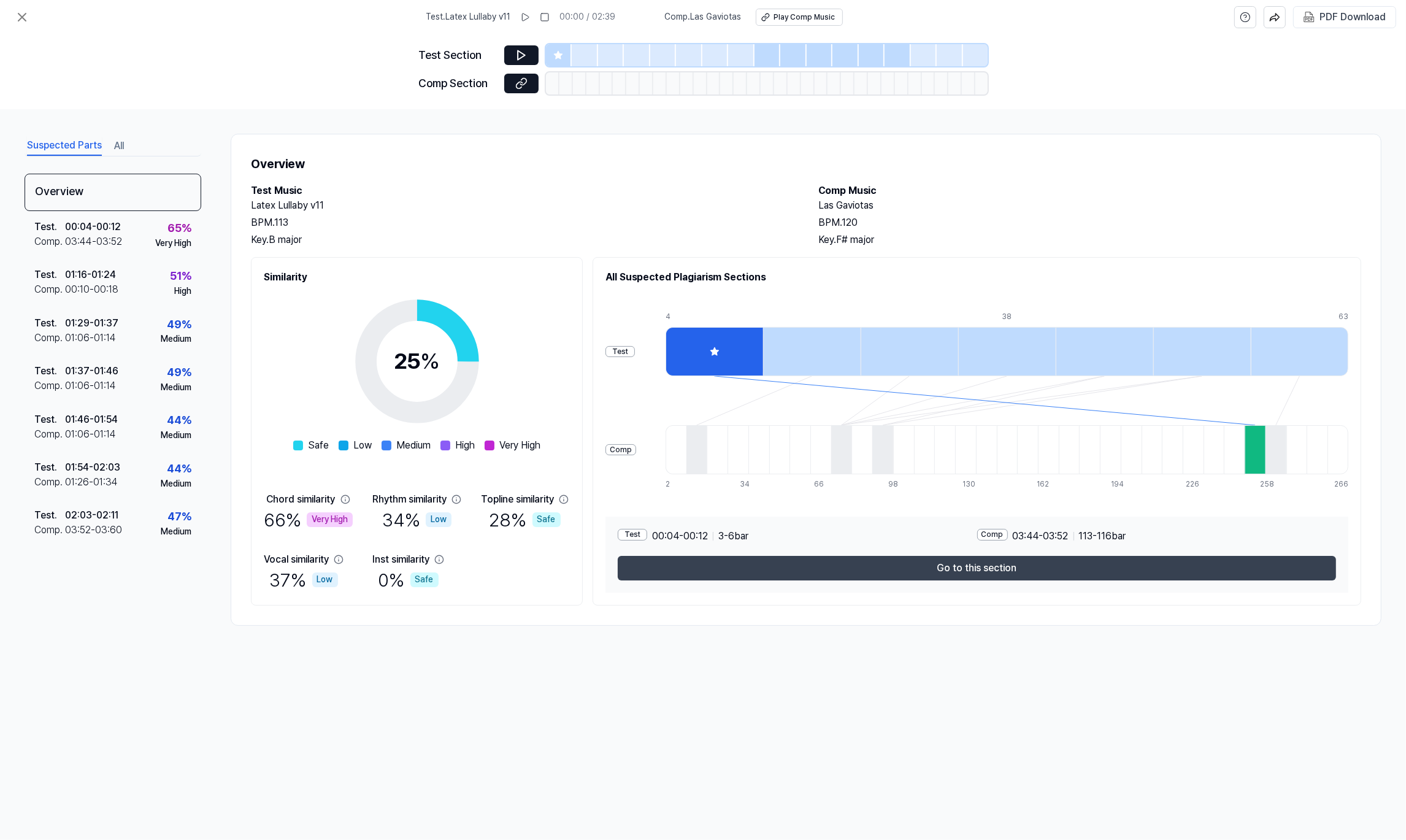
click at [988, 565] on button "Go to this section" at bounding box center [977, 568] width 718 height 24
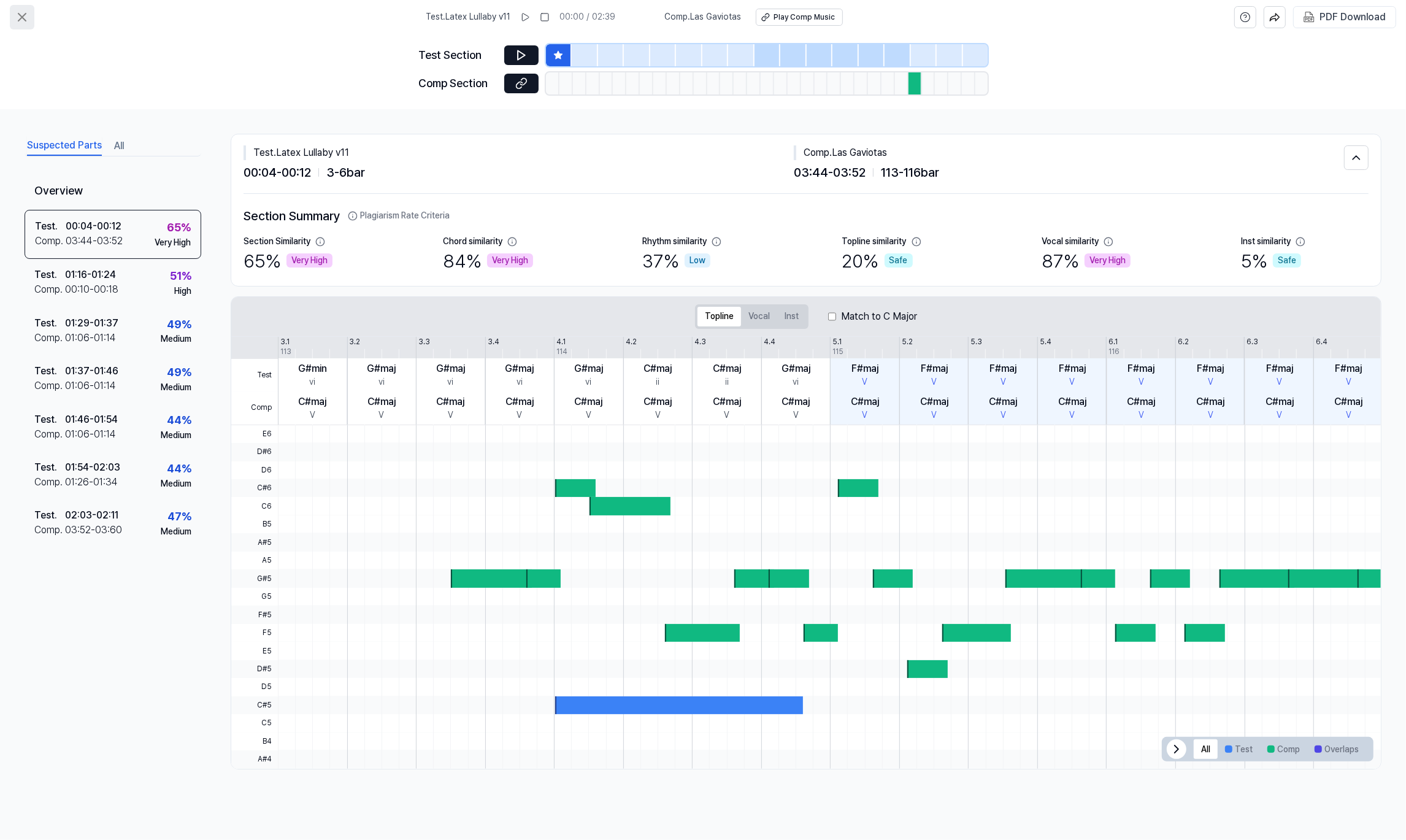
click at [13, 11] on button at bounding box center [22, 16] width 24 height 24
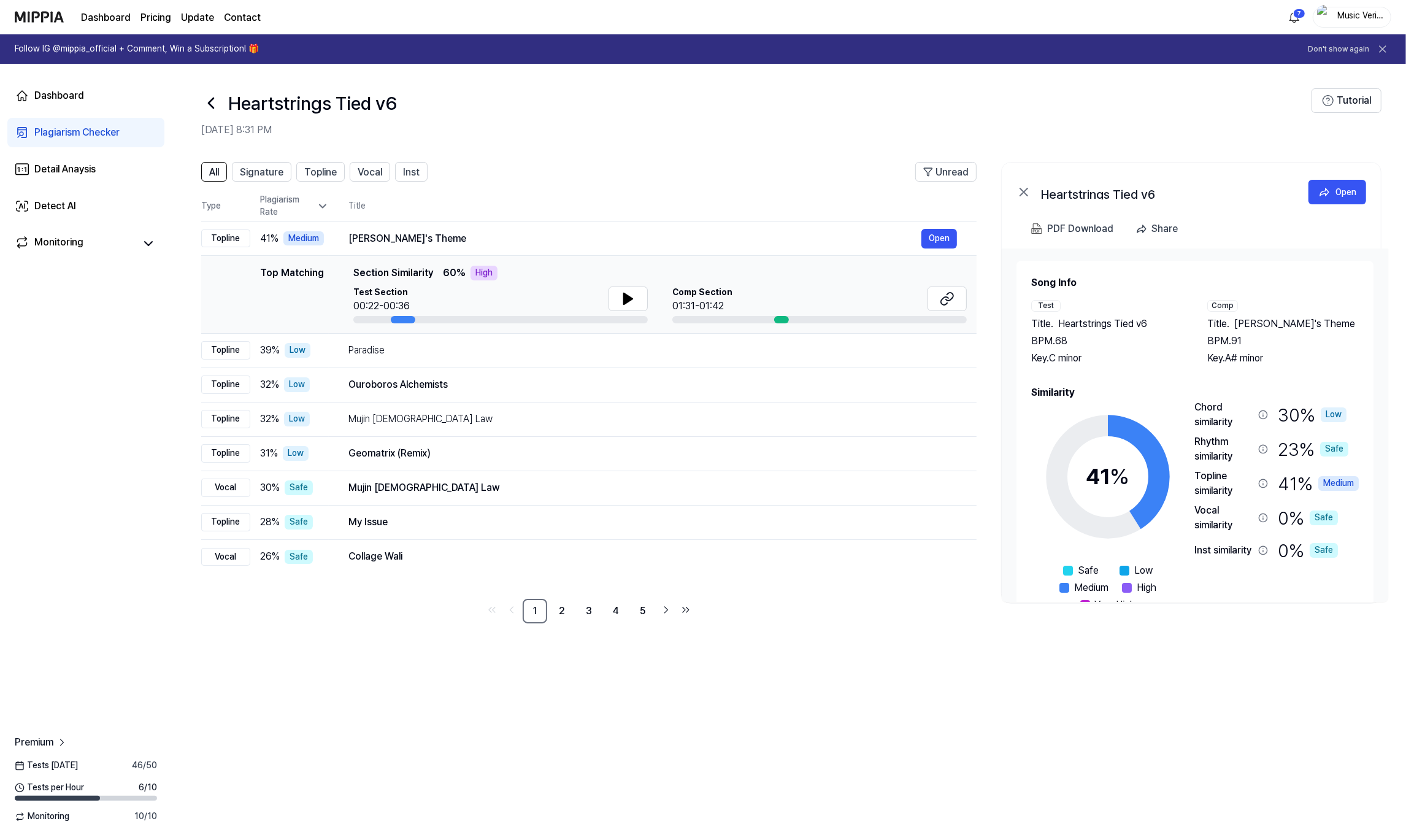
click at [213, 104] on icon at bounding box center [210, 103] width 20 height 20
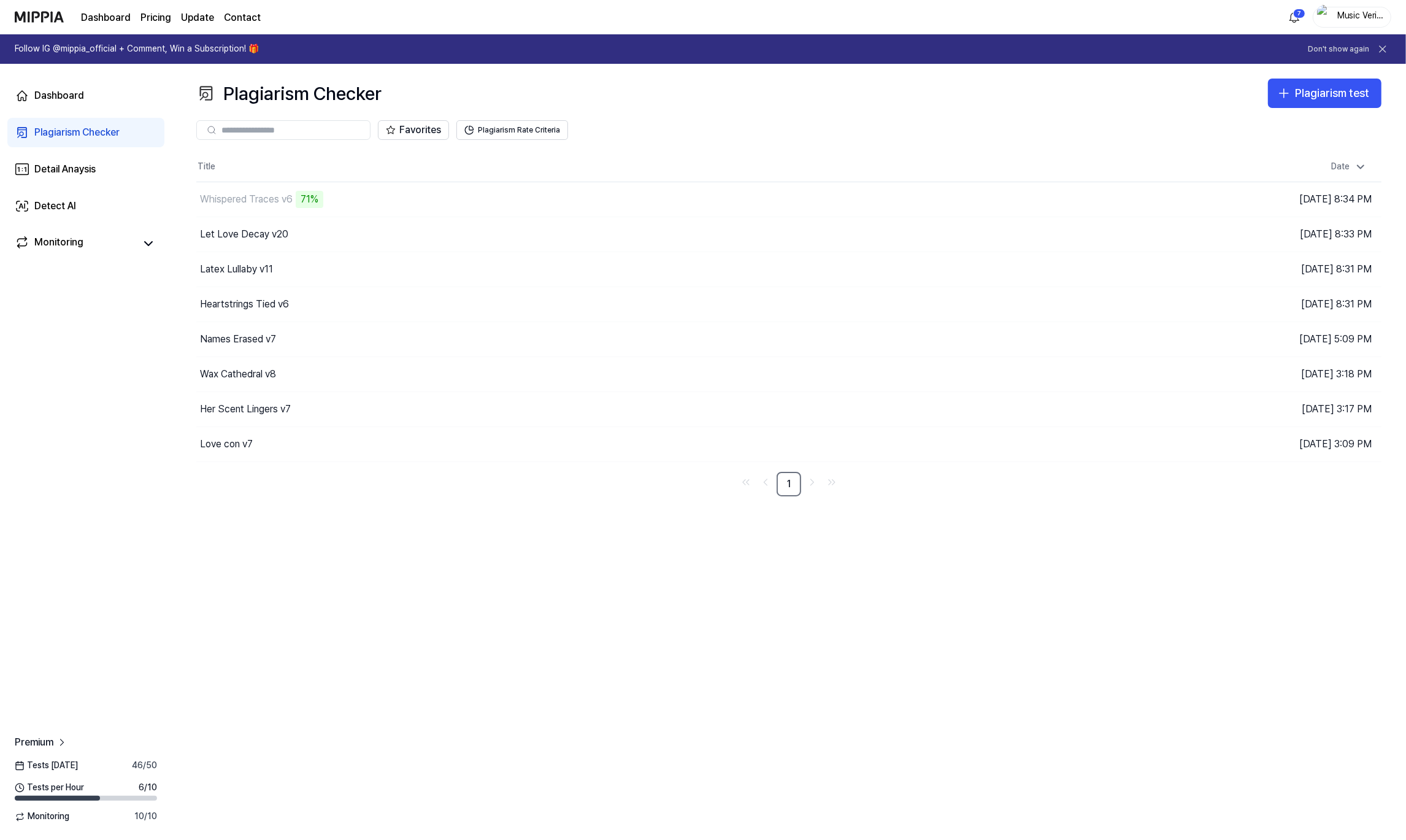
click at [513, 536] on div "Plagiarism Checker Plagiarism test Plagiarism Checker Detail Analysis Detect AI…" at bounding box center [789, 451] width 1234 height 776
drag, startPoint x: 378, startPoint y: 553, endPoint x: 305, endPoint y: 345, distance: 220.4
click at [378, 552] on div "Plagiarism Checker Plagiarism test Plagiarism Checker Detail Analysis Detect AI…" at bounding box center [789, 451] width 1234 height 776
click at [303, 267] on div "Latex Lullaby v11" at bounding box center [578, 269] width 763 height 35
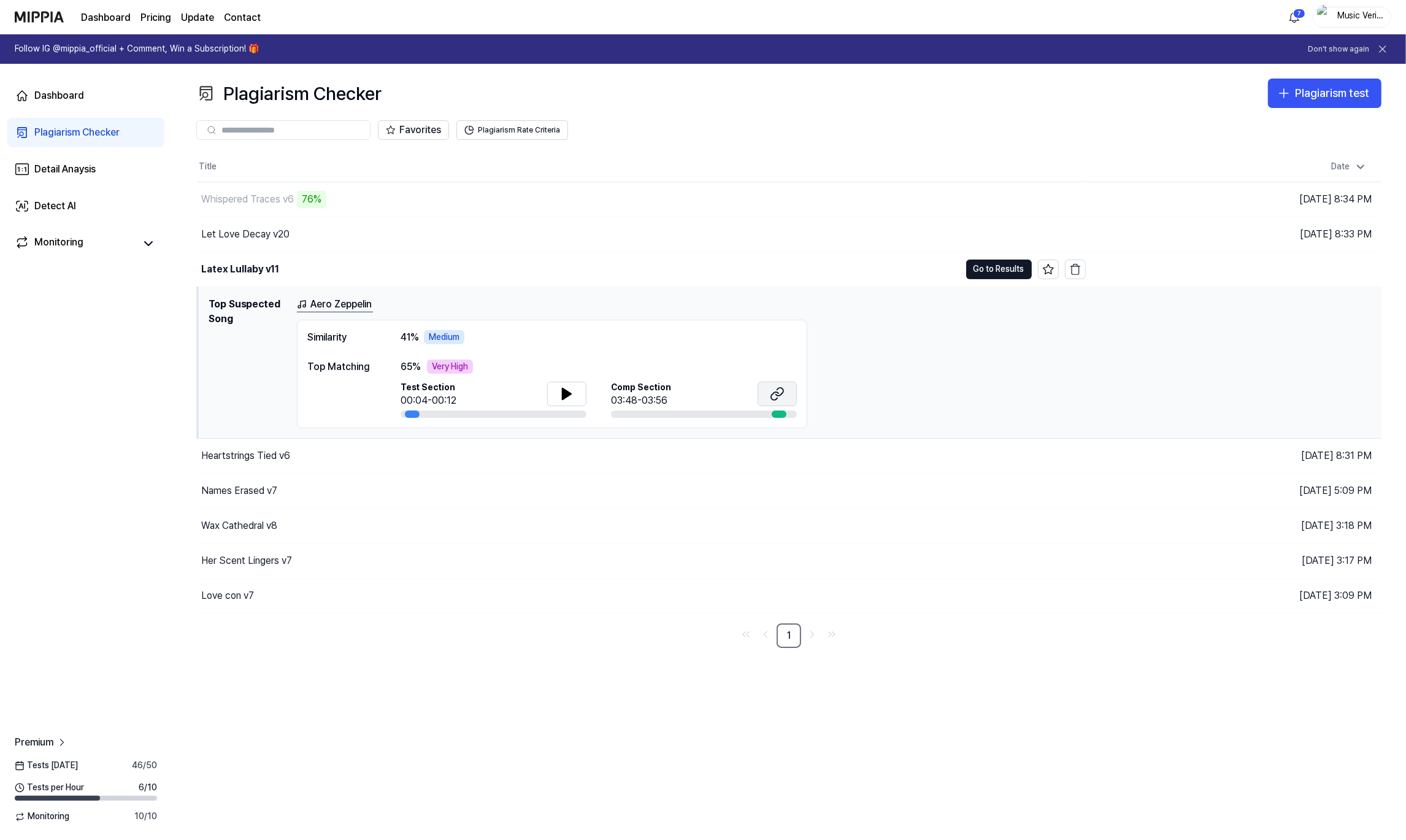
click at [778, 394] on icon at bounding box center [777, 393] width 15 height 15
click at [1006, 269] on button "Go to Results" at bounding box center [999, 269] width 66 height 20
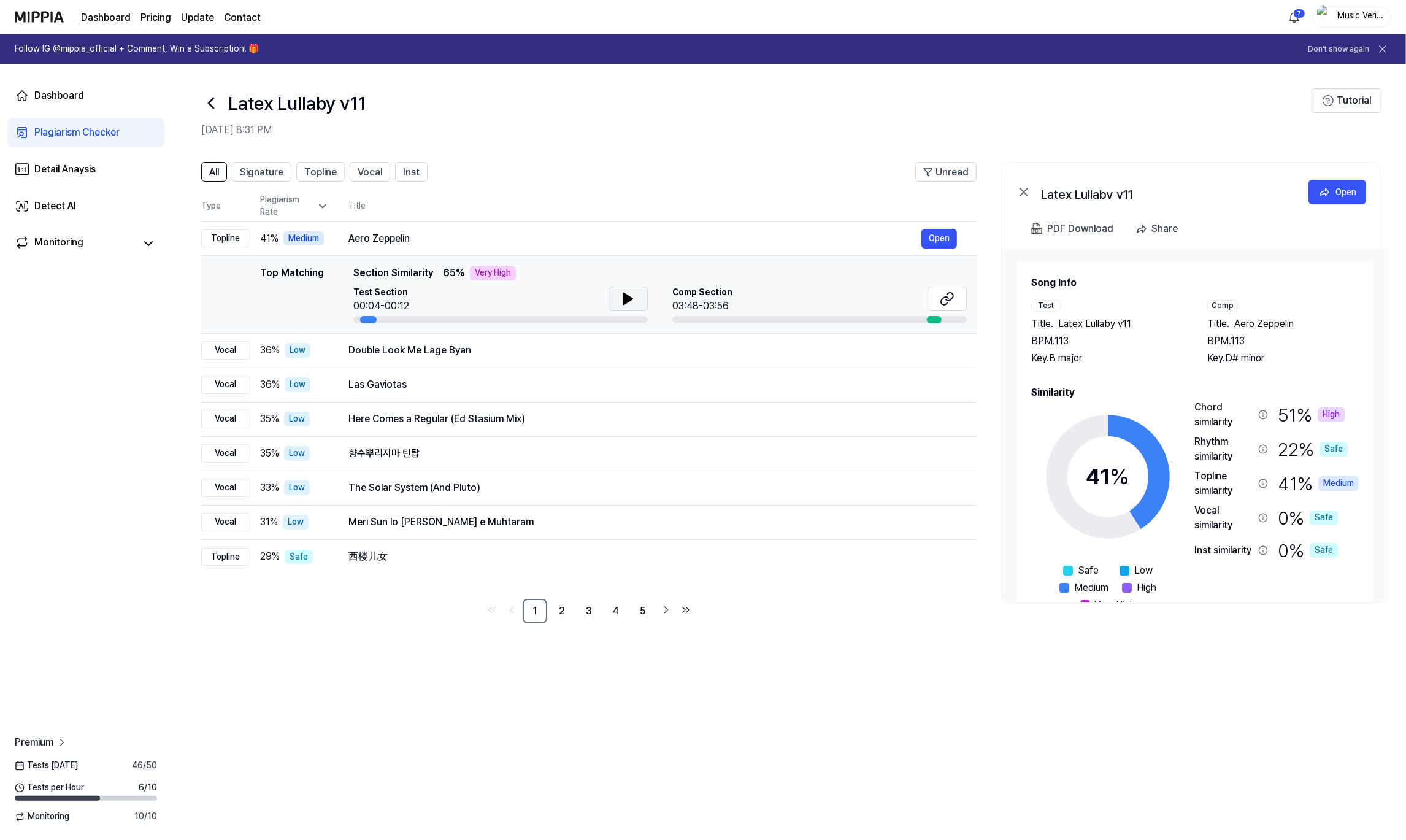
click at [630, 294] on icon at bounding box center [628, 298] width 15 height 15
click at [627, 298] on icon at bounding box center [628, 298] width 15 height 15
click at [425, 298] on div "Test Section 00:04-00:12" at bounding box center [500, 300] width 294 height 27
drag, startPoint x: 369, startPoint y: 319, endPoint x: 347, endPoint y: 316, distance: 22.2
click at [347, 316] on div "Top Matching Top Matching Section Similarity 65 % Very High Test Section 00:04-…" at bounding box center [589, 294] width 756 height 57
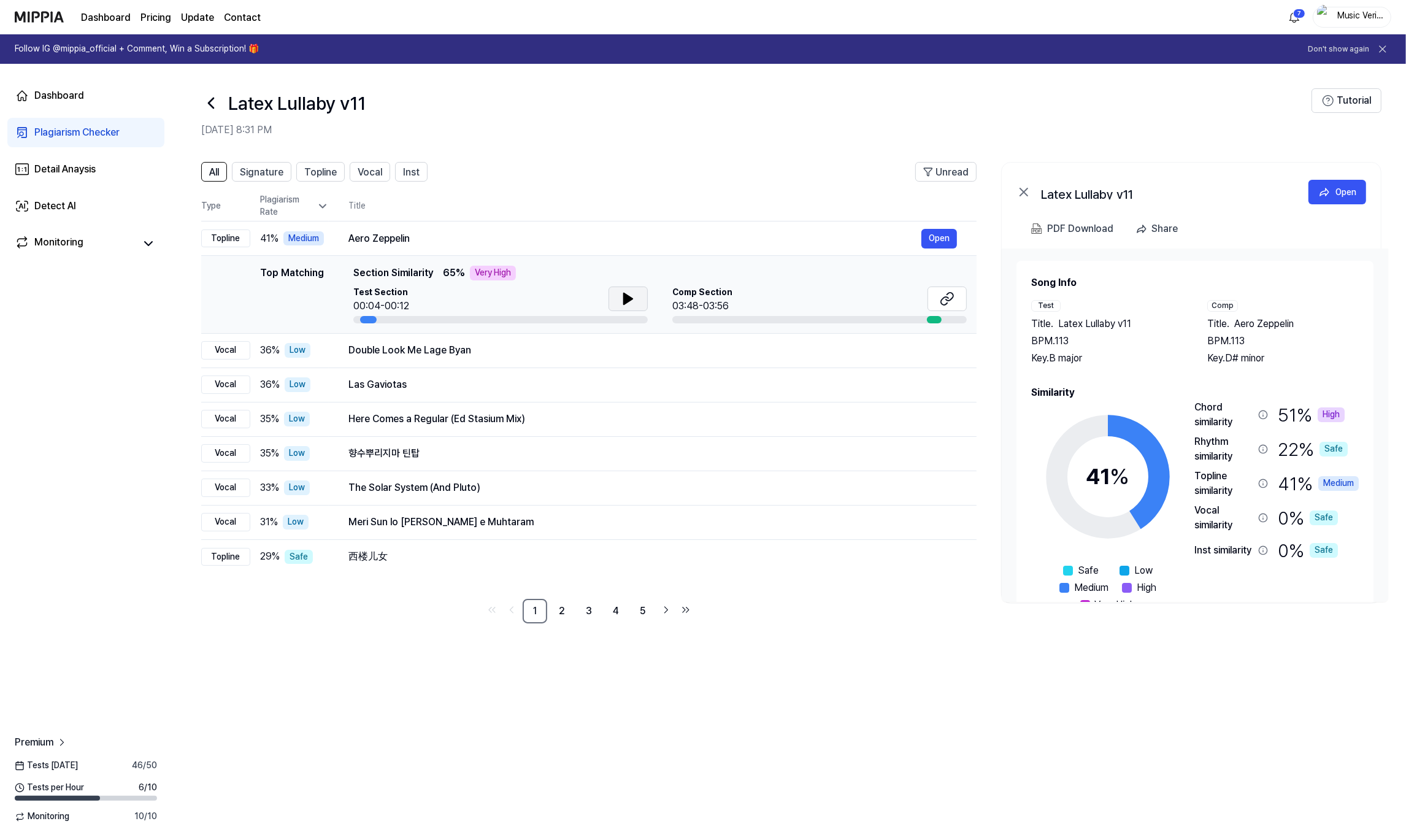
click at [353, 318] on div at bounding box center [500, 319] width 294 height 7
click at [900, 624] on div "All Signature Topline Vocal Inst Unread All Signature Topline Vocal Inst Type P…" at bounding box center [789, 399] width 1234 height 499
click at [1247, 686] on div "All Signature Topline Vocal Inst Unread All Signature Topline Vocal Inst Type P…" at bounding box center [789, 495] width 1234 height 690
click at [897, 674] on div "All Signature Topline Vocal Inst Unread All Signature Topline Vocal Inst Type P…" at bounding box center [789, 495] width 1234 height 690
click at [1075, 230] on div "PDF Download" at bounding box center [1080, 228] width 66 height 16
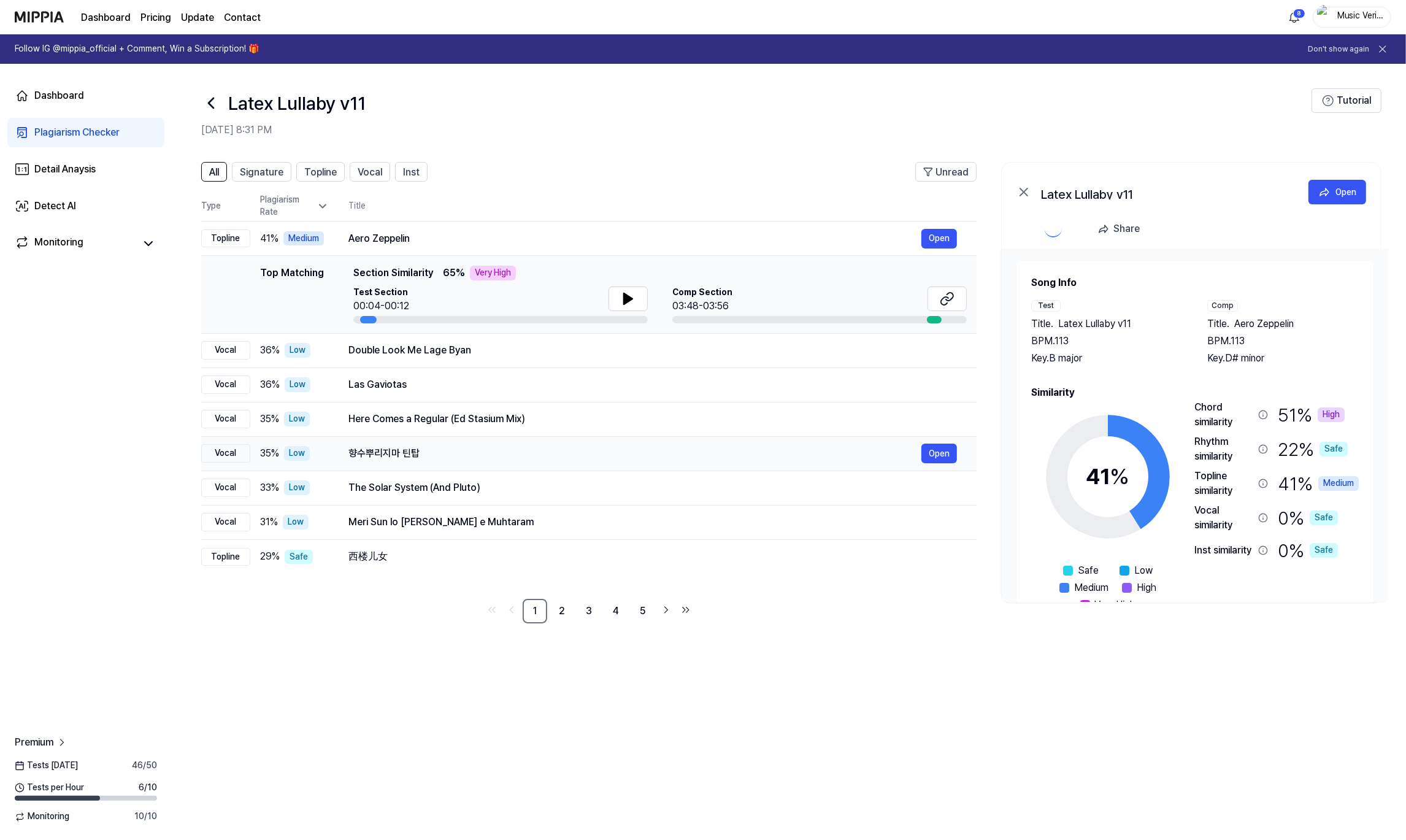
drag, startPoint x: 481, startPoint y: 462, endPoint x: 501, endPoint y: 459, distance: 20.2
click at [501, 459] on td "향수뿌리지마 틴탑 Open" at bounding box center [652, 454] width 648 height 35
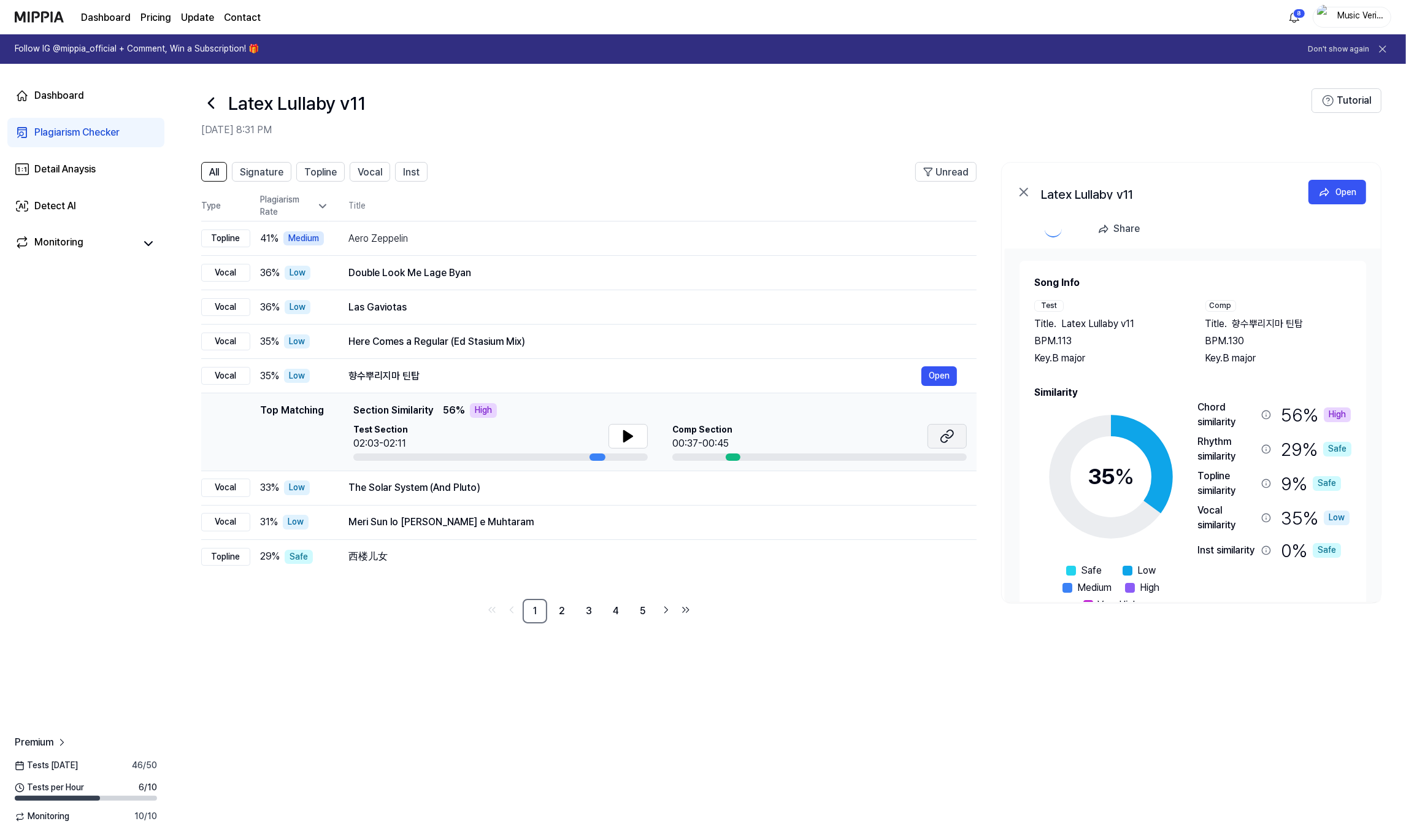
click at [955, 436] on button at bounding box center [948, 436] width 39 height 24
click at [1066, 228] on div "PDF Download" at bounding box center [1080, 228] width 66 height 16
click at [469, 234] on div "Aero Zeppelin" at bounding box center [635, 239] width 573 height 15
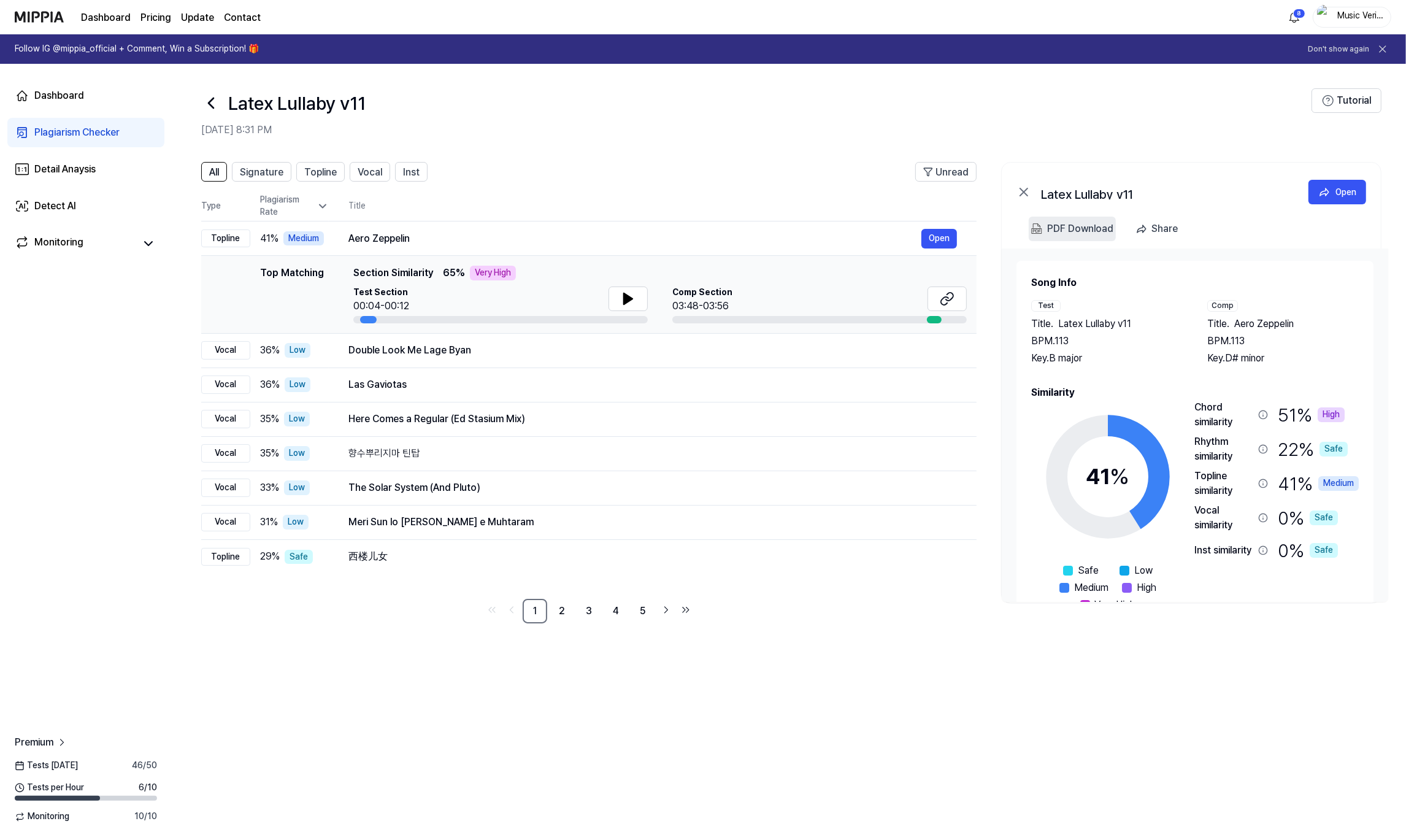
click at [1071, 226] on div "PDF Download" at bounding box center [1080, 228] width 66 height 16
click at [792, 236] on div "Aero Zeppelin" at bounding box center [635, 239] width 573 height 15
click at [703, 243] on div "Aero Zeppelin" at bounding box center [635, 239] width 573 height 15
click at [1083, 226] on div "PDF Download" at bounding box center [1080, 228] width 66 height 16
click at [206, 97] on icon at bounding box center [210, 103] width 20 height 20
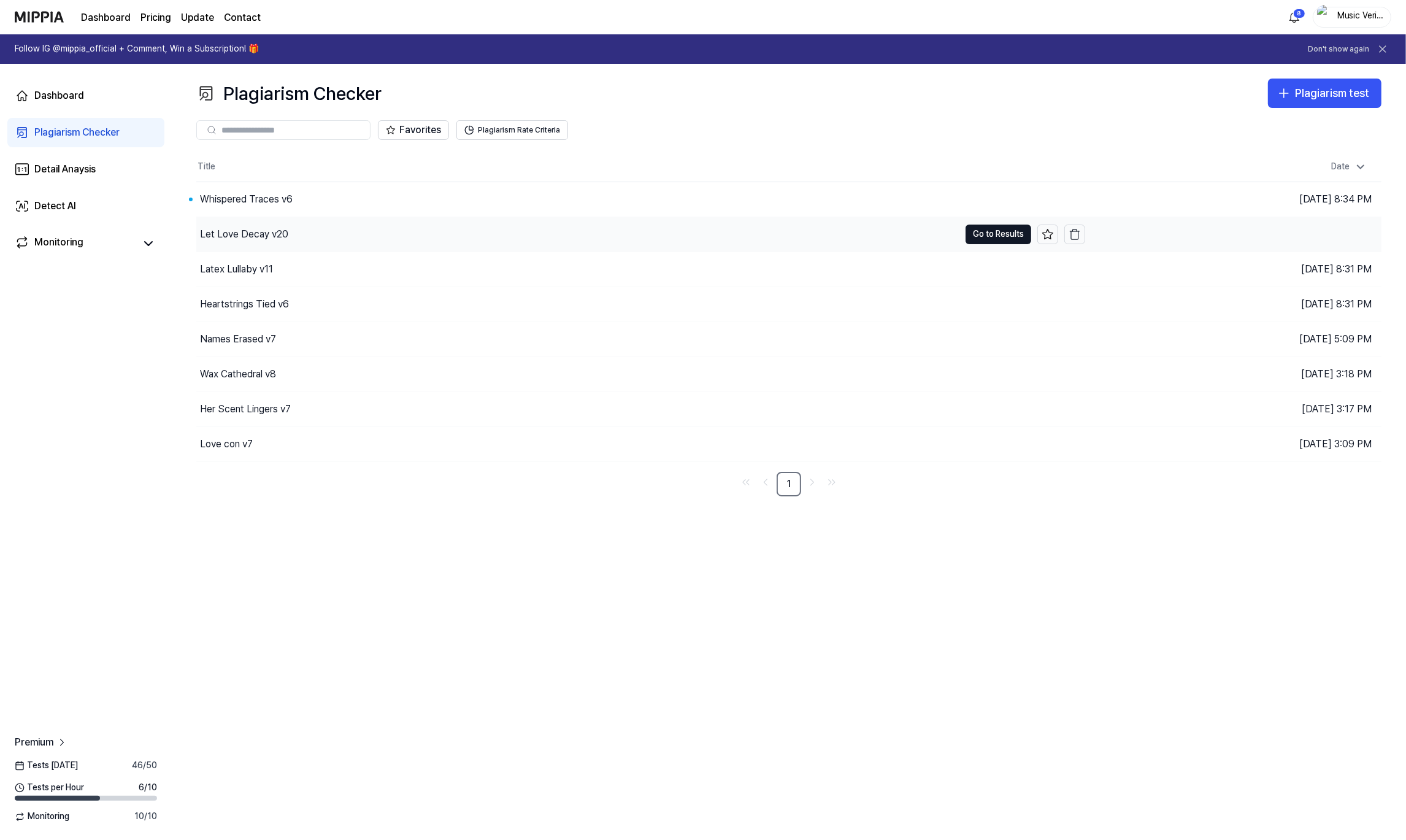
click at [249, 236] on div "Let Love Decay v20" at bounding box center [244, 234] width 89 height 15
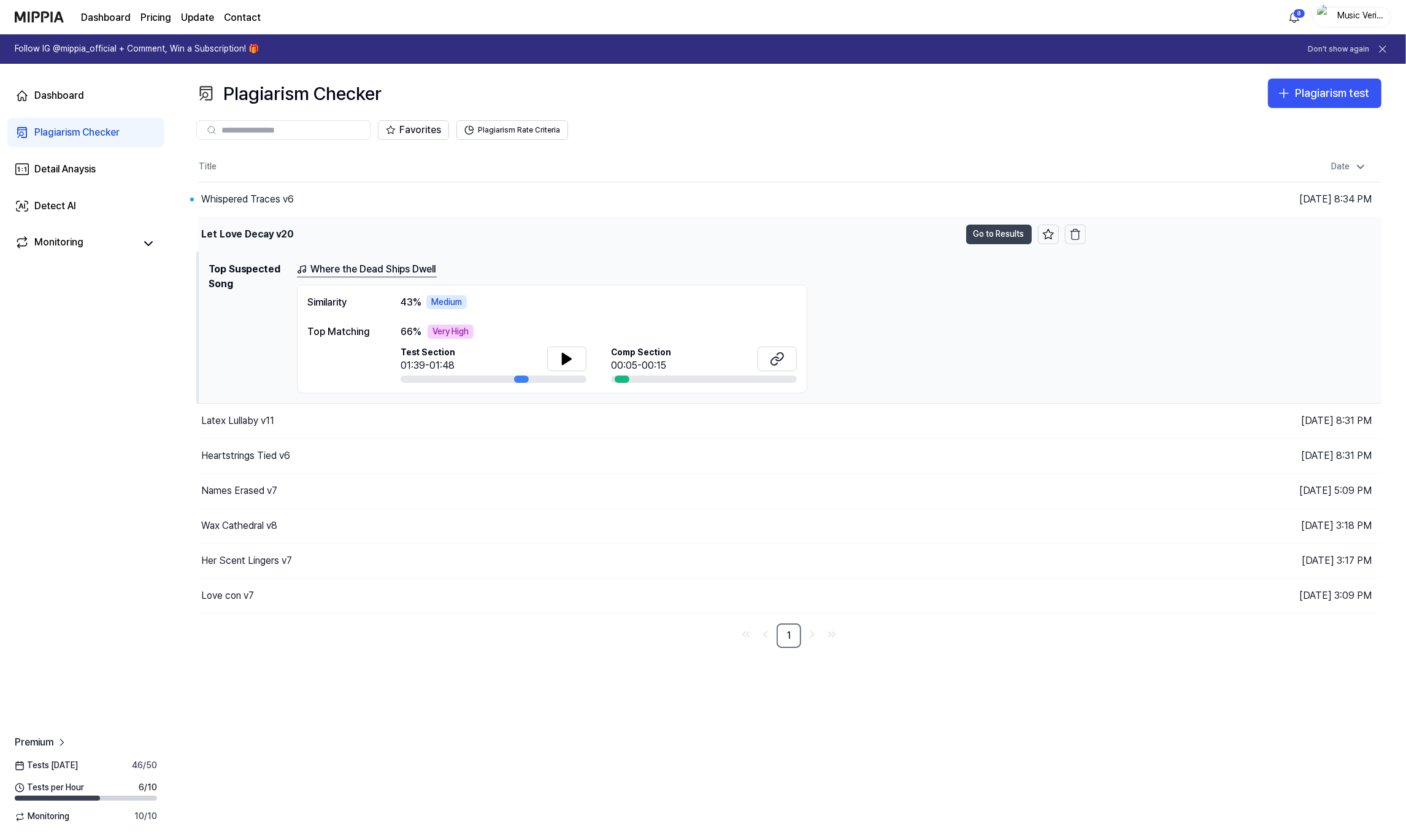
click at [989, 237] on button "Go to Results" at bounding box center [999, 234] width 66 height 20
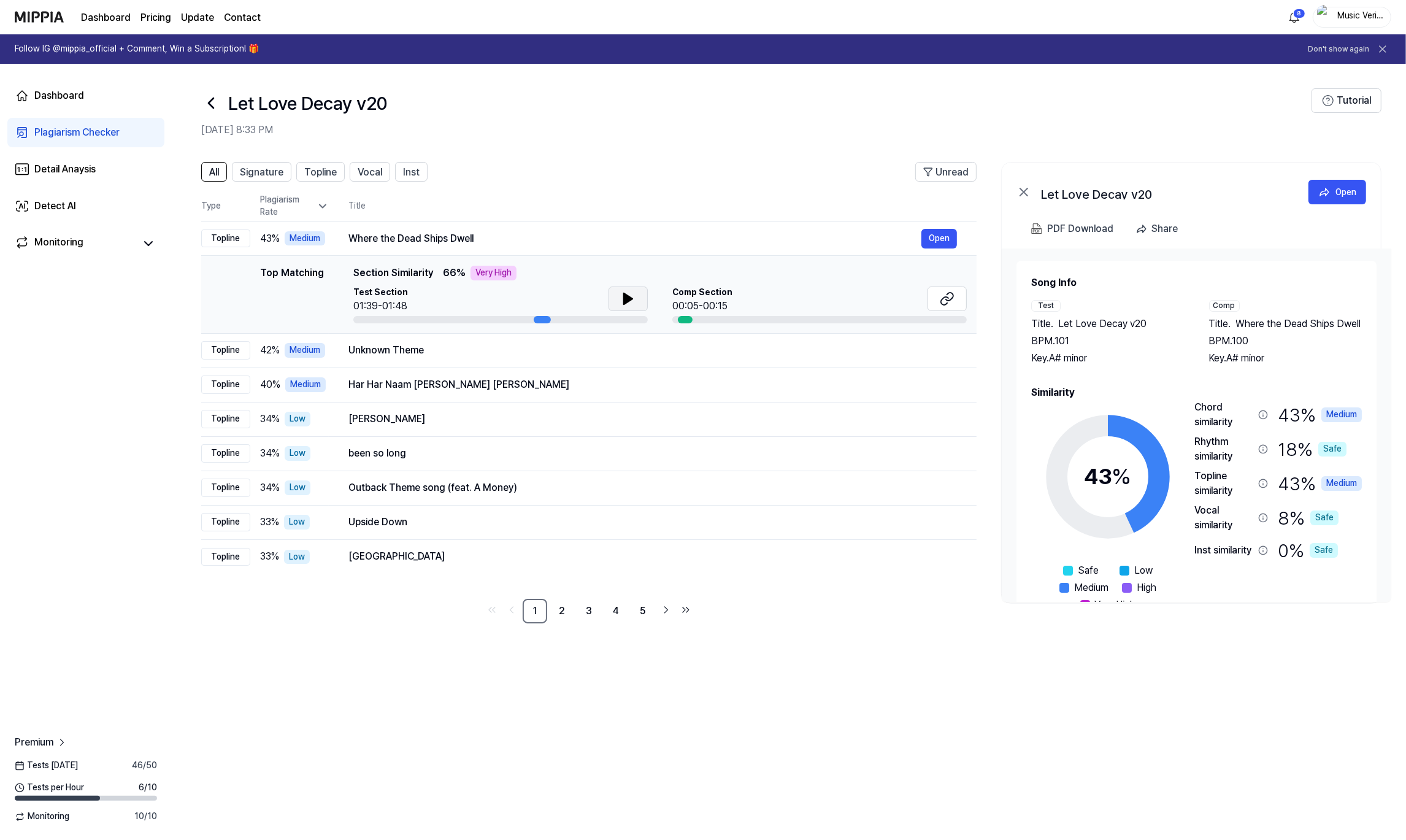
click at [613, 298] on button at bounding box center [628, 298] width 39 height 24
click at [616, 299] on button at bounding box center [628, 298] width 39 height 24
click at [949, 300] on icon at bounding box center [949, 297] width 7 height 8
drag, startPoint x: 838, startPoint y: 647, endPoint x: 841, endPoint y: 638, distance: 9.5
click at [839, 647] on div "All Signature Topline Vocal Inst Unread All Signature Topline Vocal Inst Type P…" at bounding box center [789, 399] width 1234 height 499
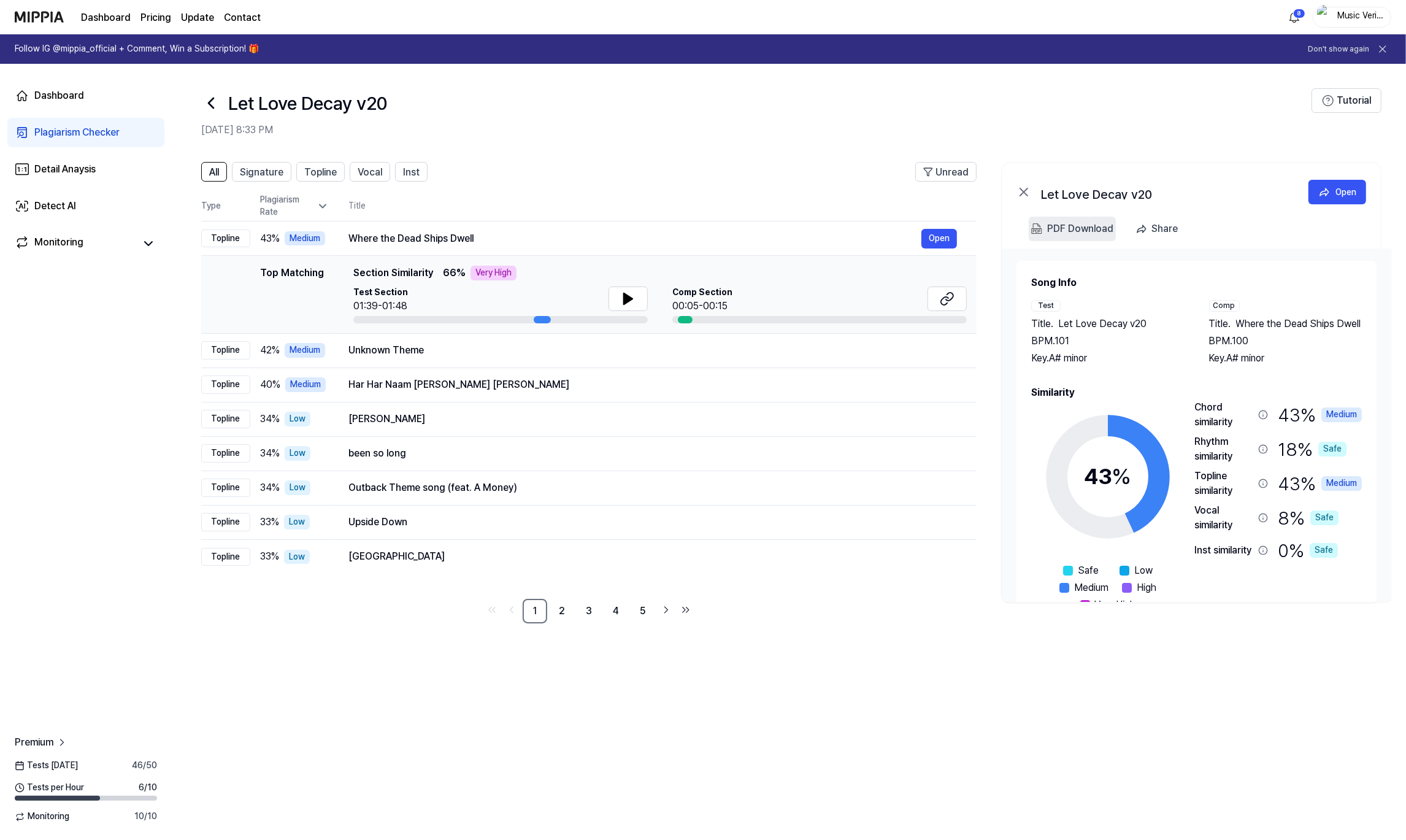
click at [1071, 229] on div "PDF Download" at bounding box center [1080, 228] width 66 height 16
click at [214, 102] on icon at bounding box center [210, 103] width 20 height 20
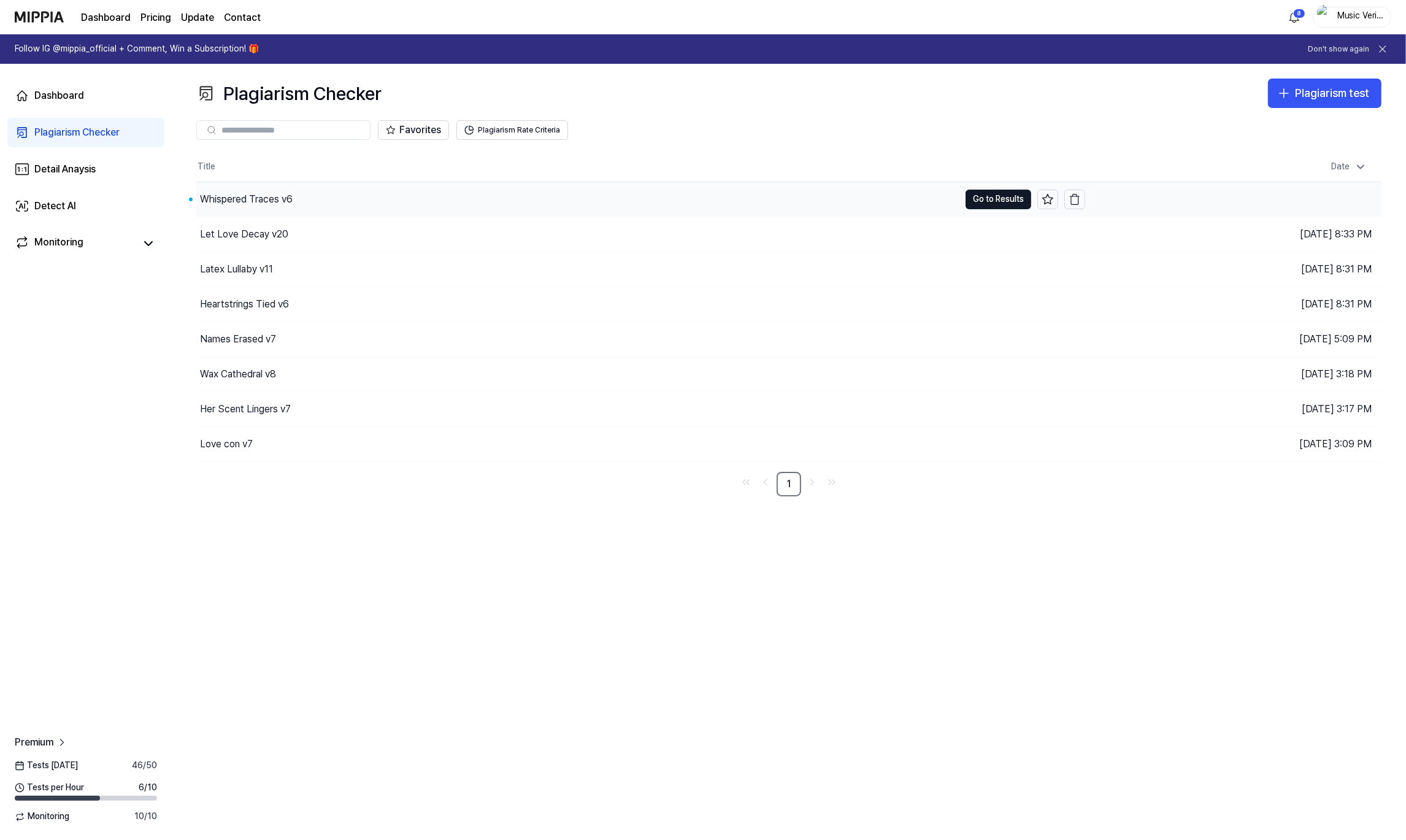
click at [247, 203] on div "Whispered Traces v6" at bounding box center [247, 199] width 93 height 15
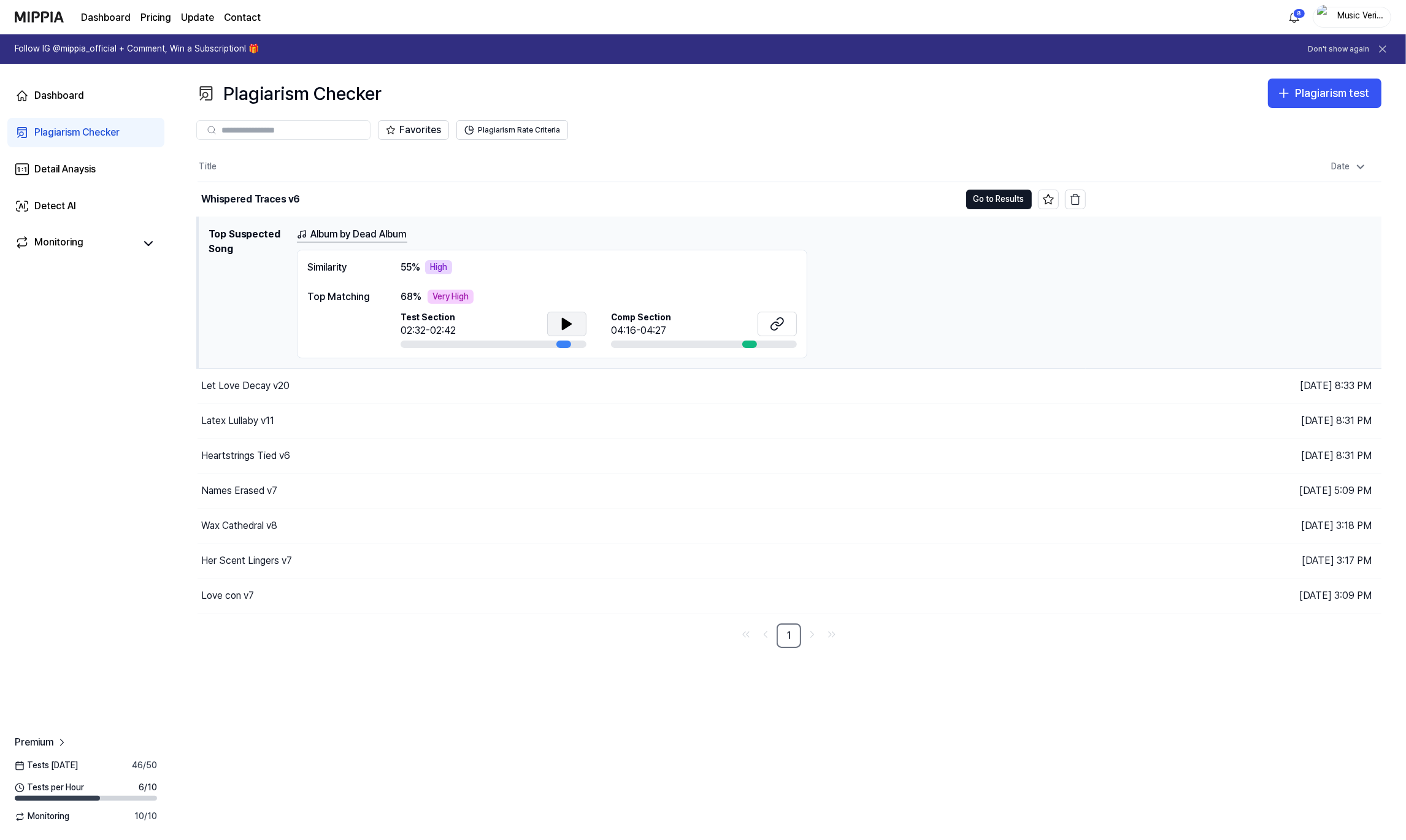
click at [579, 325] on button at bounding box center [567, 323] width 39 height 24
click at [611, 239] on div "Album by Dead Album" at bounding box center [834, 235] width 1075 height 16
click at [772, 324] on icon at bounding box center [774, 325] width 7 height 8
click at [155, 319] on div "Dashboard Plagiarism Checker Detail Anaysis Detect AI Monitoring Premium Tests …" at bounding box center [86, 451] width 172 height 776
click at [562, 322] on icon at bounding box center [567, 323] width 15 height 15
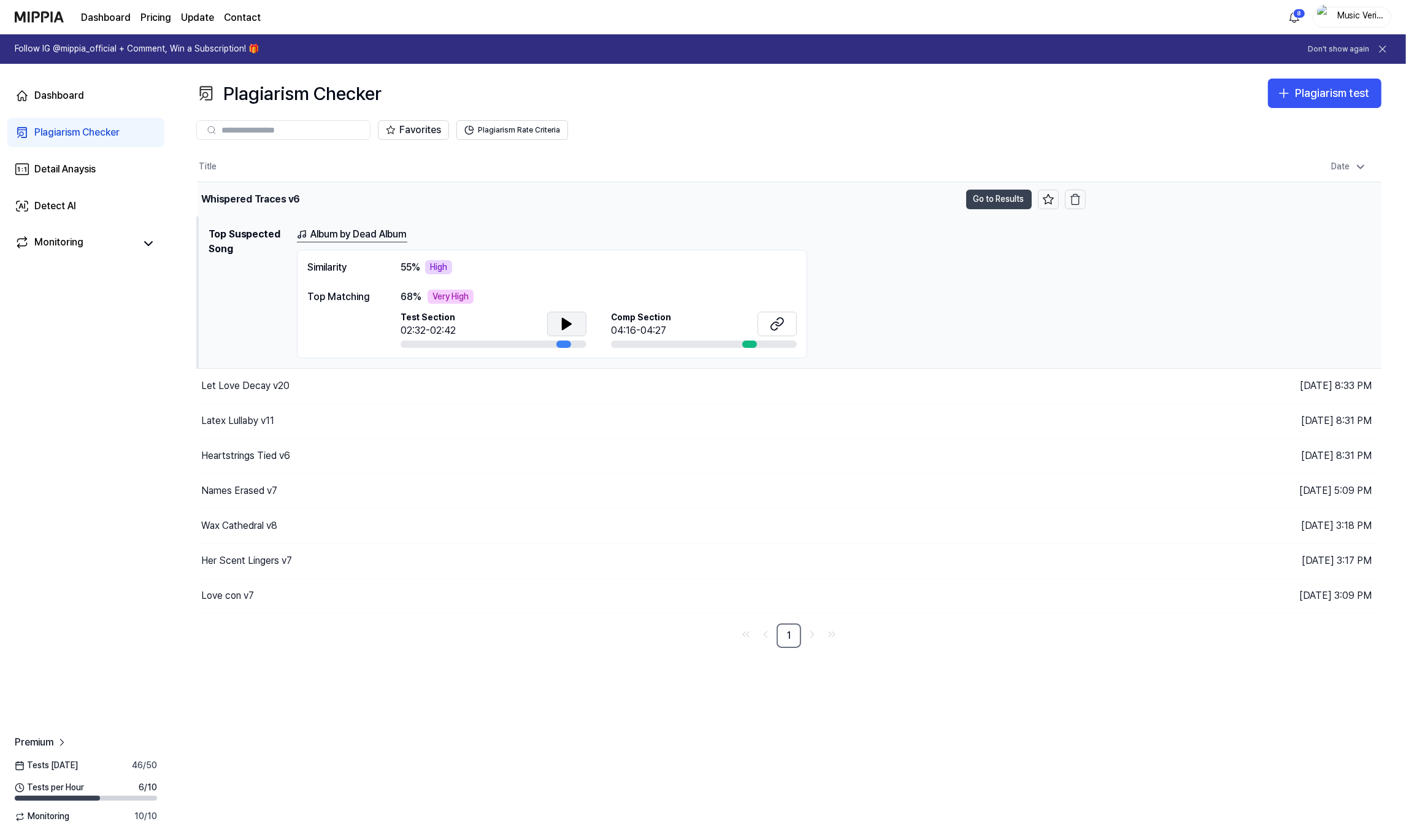
click at [973, 201] on button "Go to Results" at bounding box center [999, 199] width 66 height 20
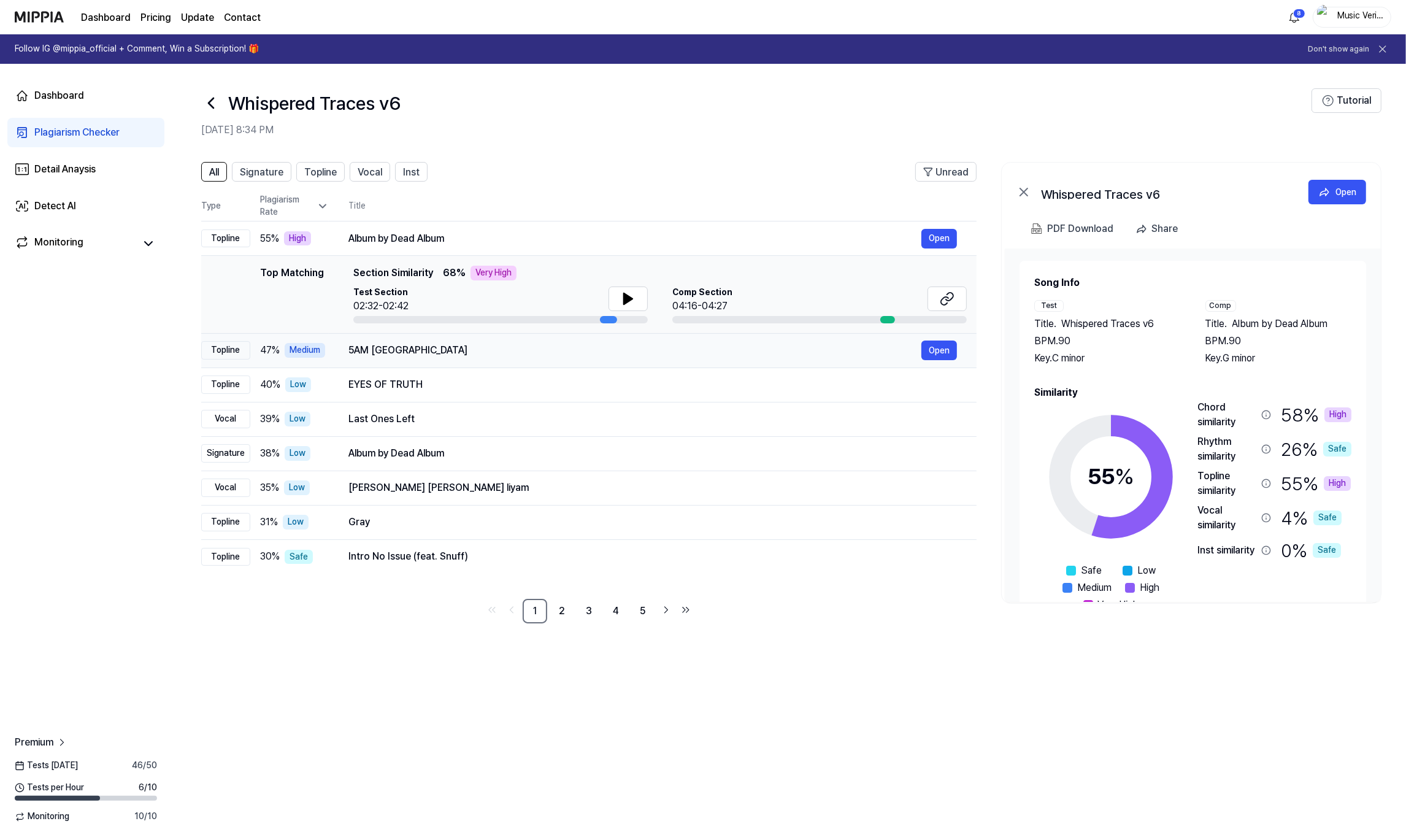
click at [418, 352] on div "5AM NYC" at bounding box center [635, 350] width 573 height 15
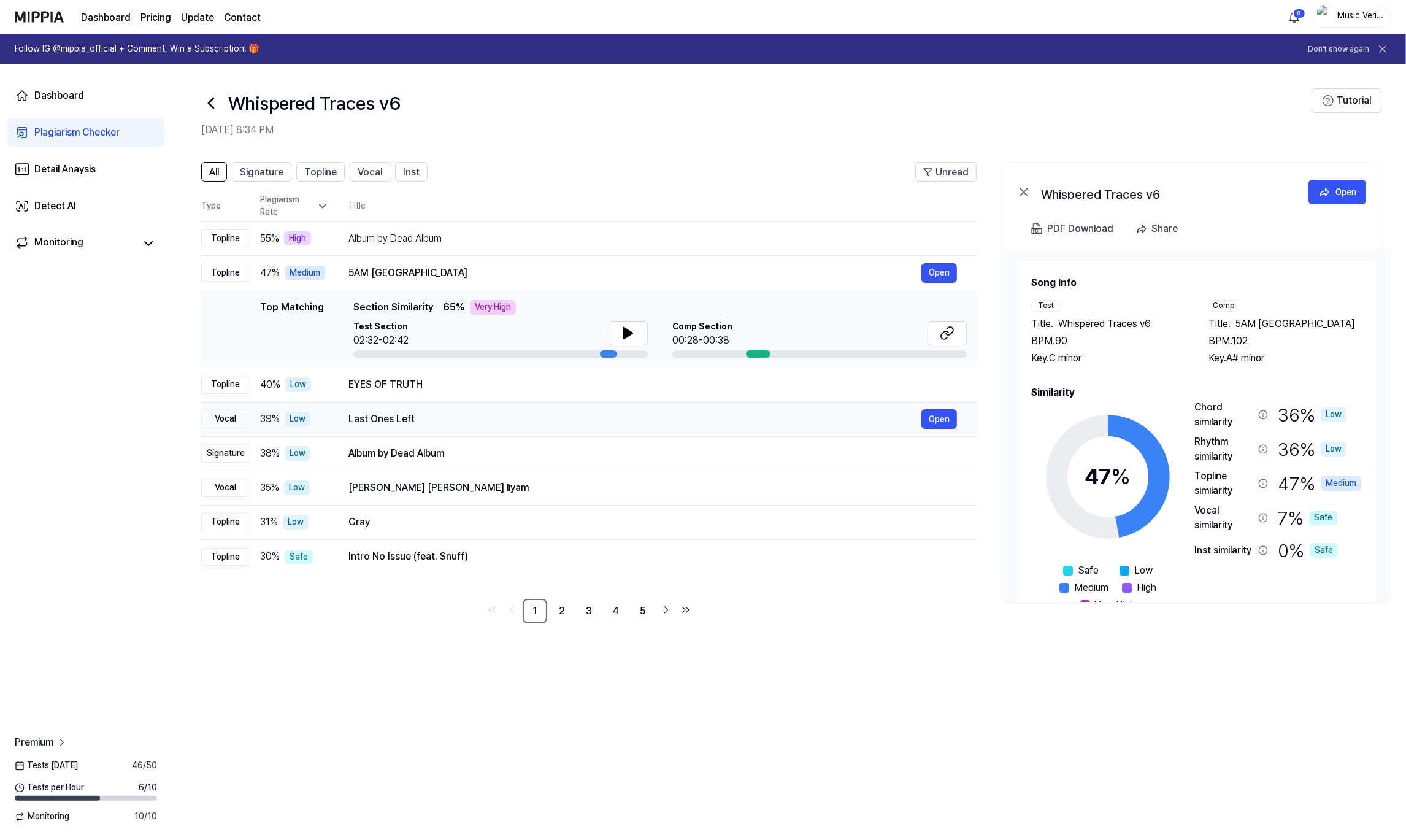
click at [540, 413] on div "Last Ones Left" at bounding box center [635, 418] width 573 height 15
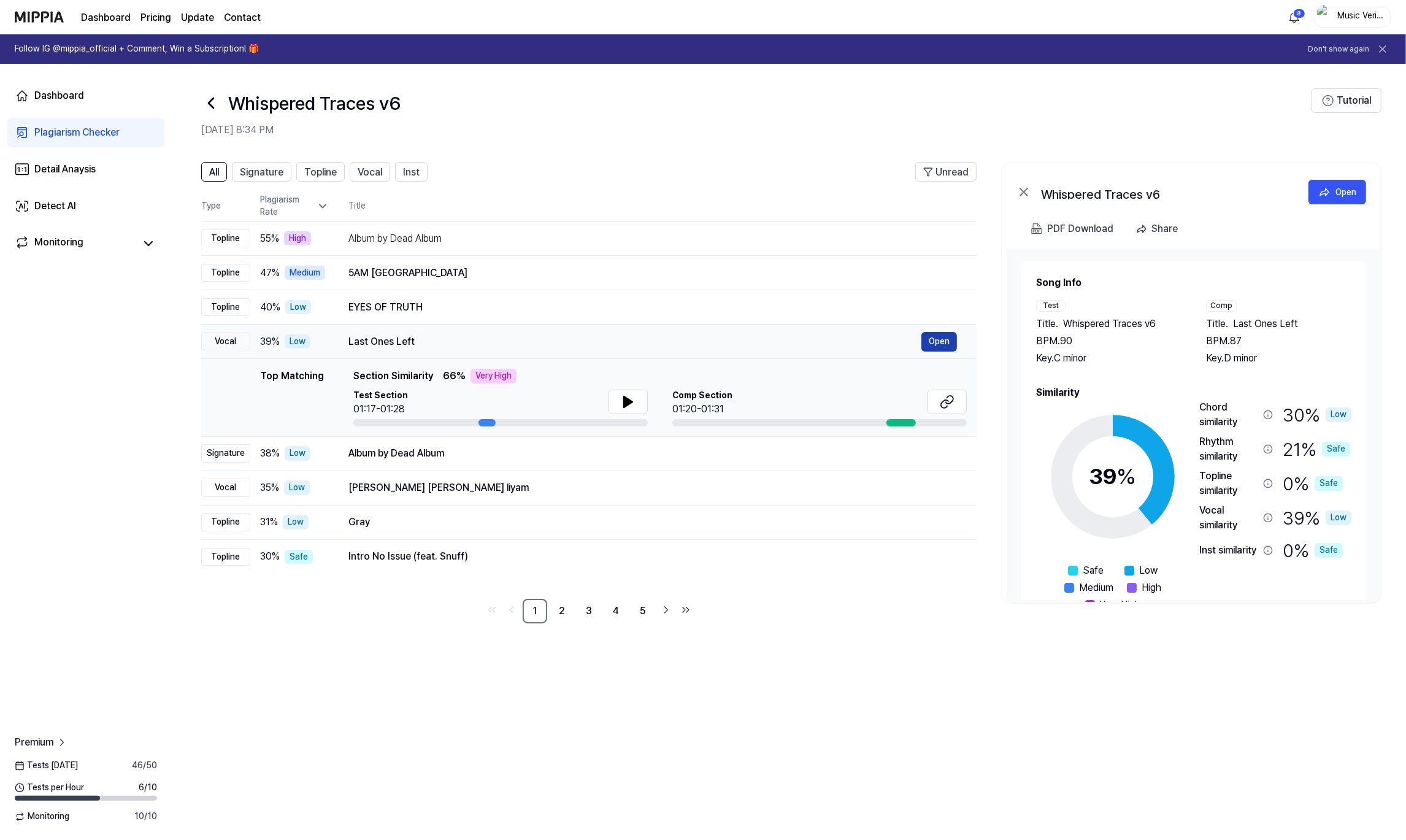
click at [937, 344] on button "Open" at bounding box center [939, 341] width 35 height 20
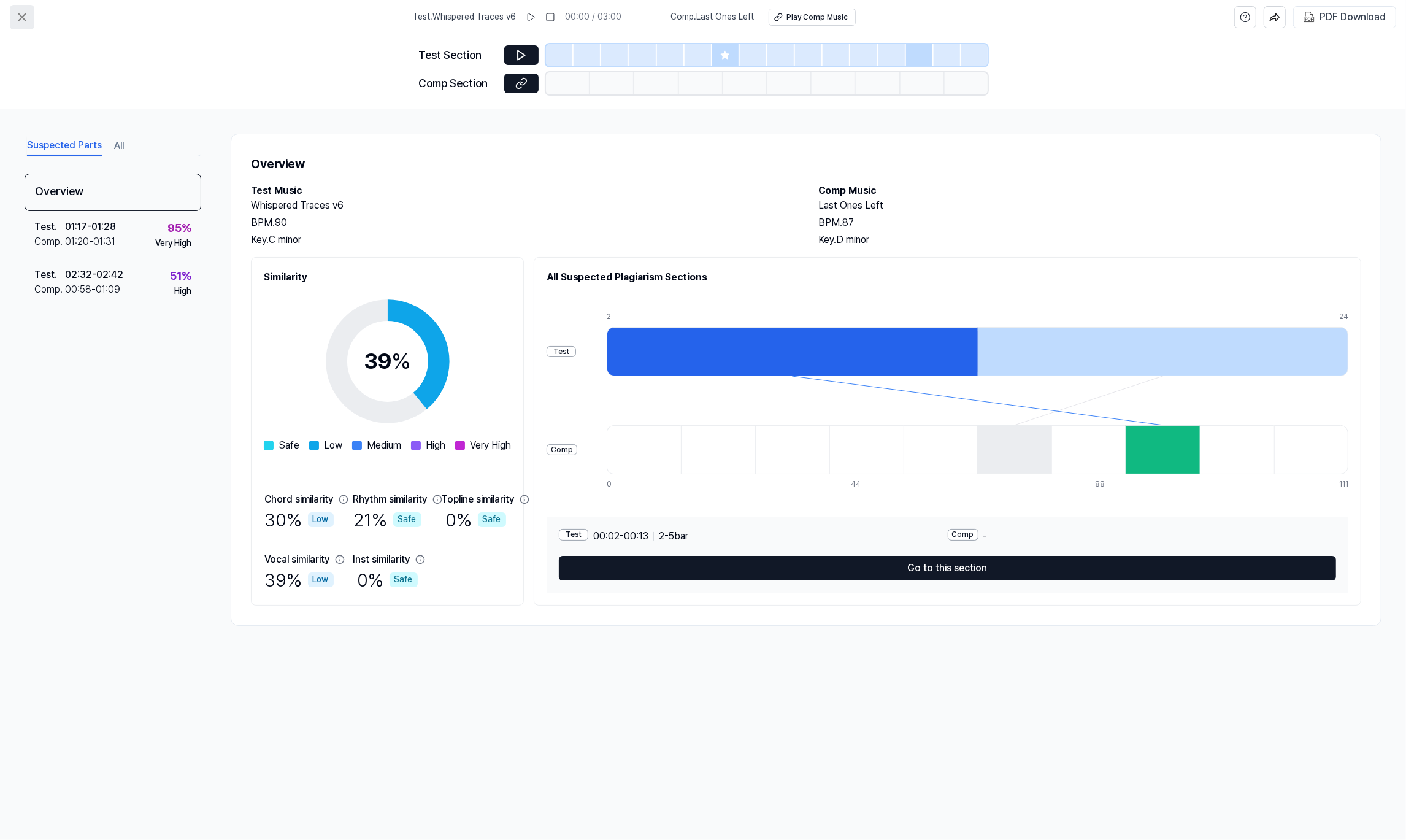
click at [13, 20] on button at bounding box center [22, 16] width 24 height 24
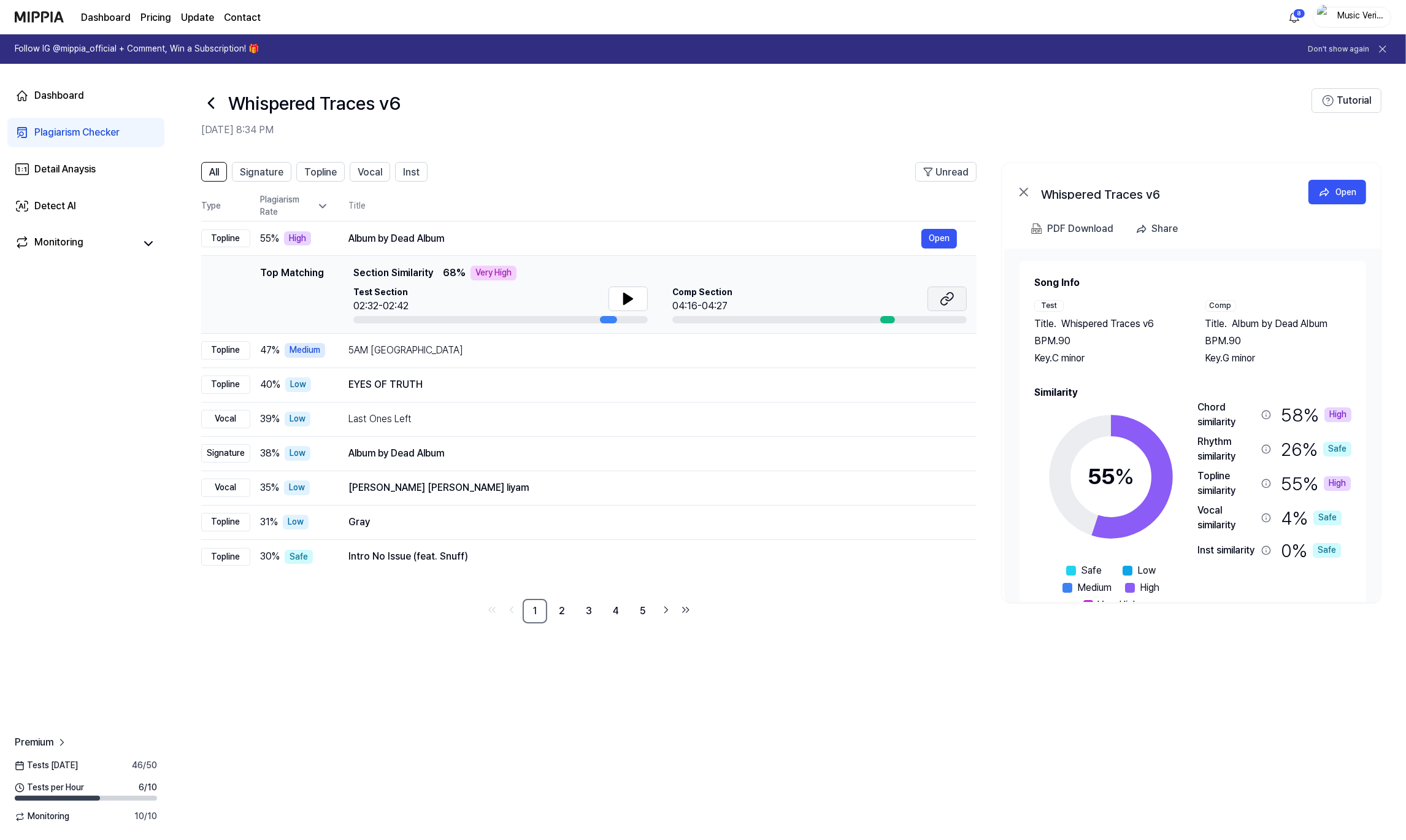
click at [961, 301] on button at bounding box center [948, 298] width 39 height 24
click at [504, 386] on div "EYES OF TRUTH" at bounding box center [635, 385] width 573 height 15
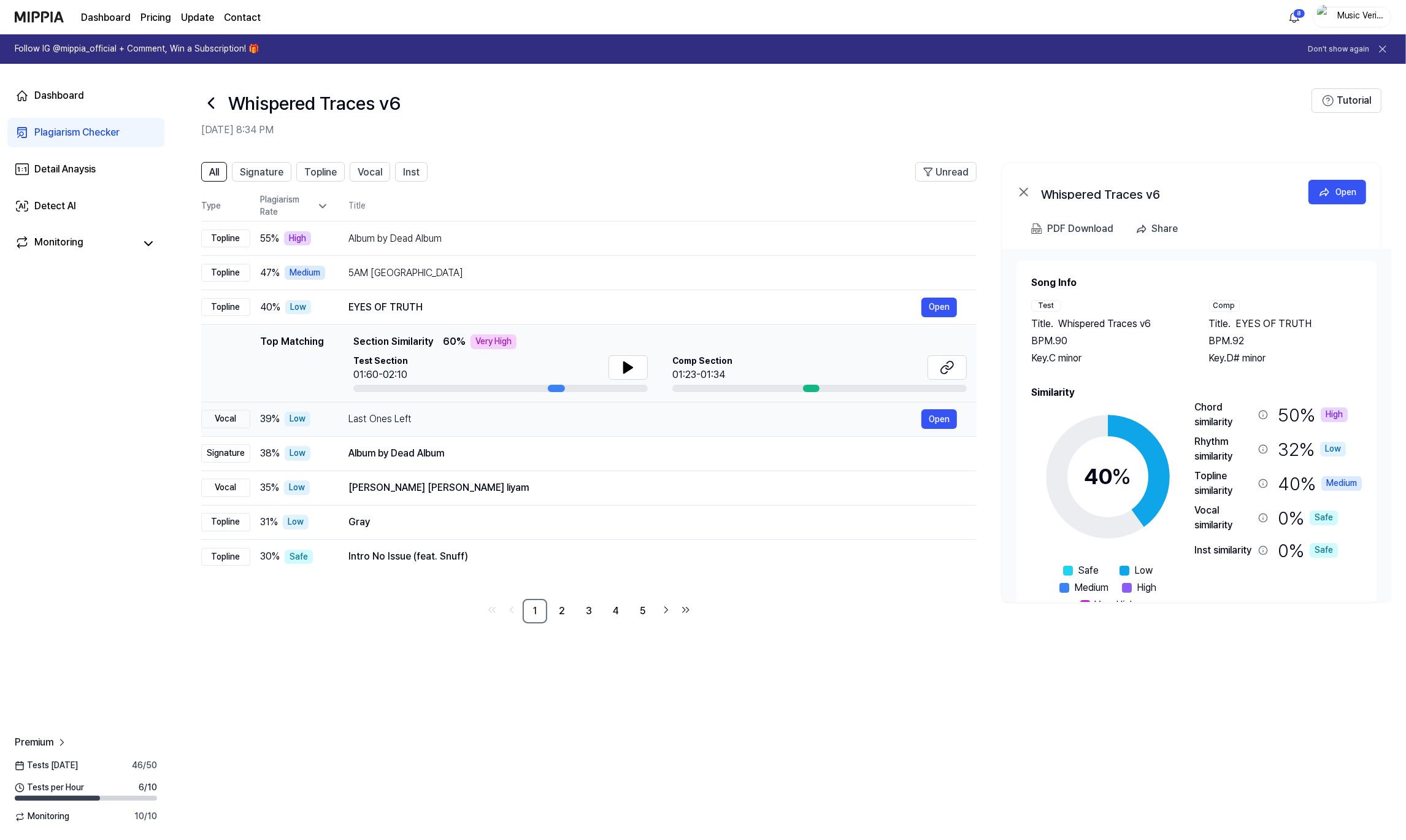
click at [566, 429] on td "Last Ones Left Open" at bounding box center [652, 419] width 648 height 35
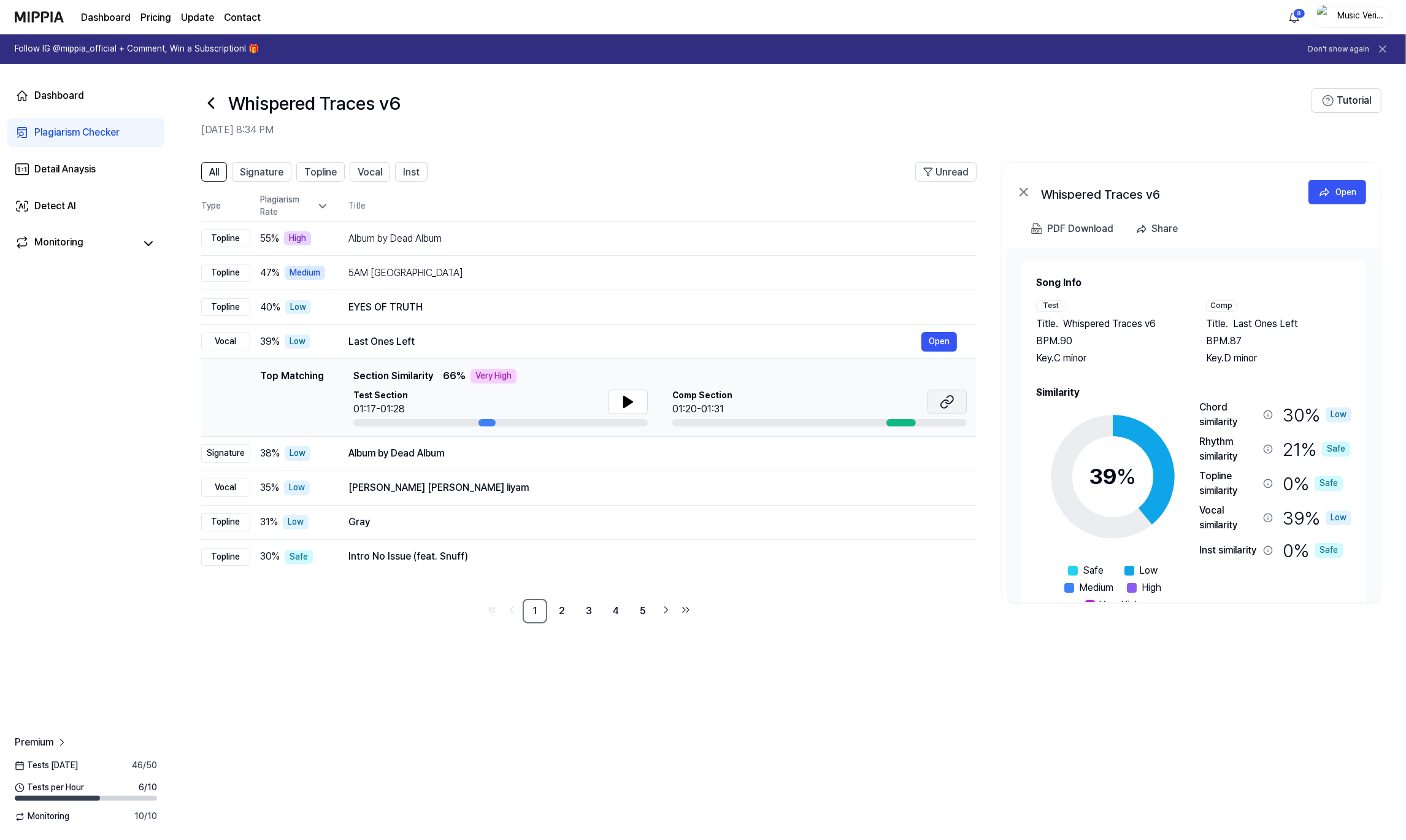
click at [955, 396] on button at bounding box center [948, 401] width 39 height 24
click at [535, 456] on div "Album by Dead Album" at bounding box center [635, 453] width 573 height 15
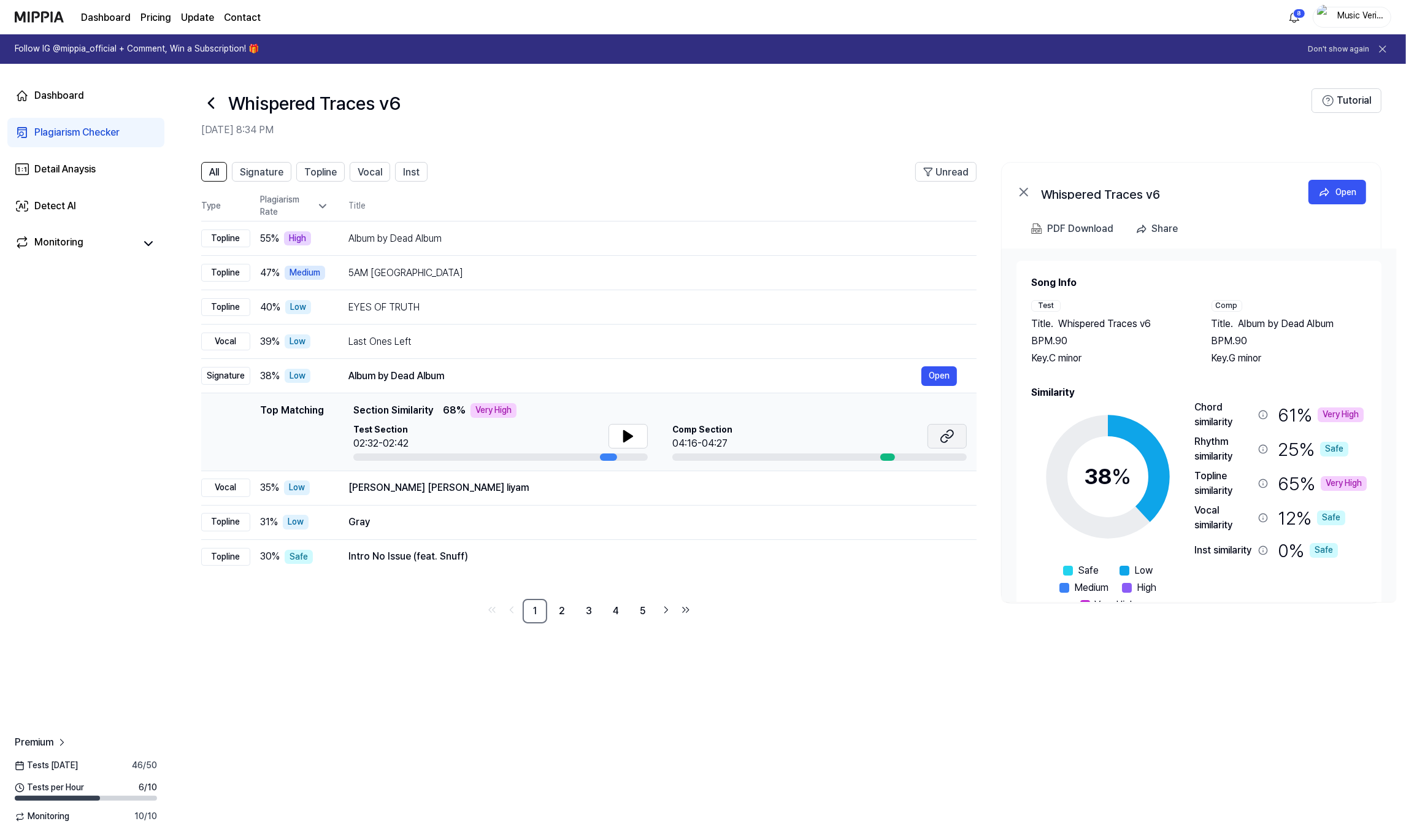
click at [950, 443] on icon at bounding box center [947, 436] width 15 height 15
click at [615, 340] on div "Last Ones Left" at bounding box center [635, 341] width 573 height 15
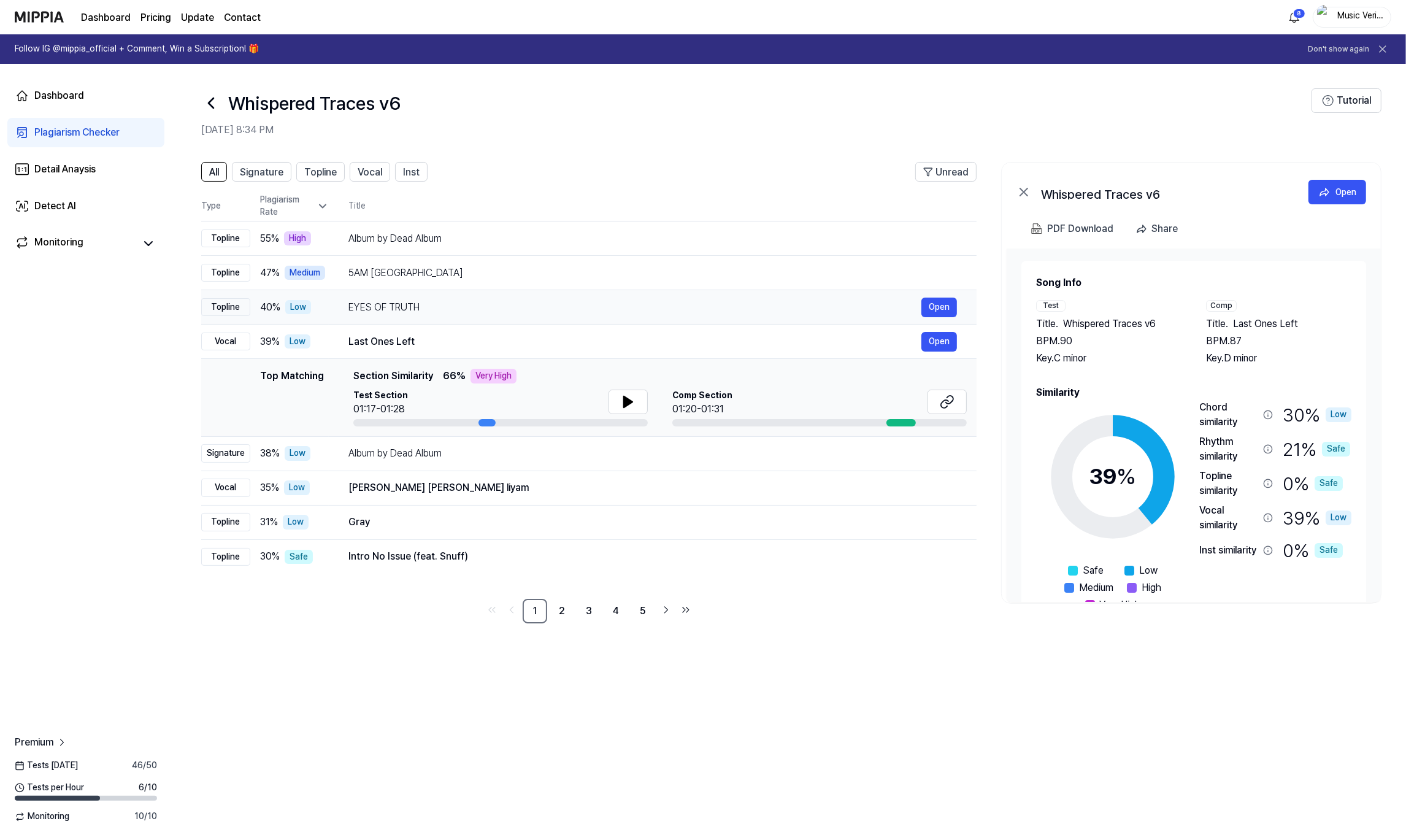
click at [615, 305] on div "EYES OF TRUTH" at bounding box center [635, 307] width 573 height 15
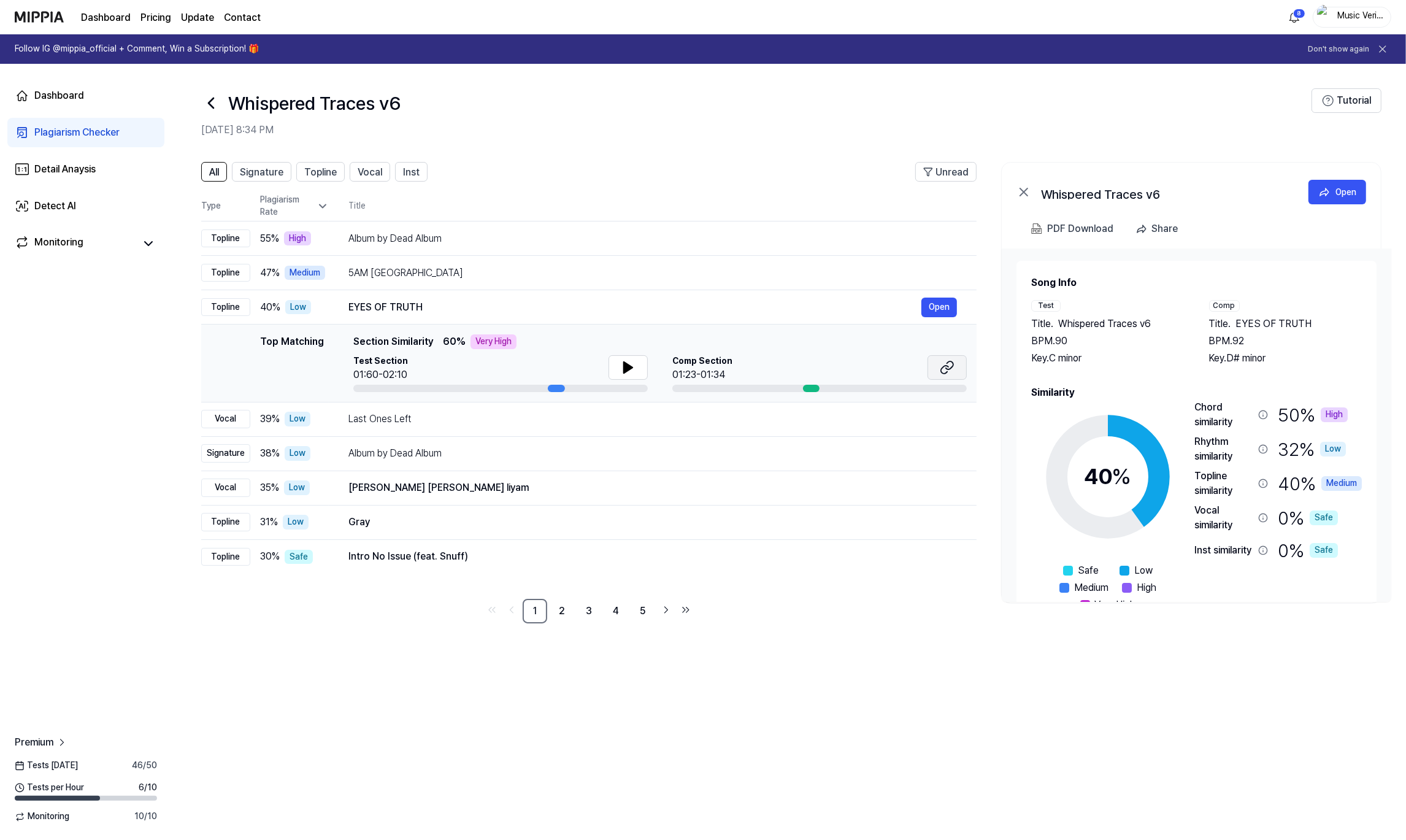
drag, startPoint x: 951, startPoint y: 309, endPoint x: 950, endPoint y: 369, distance: 60.0
click at [955, 371] on tbody "Topline 55 % High Album by Dead Album Open Topline 47 % Medium 5AM NYC Open Top…" at bounding box center [589, 397] width 776 height 352
click at [948, 368] on icon at bounding box center [949, 365] width 7 height 8
click at [526, 268] on div "5AM NYC" at bounding box center [635, 272] width 573 height 15
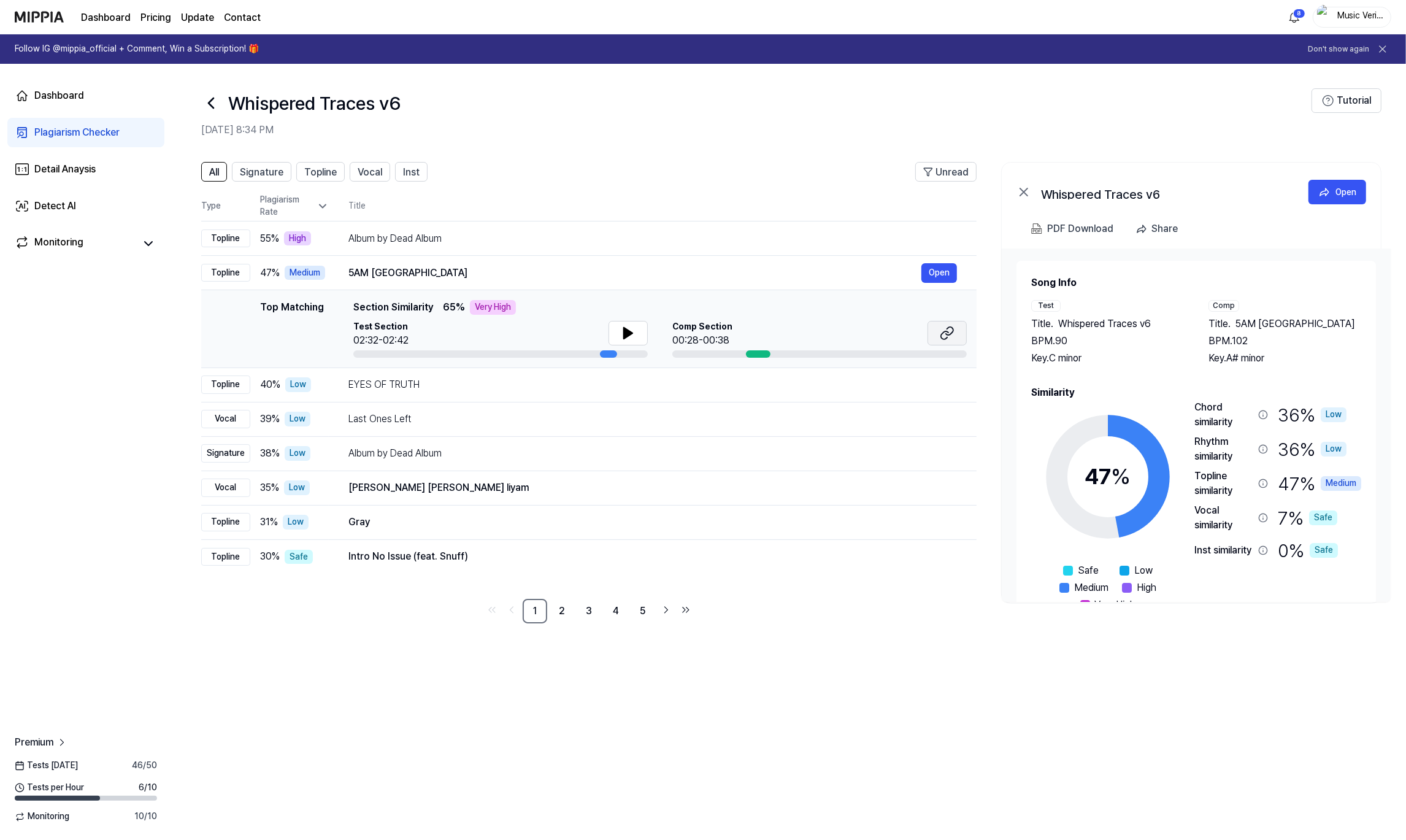
click at [953, 330] on icon at bounding box center [947, 333] width 15 height 15
click at [264, 172] on span "Signature" at bounding box center [261, 172] width 43 height 15
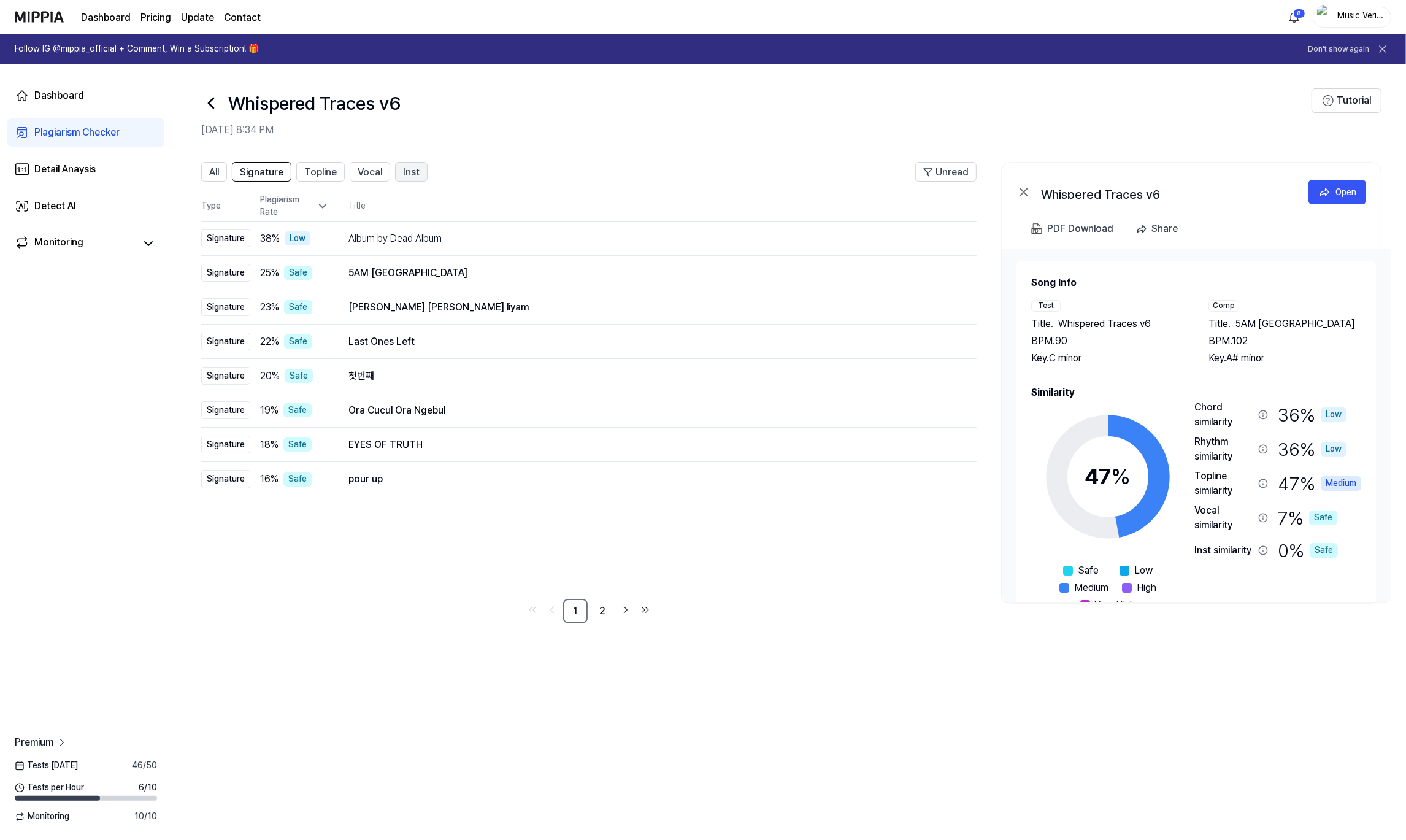
click at [419, 168] on span "Inst" at bounding box center [411, 172] width 16 height 15
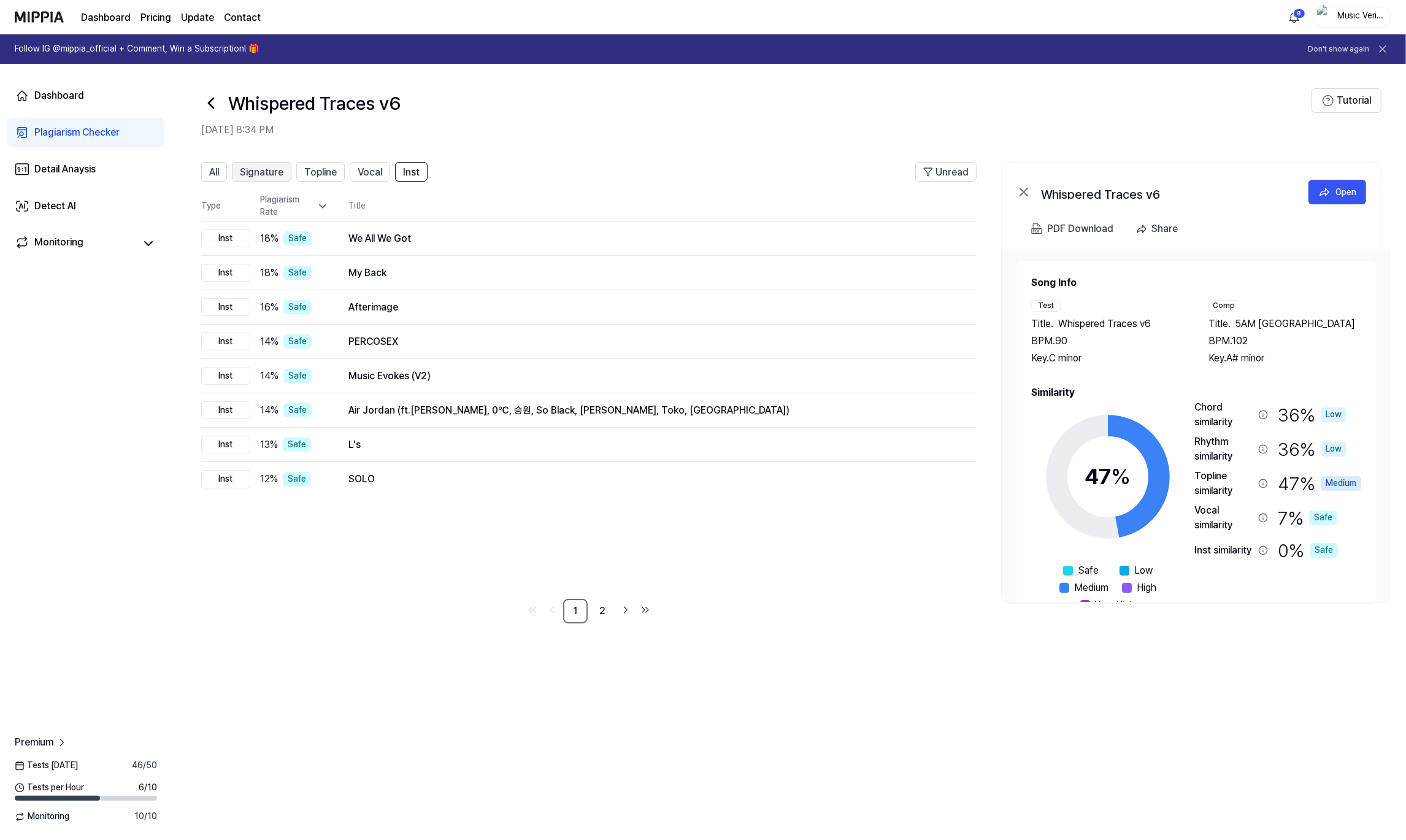
click at [257, 177] on span "Signature" at bounding box center [261, 172] width 43 height 15
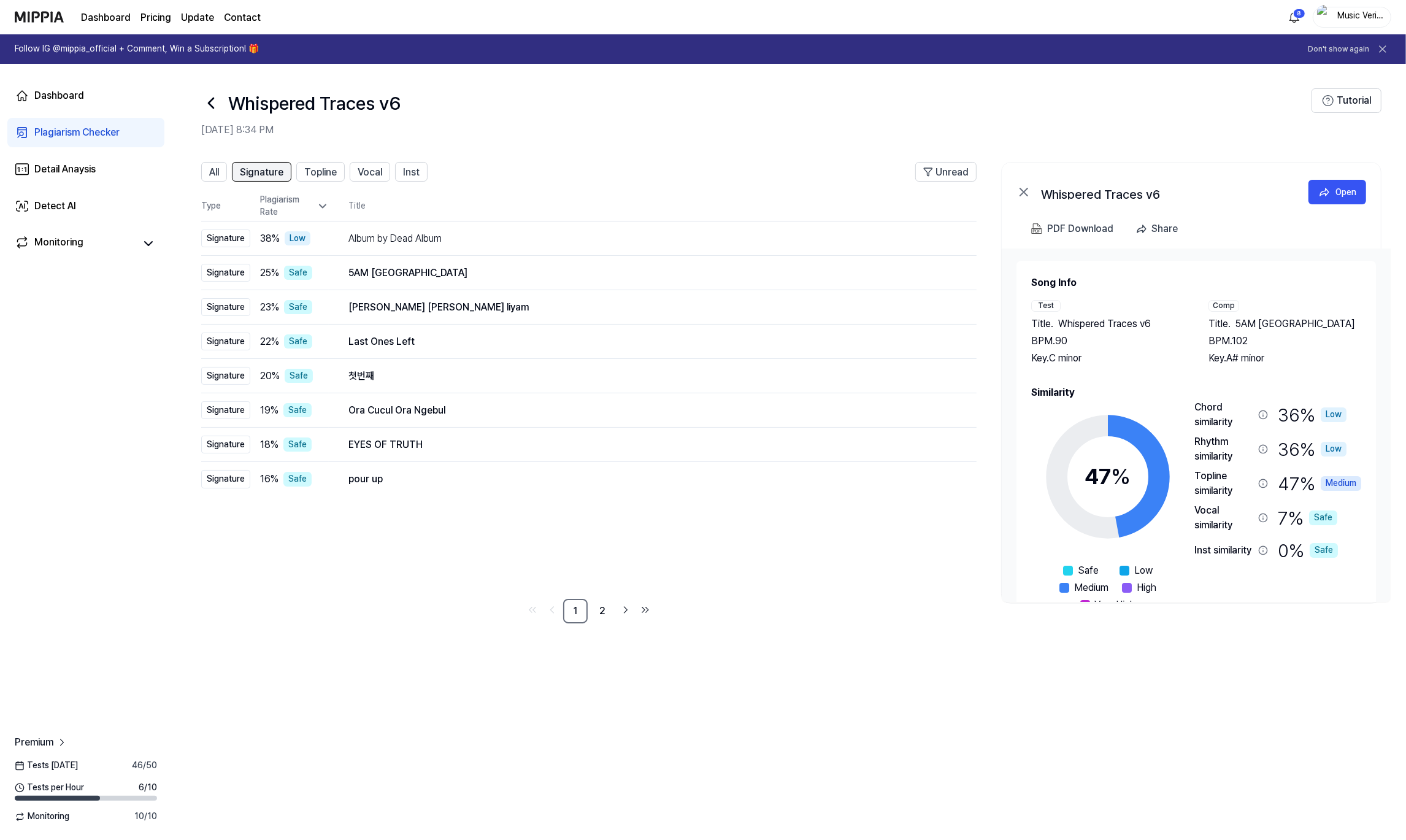
click at [253, 175] on span "Signature" at bounding box center [261, 172] width 43 height 15
click at [259, 170] on span "Signature" at bounding box center [261, 172] width 43 height 15
click at [1178, 138] on header "Whispered Traces v6 Sep 29, 2025, 8:34 PM Tutorial" at bounding box center [789, 106] width 1234 height 86
click at [203, 103] on icon at bounding box center [210, 103] width 20 height 20
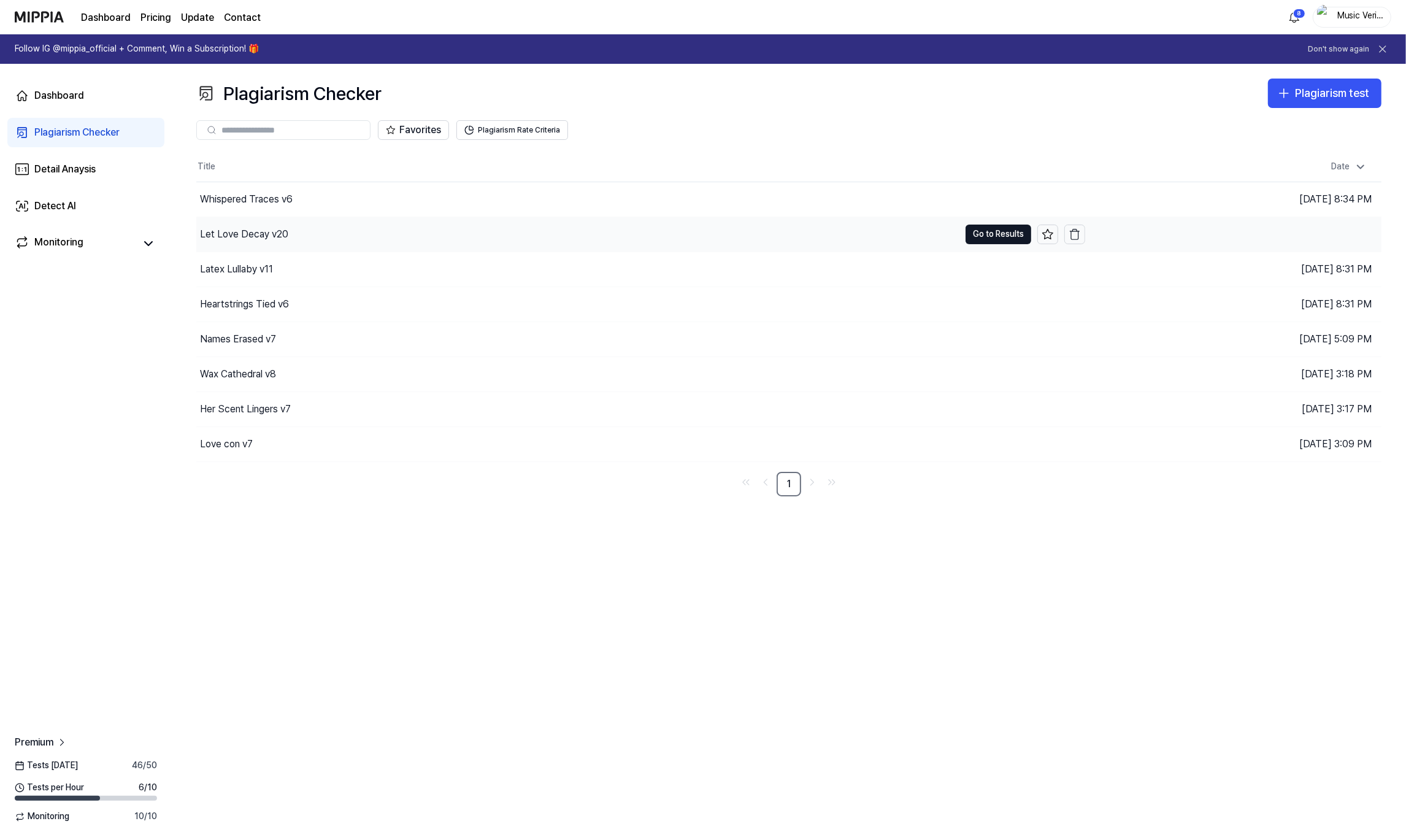
click at [356, 234] on div "Let Love Decay v20" at bounding box center [578, 235] width 763 height 35
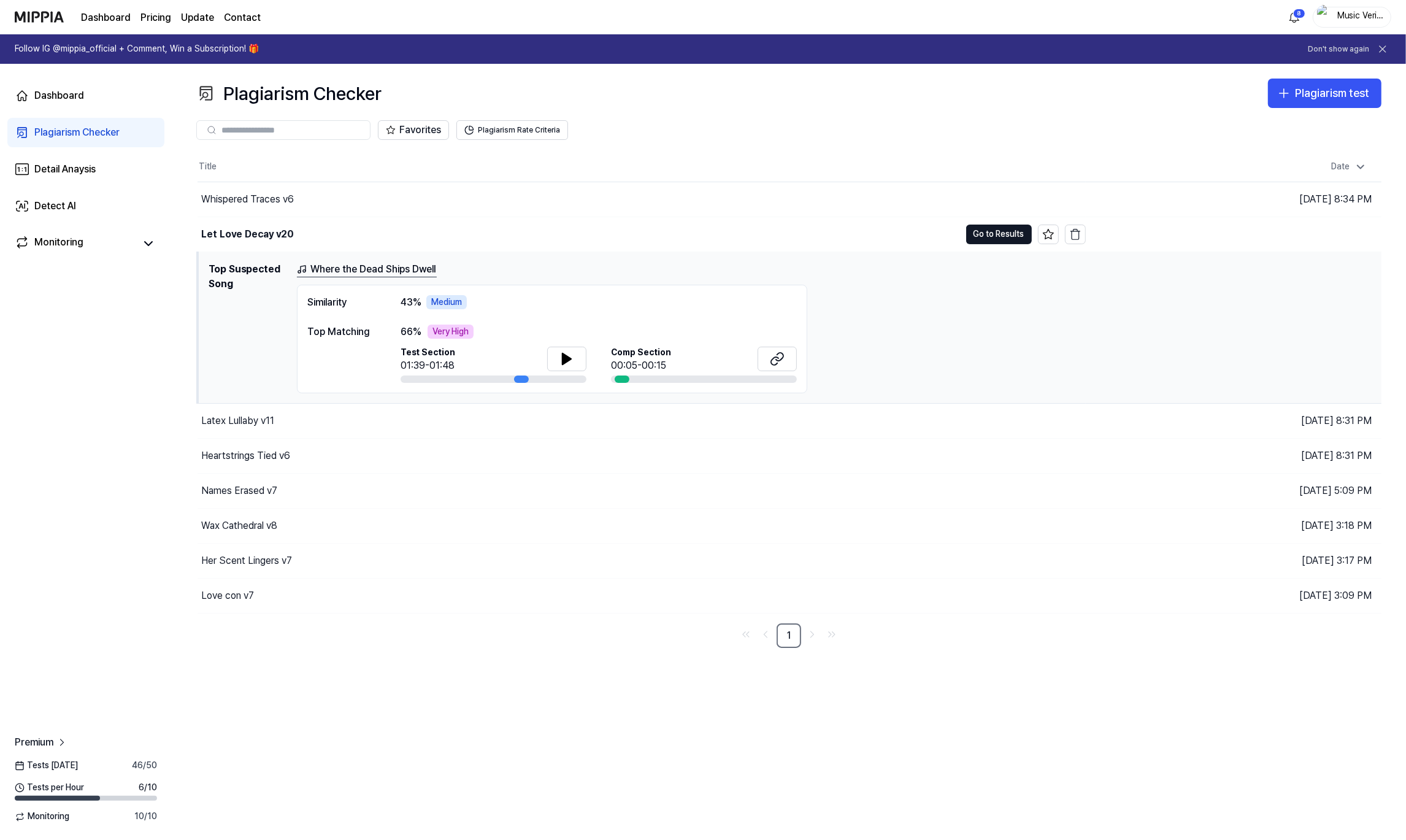
click at [729, 648] on div "Plagiarism Checker Plagiarism test Plagiarism Checker Detail Analysis Detect AI…" at bounding box center [789, 451] width 1234 height 776
click at [996, 236] on button "Go to Results" at bounding box center [999, 234] width 66 height 20
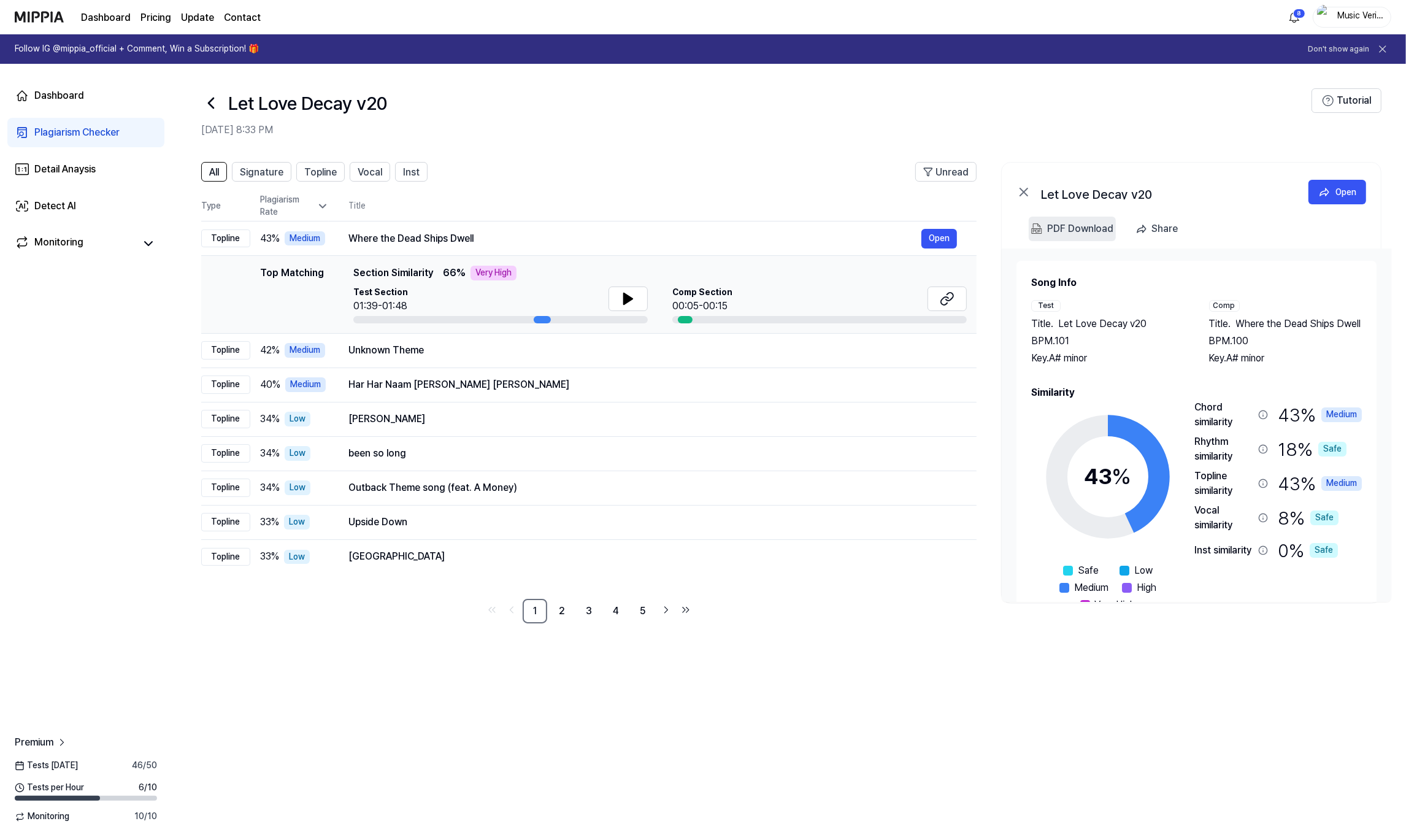
click at [1072, 228] on div "PDF Download" at bounding box center [1080, 228] width 66 height 16
click at [203, 97] on icon at bounding box center [210, 103] width 20 height 20
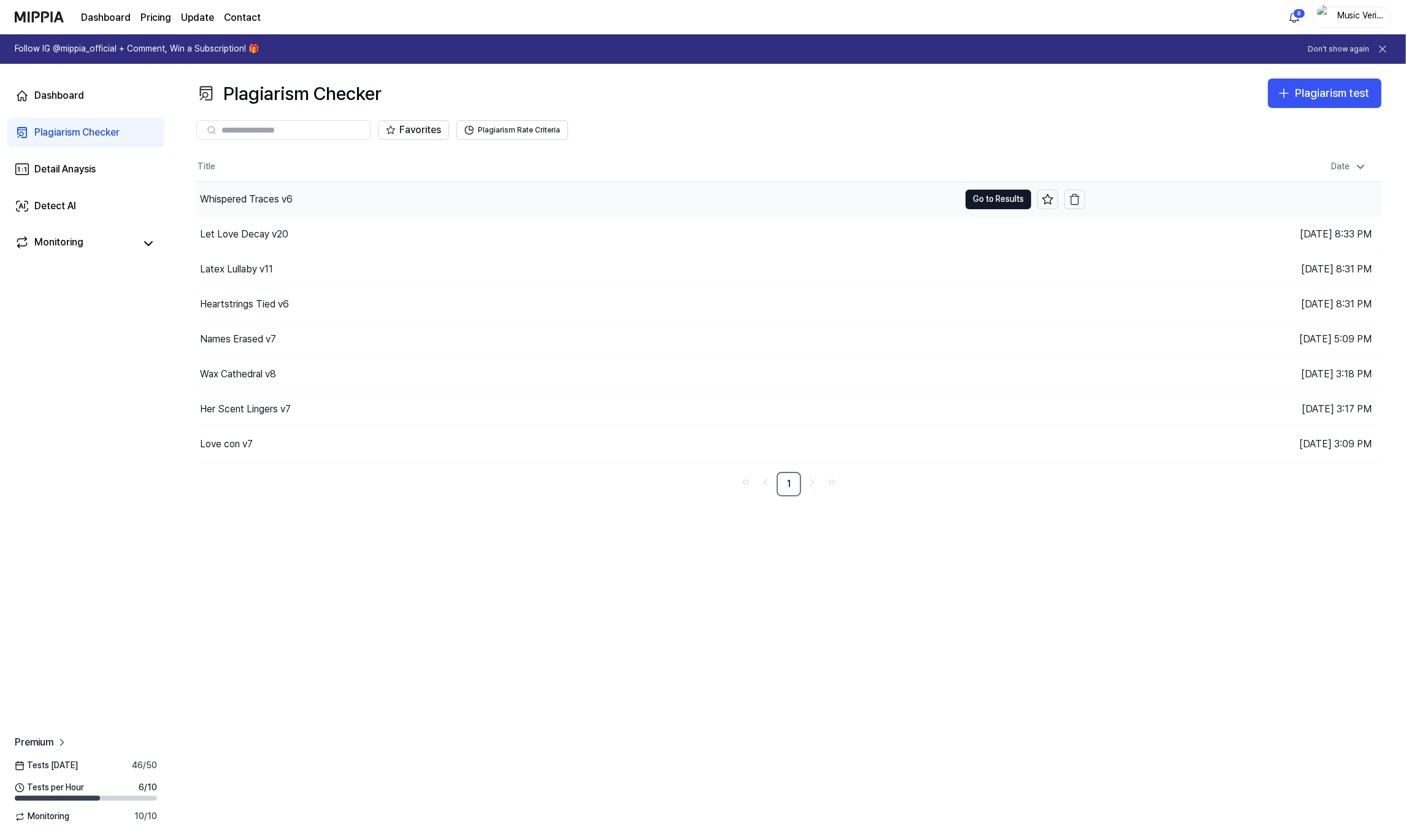
click at [324, 192] on div "Whispered Traces v6" at bounding box center [578, 199] width 763 height 35
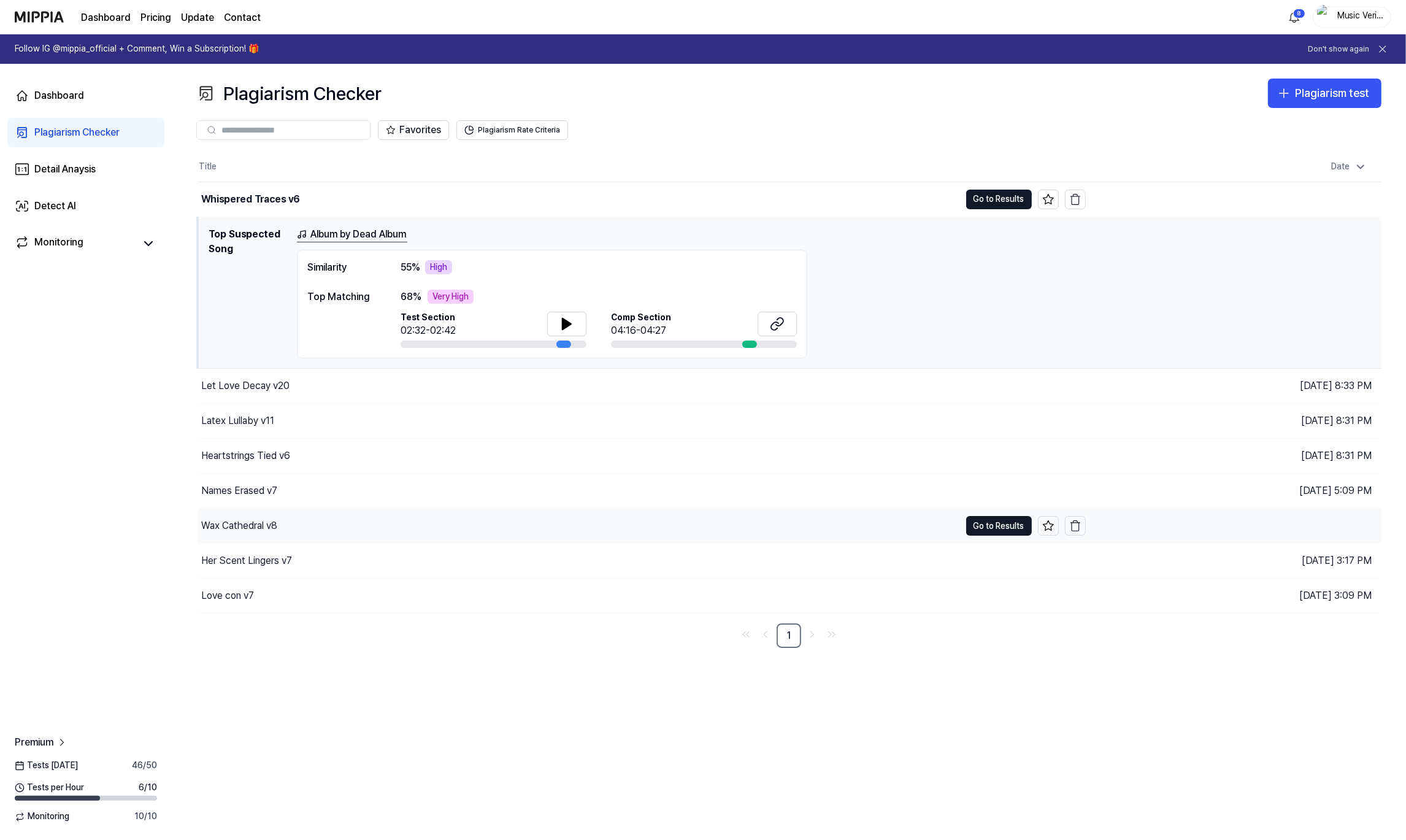
click at [886, 519] on div "Wax Cathedral v8" at bounding box center [579, 526] width 762 height 35
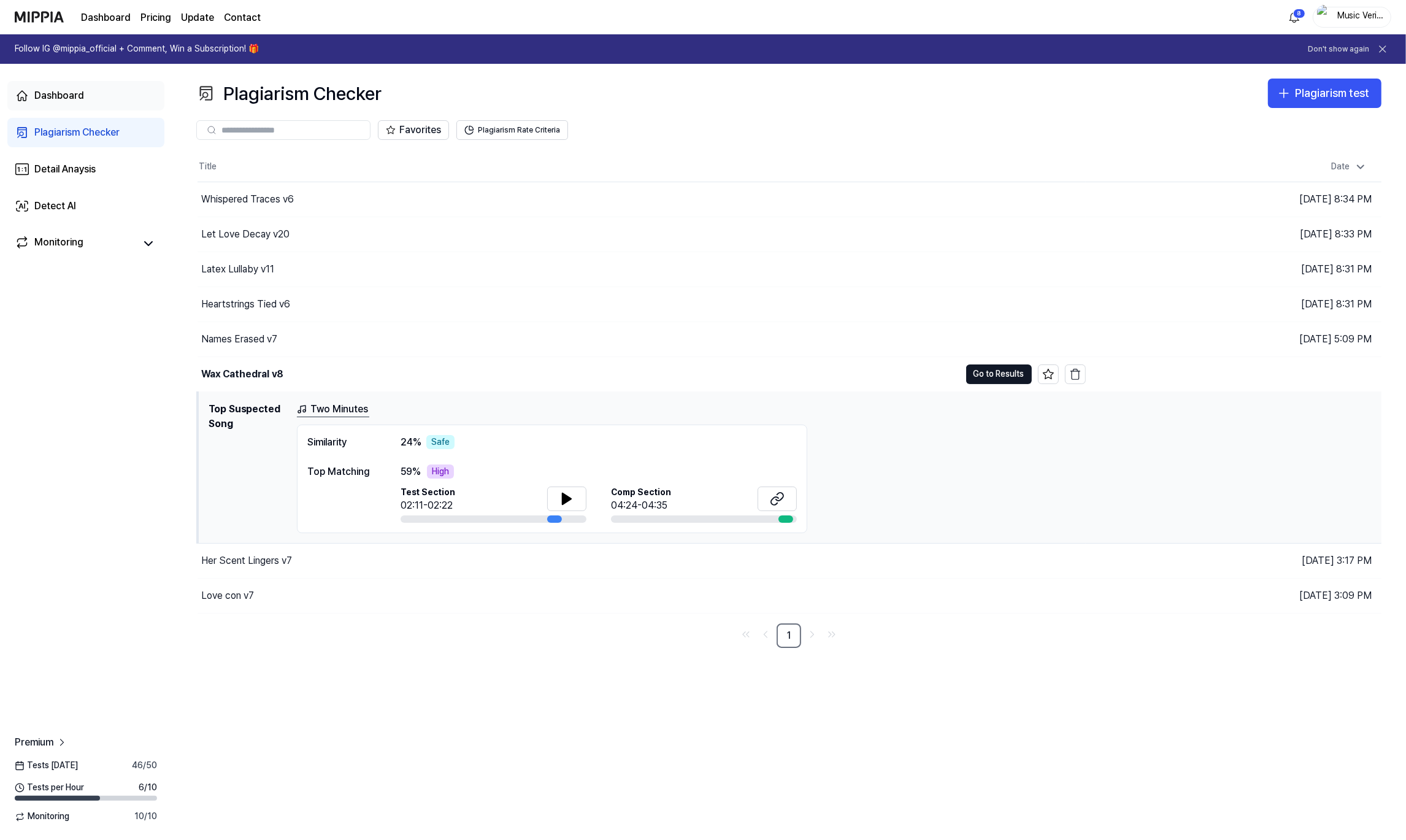
click at [41, 105] on link "Dashboard" at bounding box center [86, 96] width 157 height 30
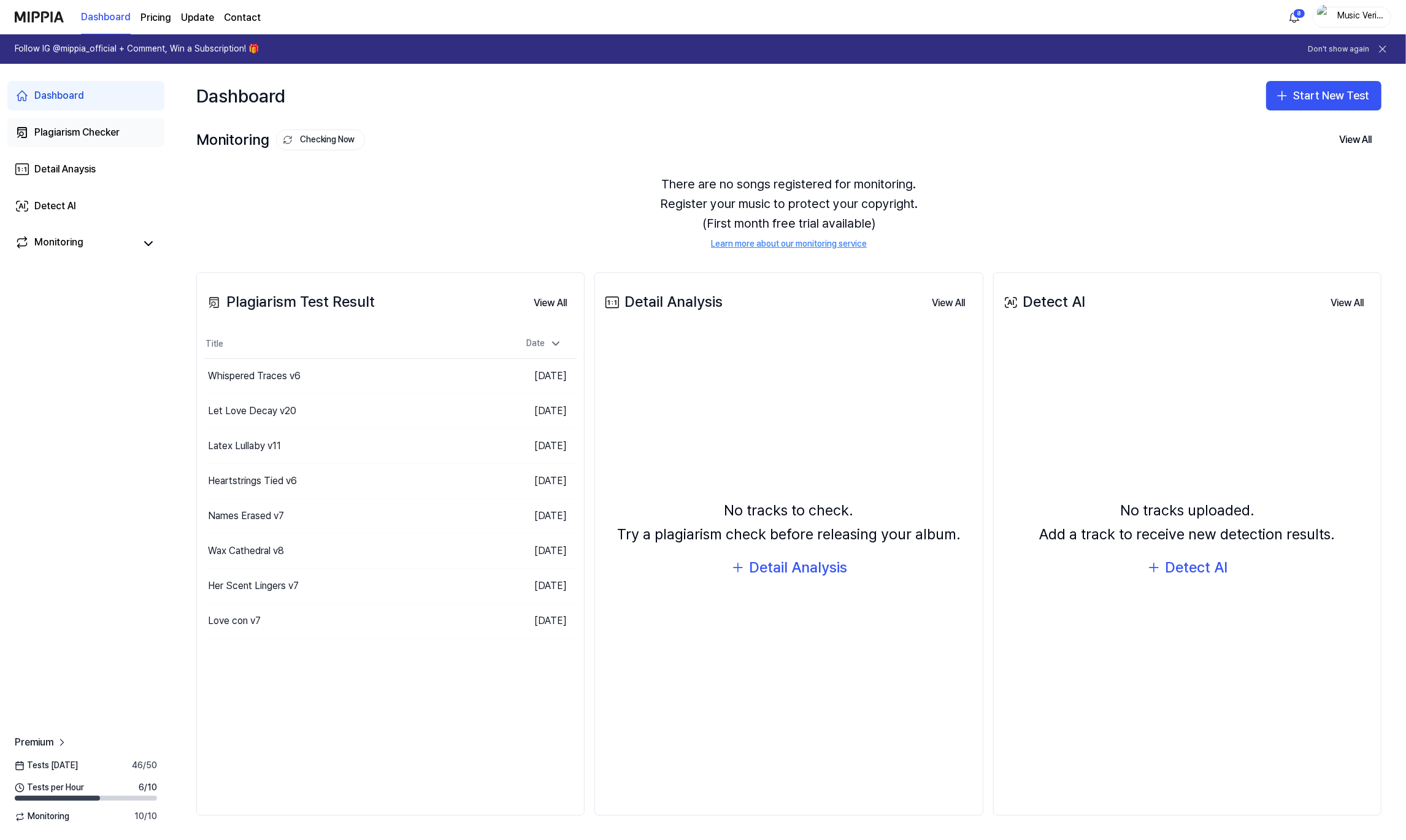
click at [52, 133] on div "Plagiarism Checker" at bounding box center [77, 132] width 86 height 15
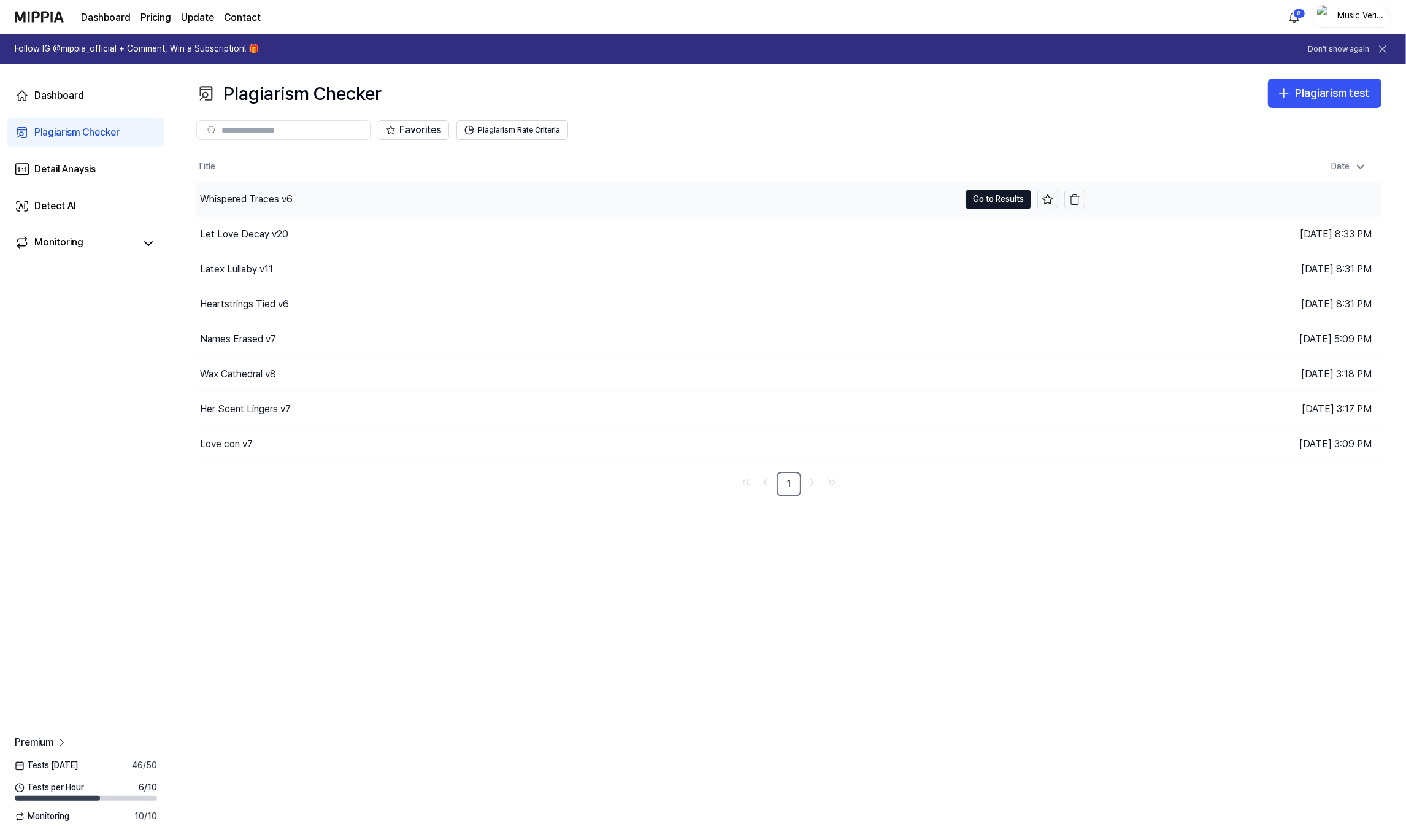
click at [281, 196] on div "Whispered Traces v6" at bounding box center [247, 199] width 93 height 15
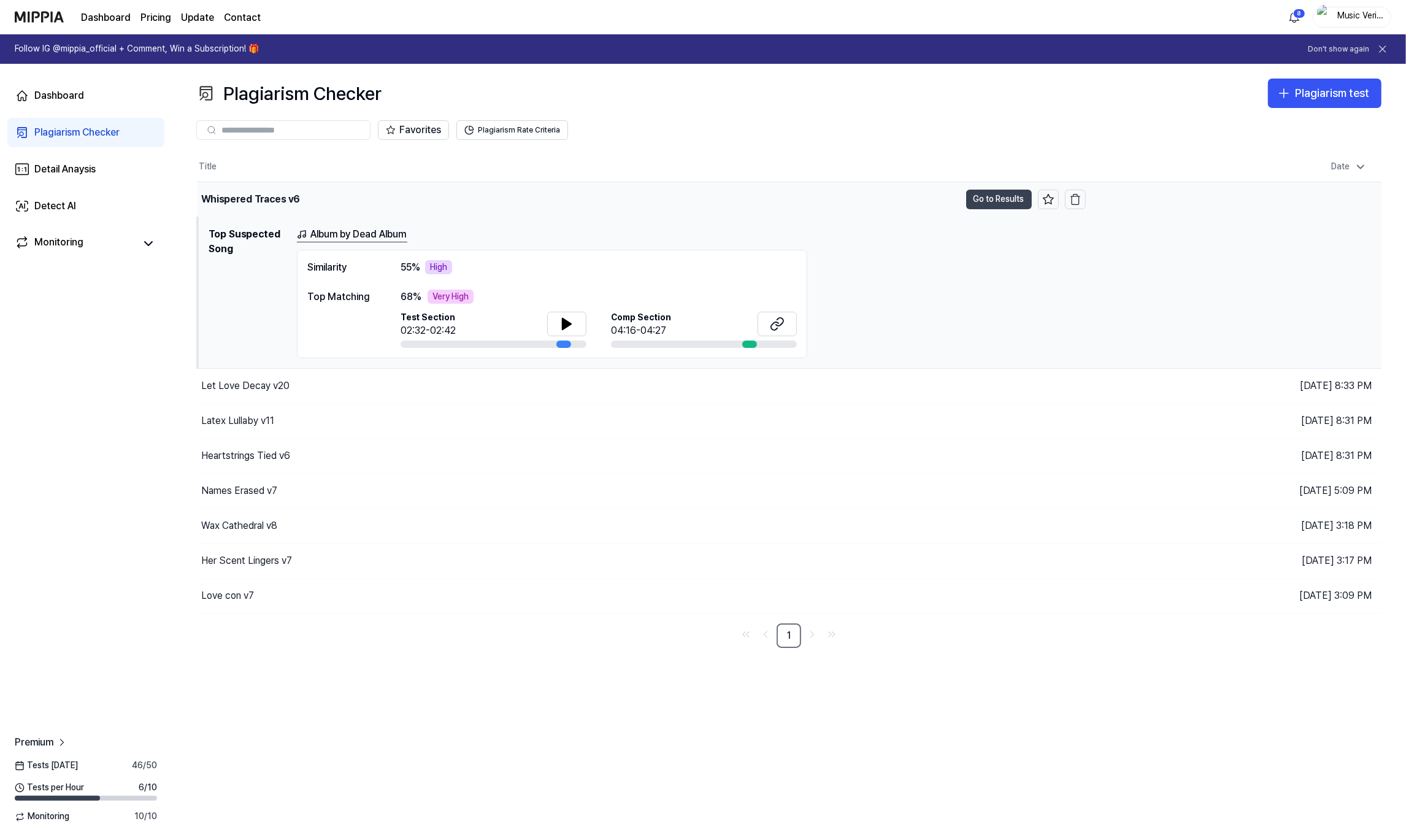
click at [966, 201] on button "Go to Results" at bounding box center [999, 199] width 66 height 20
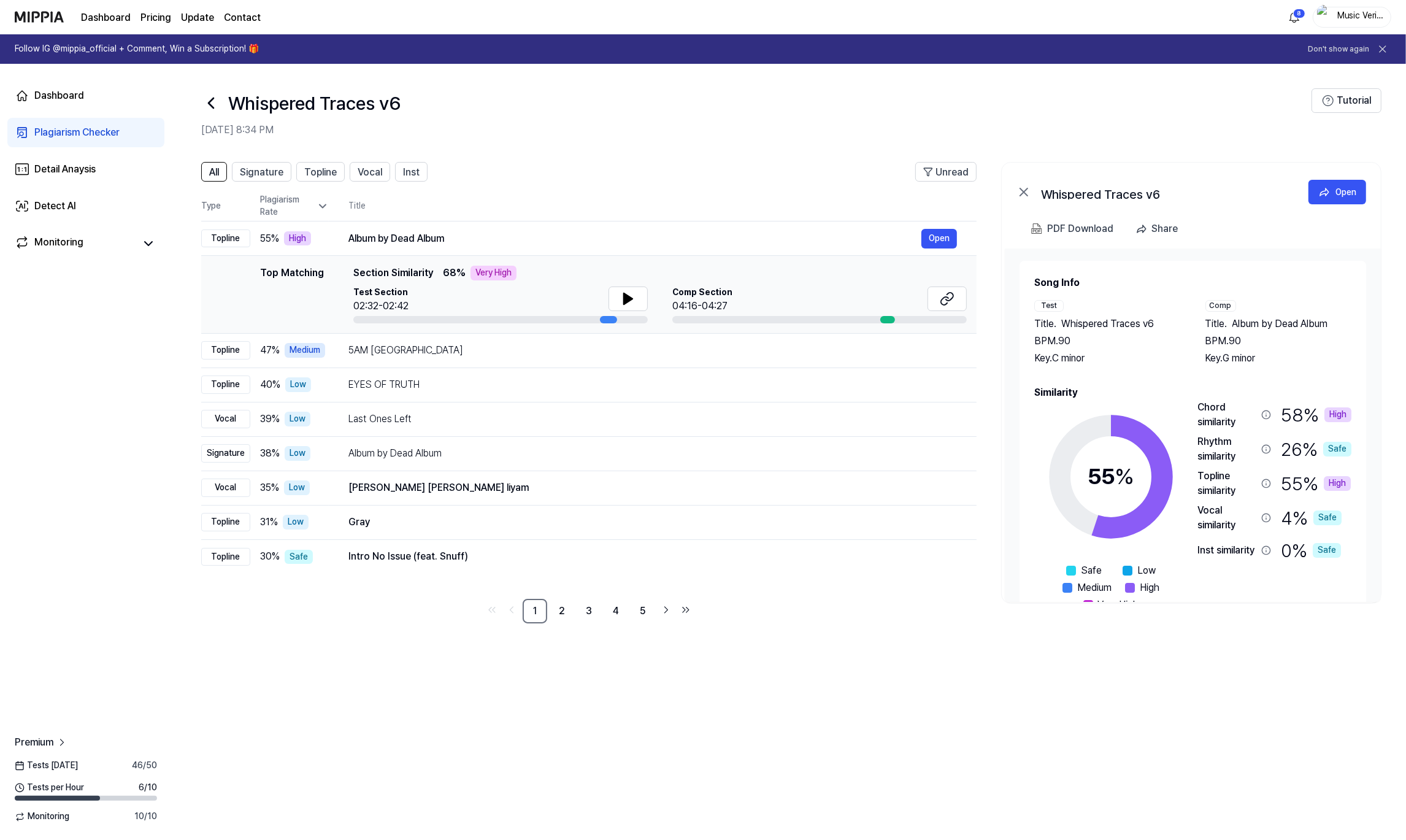
click at [1028, 681] on div "All Signature Topline Vocal Inst Unread All Signature Topline Vocal Inst Type P…" at bounding box center [789, 495] width 1234 height 690
click at [1082, 228] on div "PDF Download" at bounding box center [1080, 228] width 66 height 16
click at [1079, 230] on div "PDF Download" at bounding box center [1080, 228] width 66 height 16
drag, startPoint x: 114, startPoint y: 408, endPoint x: 121, endPoint y: 405, distance: 7.6
click at [115, 408] on div "Dashboard Plagiarism Checker Detail Anaysis Detect AI Monitoring Premium Tests …" at bounding box center [86, 451] width 172 height 776
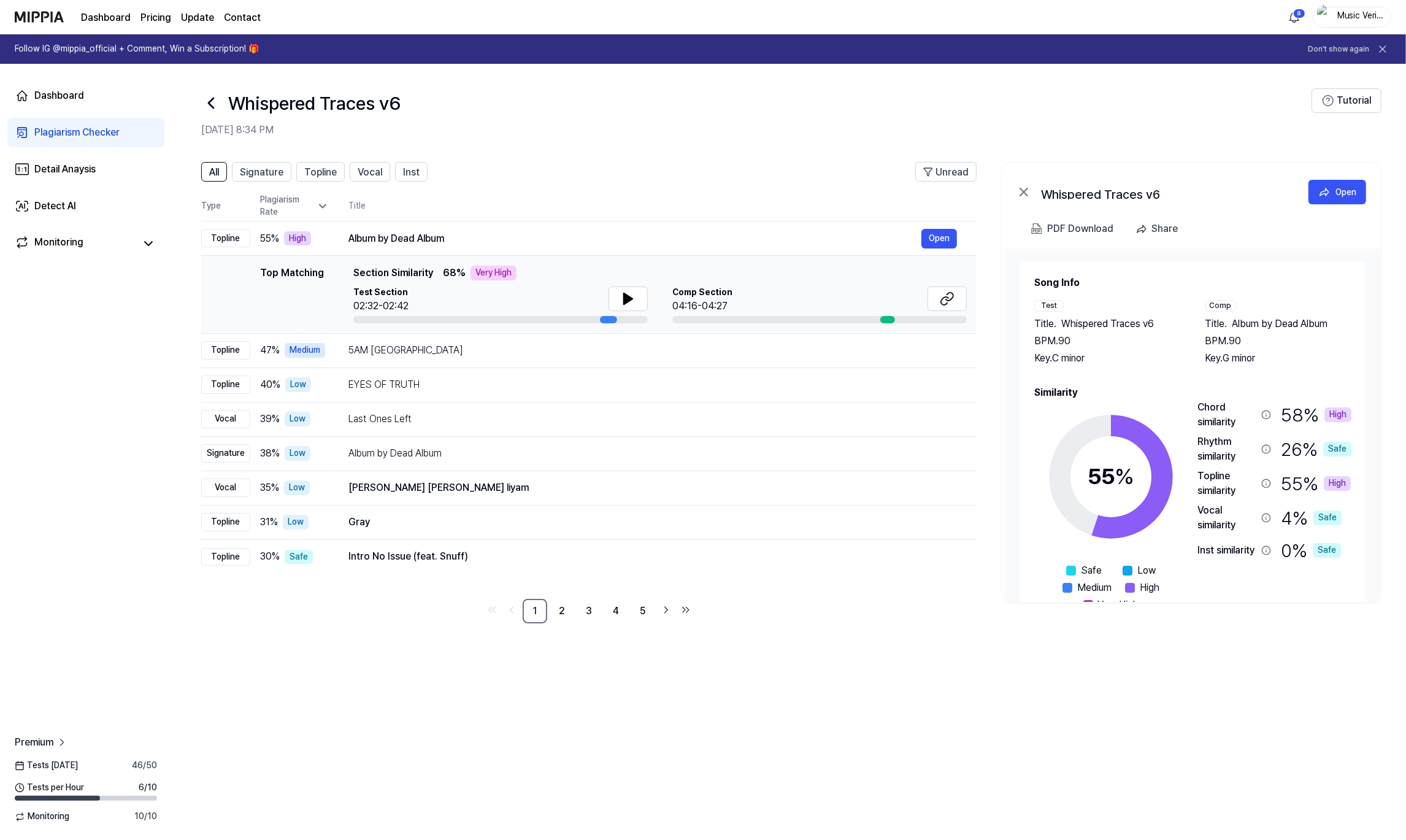
click at [1350, 24] on div "Music Verifications" at bounding box center [1352, 17] width 79 height 21
click at [1266, 108] on button "Log out" at bounding box center [1313, 108] width 141 height 13
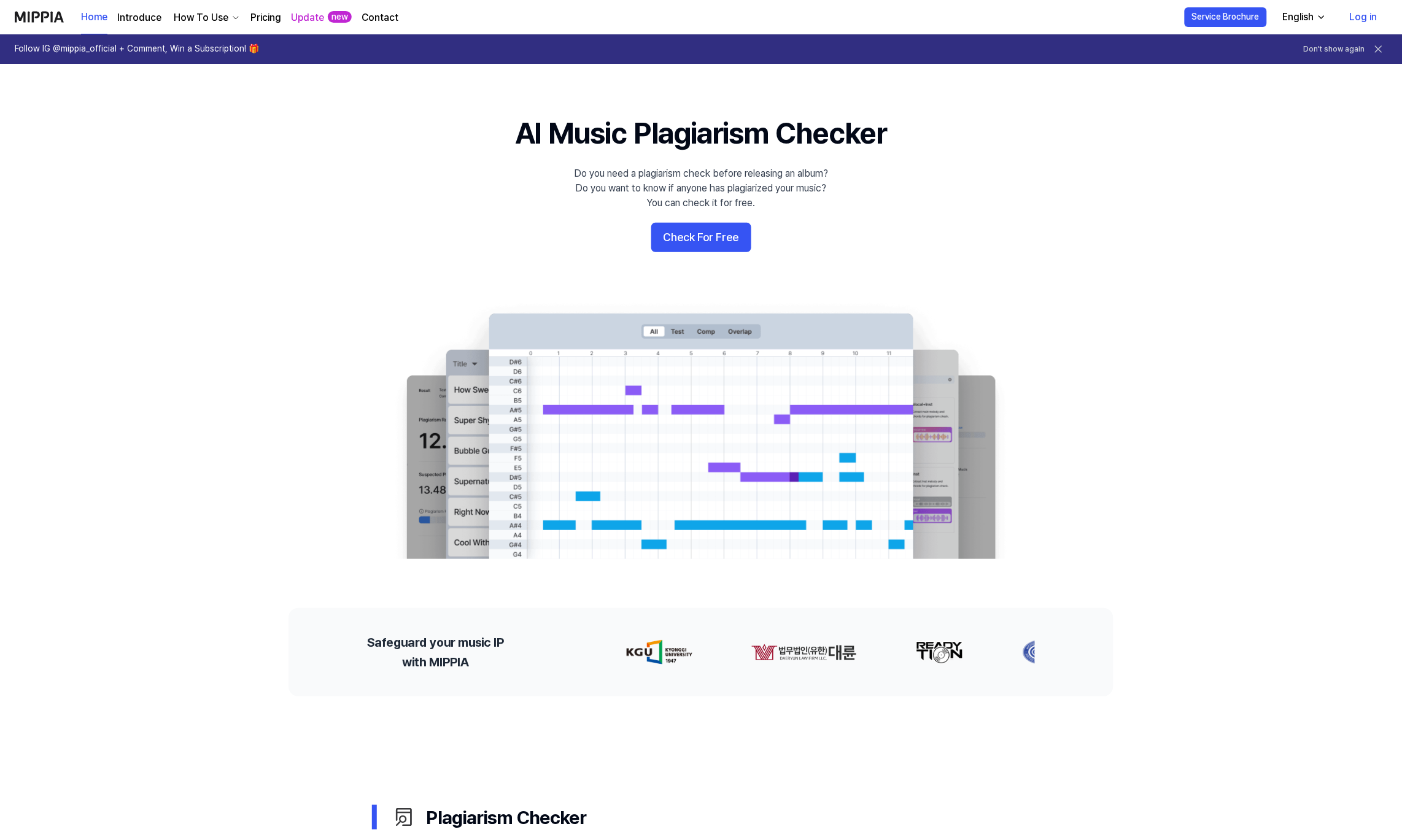
click at [320, 263] on 배너 "AI Music Plagiarism Checker Do you need a plagiarism check before releasing an …" at bounding box center [701, 336] width 884 height 446
